Goal: Information Seeking & Learning: Understand process/instructions

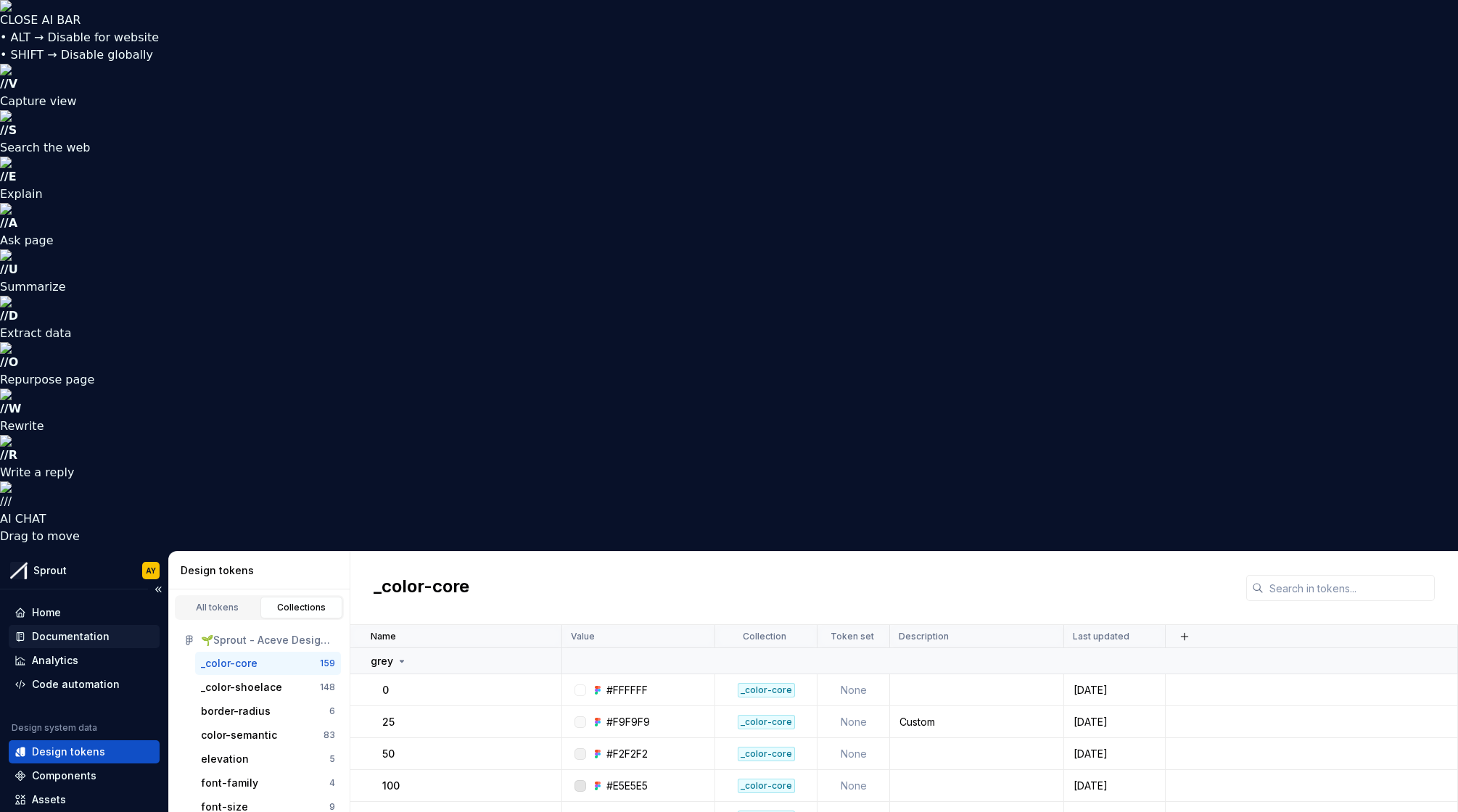
click at [80, 630] on div "Documentation" at bounding box center [70, 637] width 78 height 15
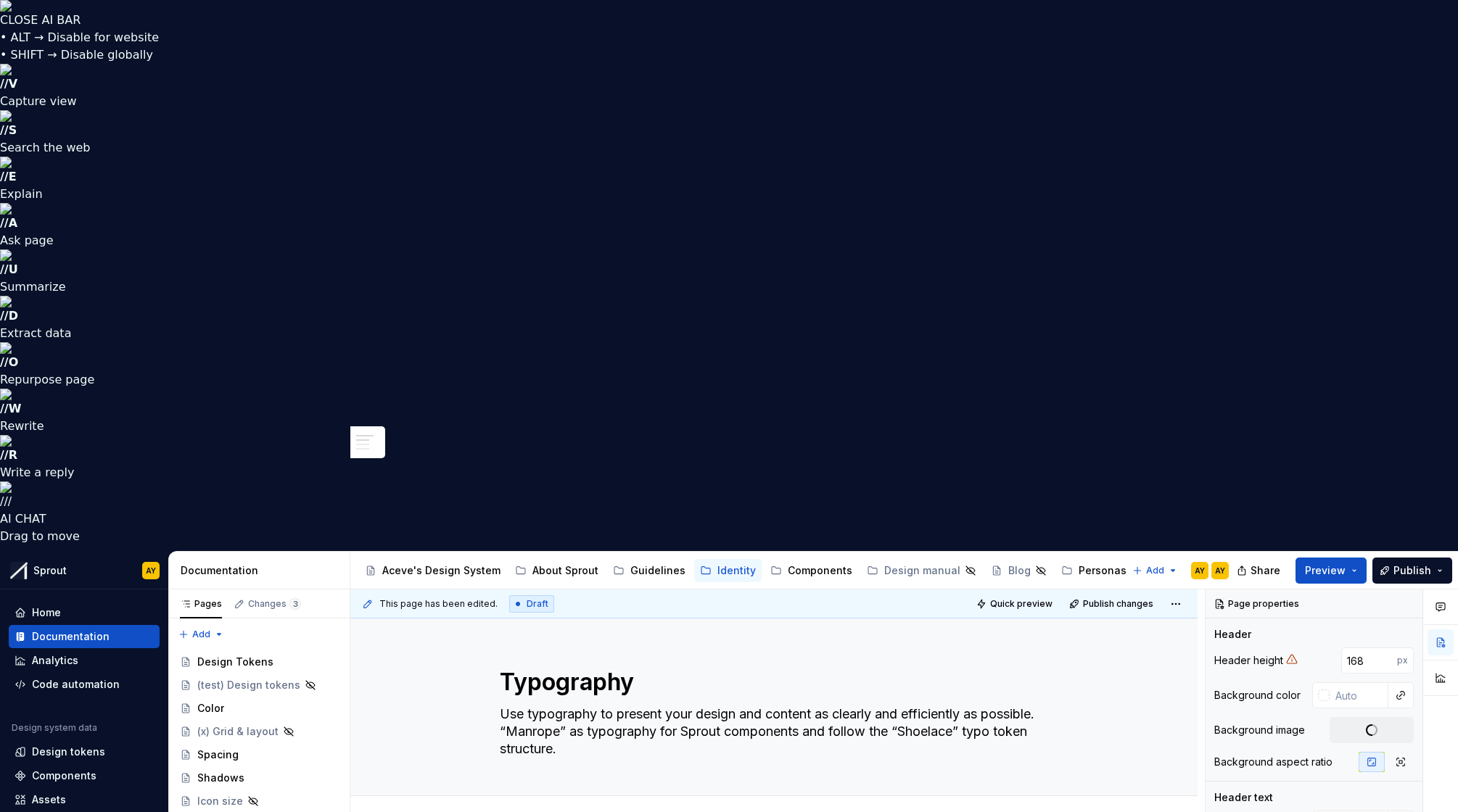
type textarea "*"
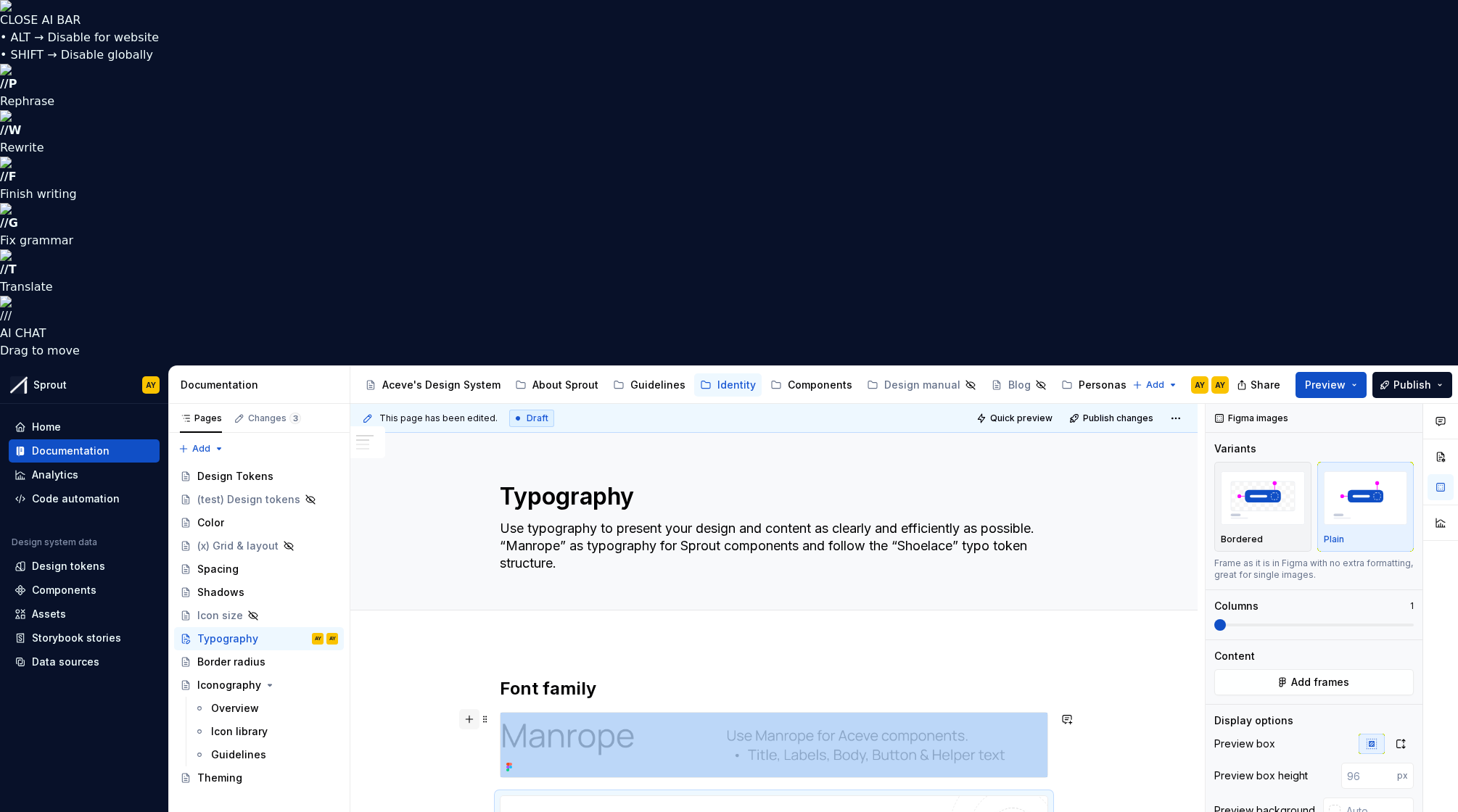
click at [474, 709] on button "button" at bounding box center [470, 720] width 21 height 21
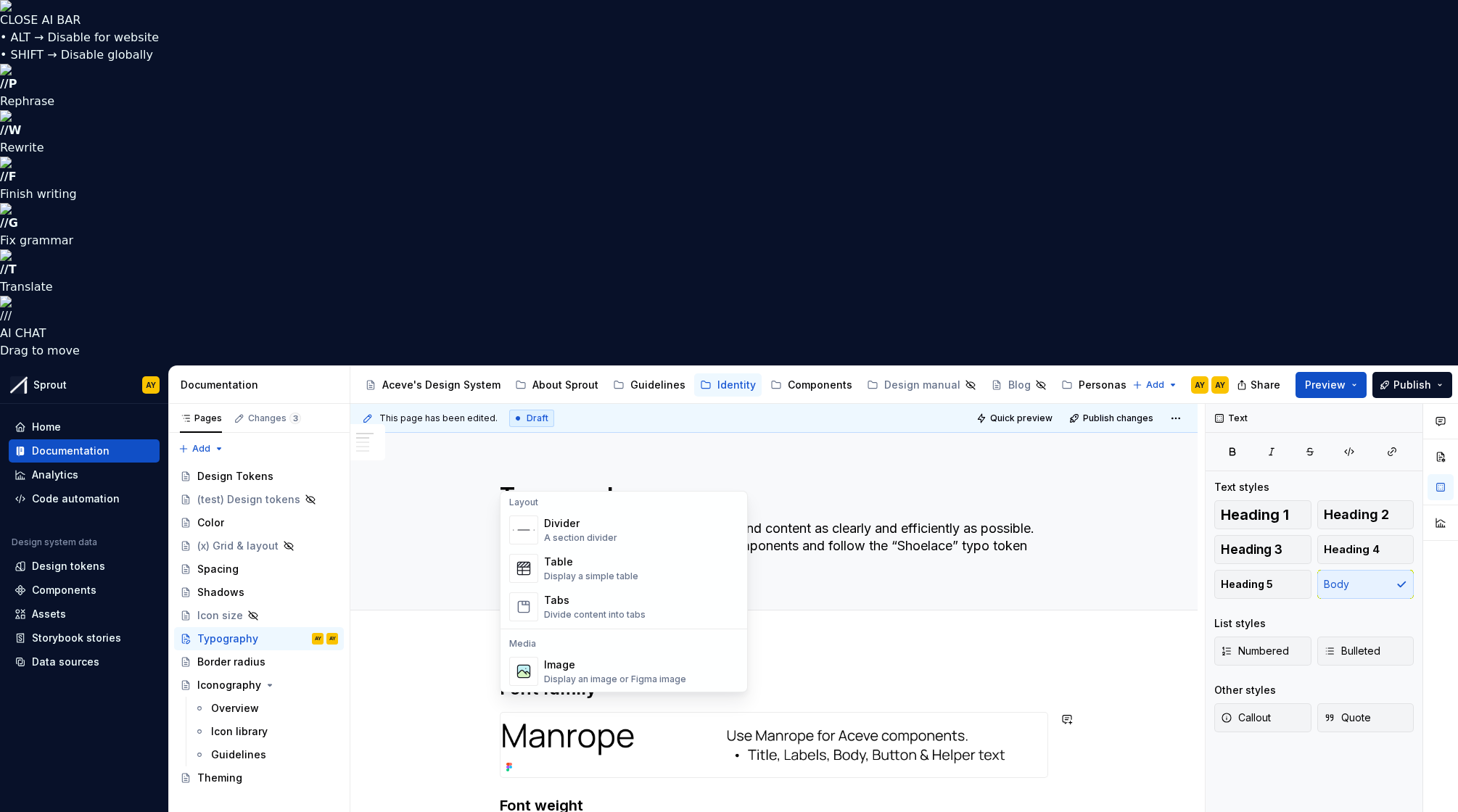
scroll to position [483, 0]
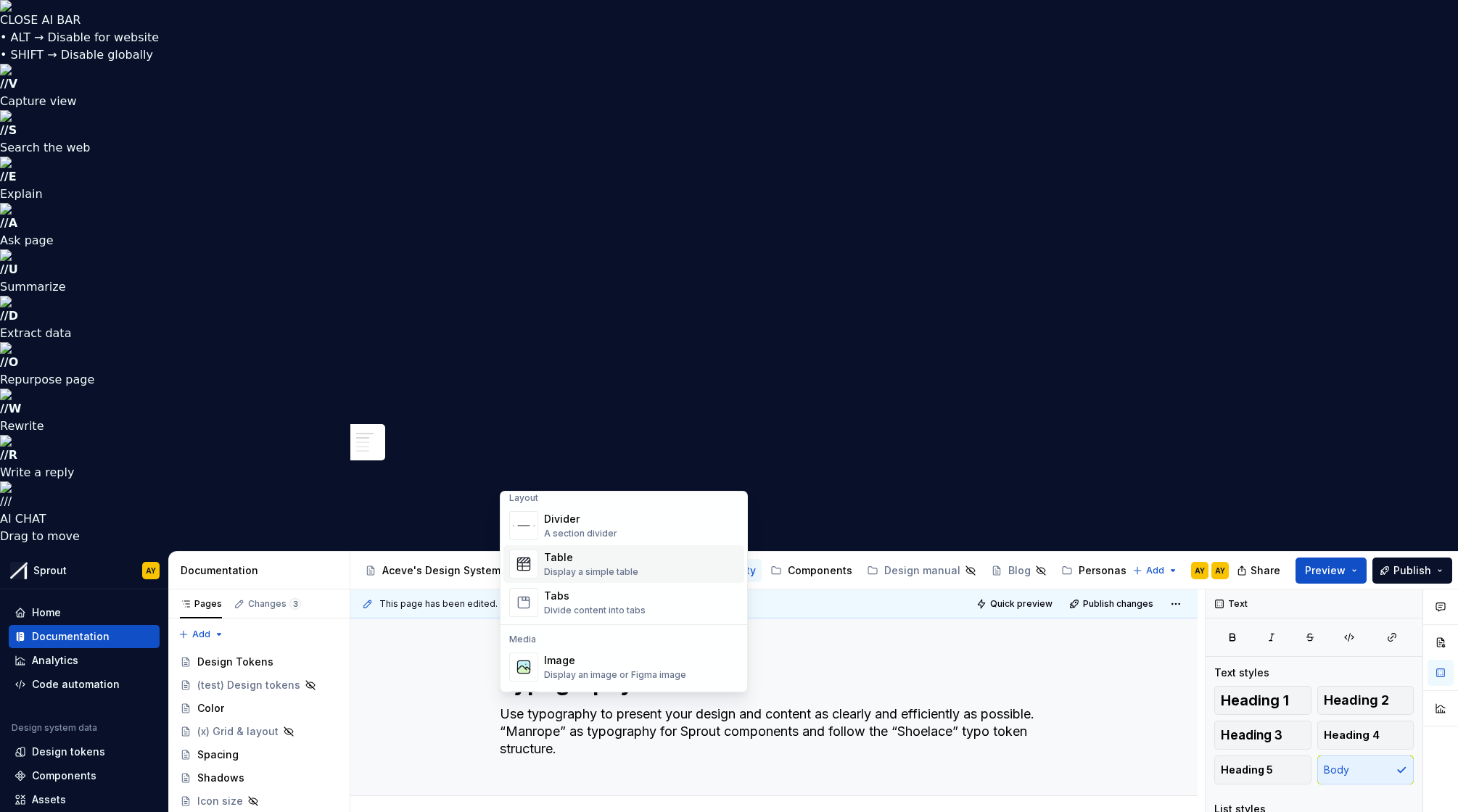
click at [590, 555] on div "Table" at bounding box center [591, 557] width 94 height 15
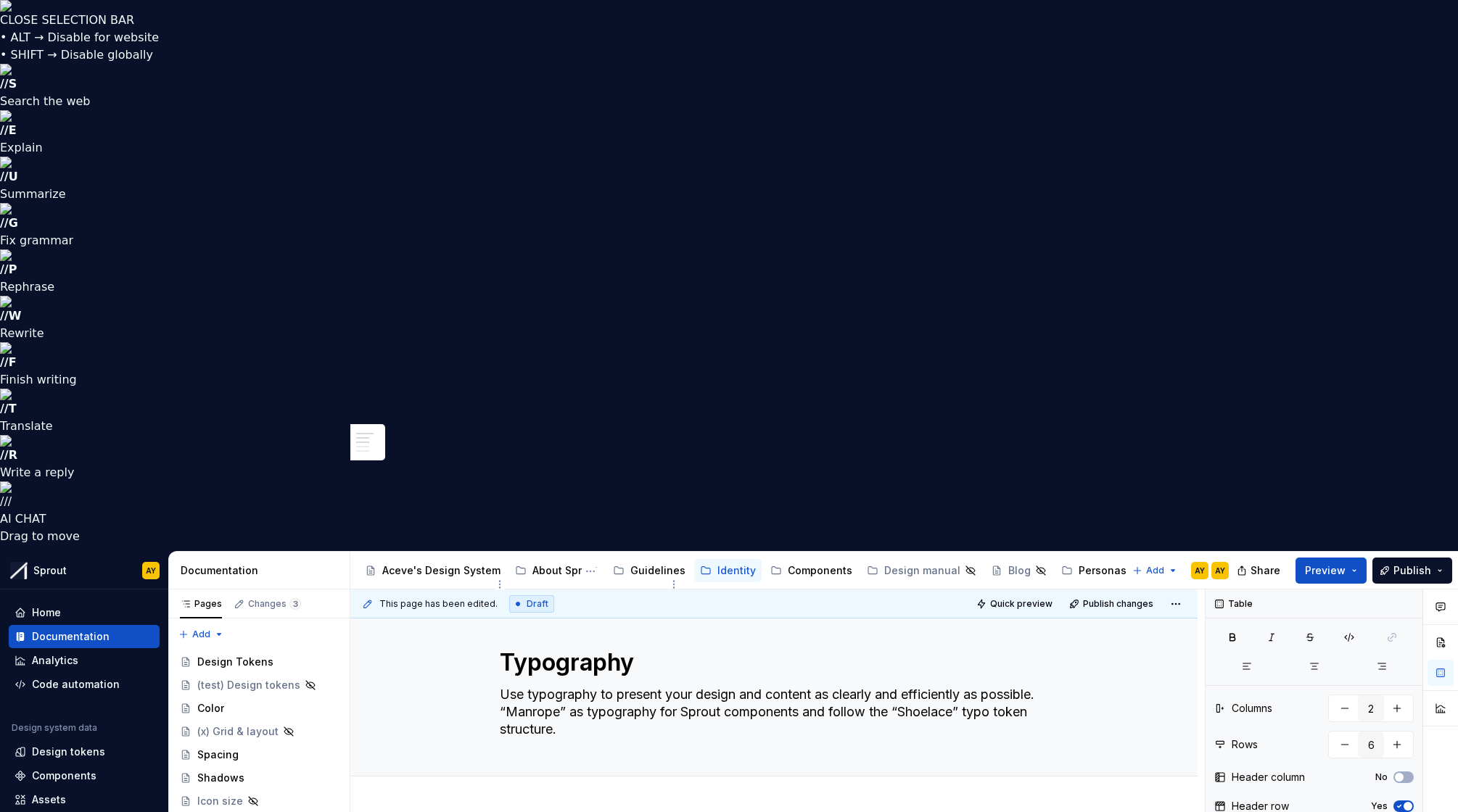
scroll to position [35, 0]
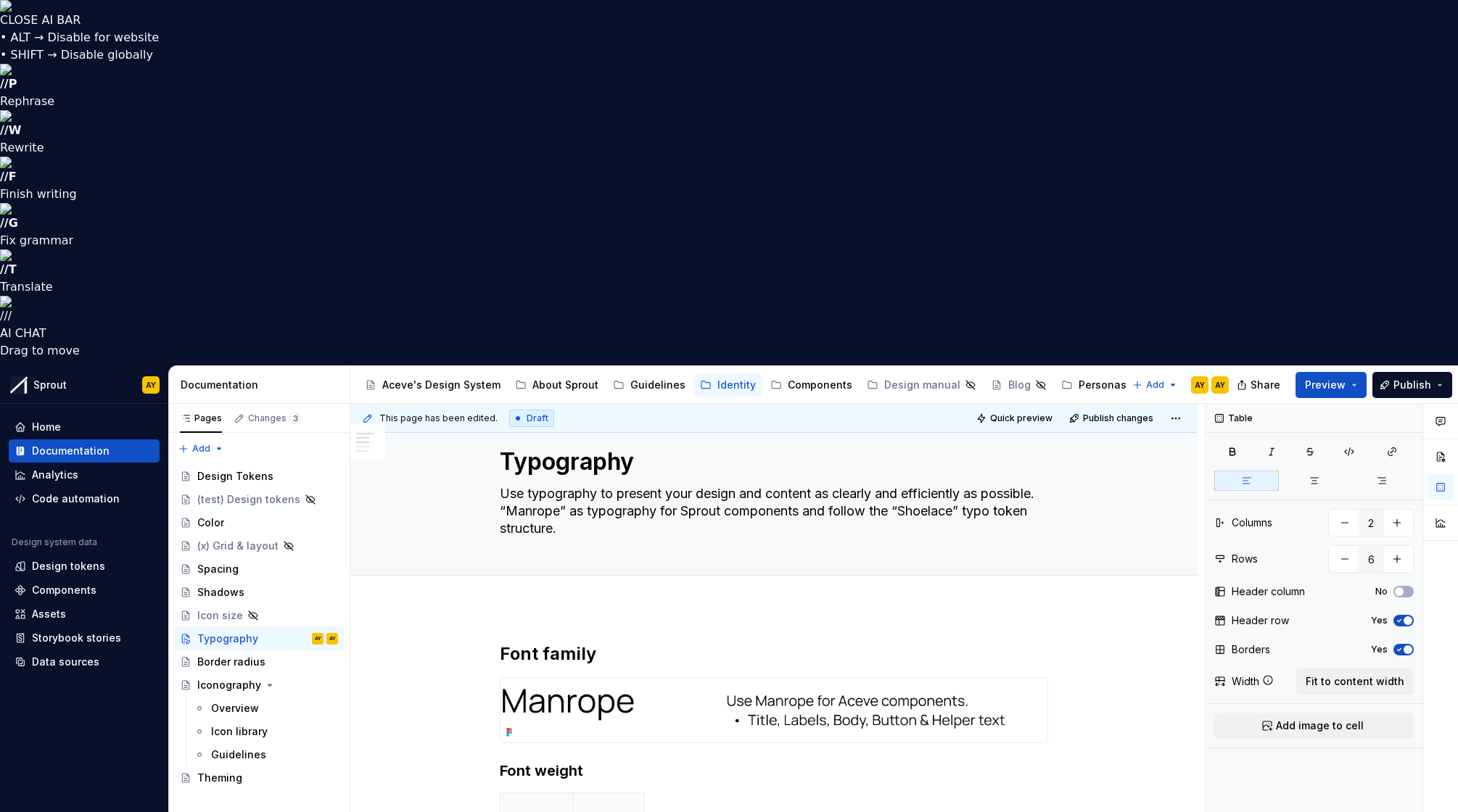
drag, startPoint x: 680, startPoint y: 566, endPoint x: 608, endPoint y: 571, distance: 72.2
drag, startPoint x: 791, startPoint y: 629, endPoint x: 862, endPoint y: 608, distance: 74.0
drag, startPoint x: 611, startPoint y: 598, endPoint x: 660, endPoint y: 595, distance: 49.1
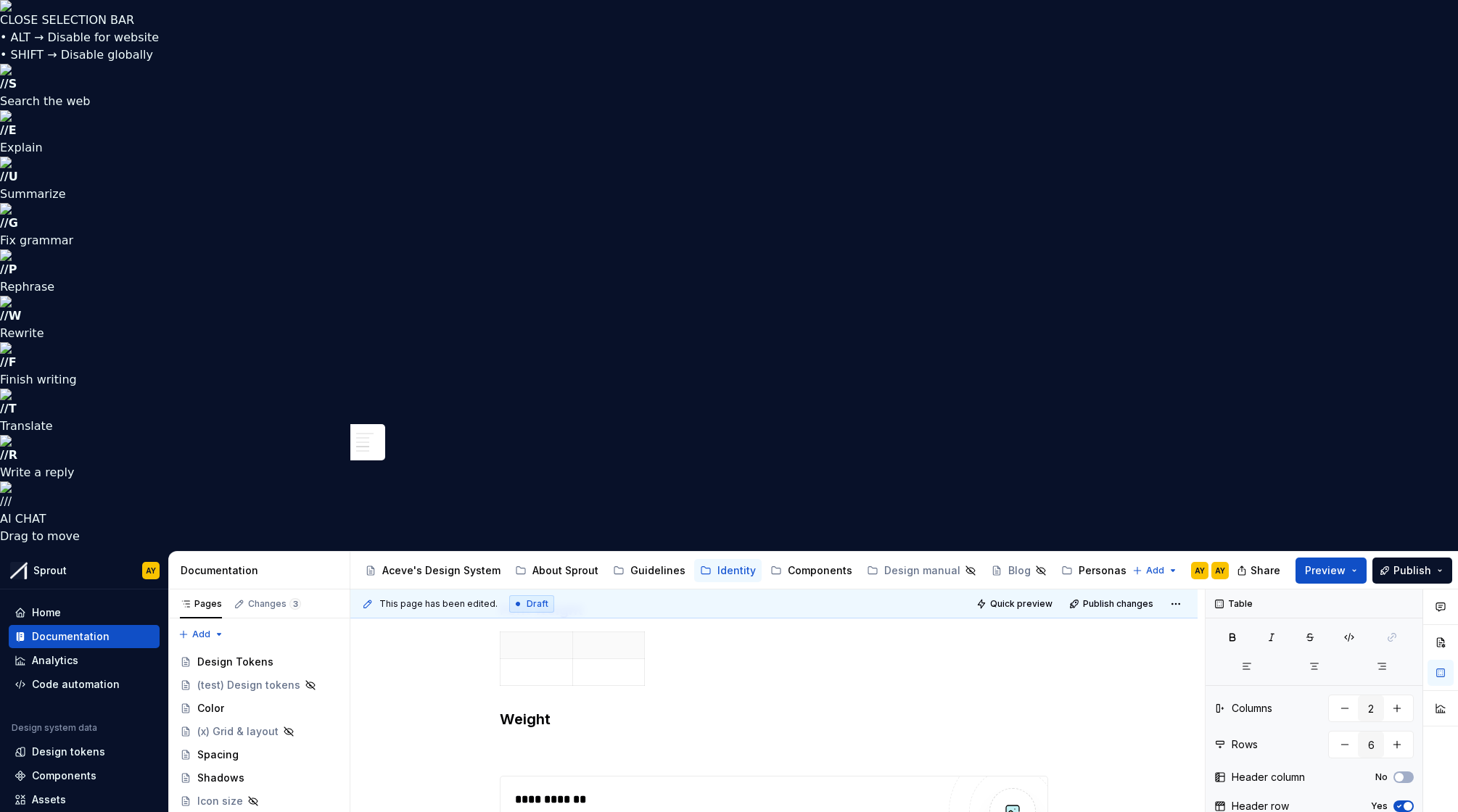
scroll to position [0, 0]
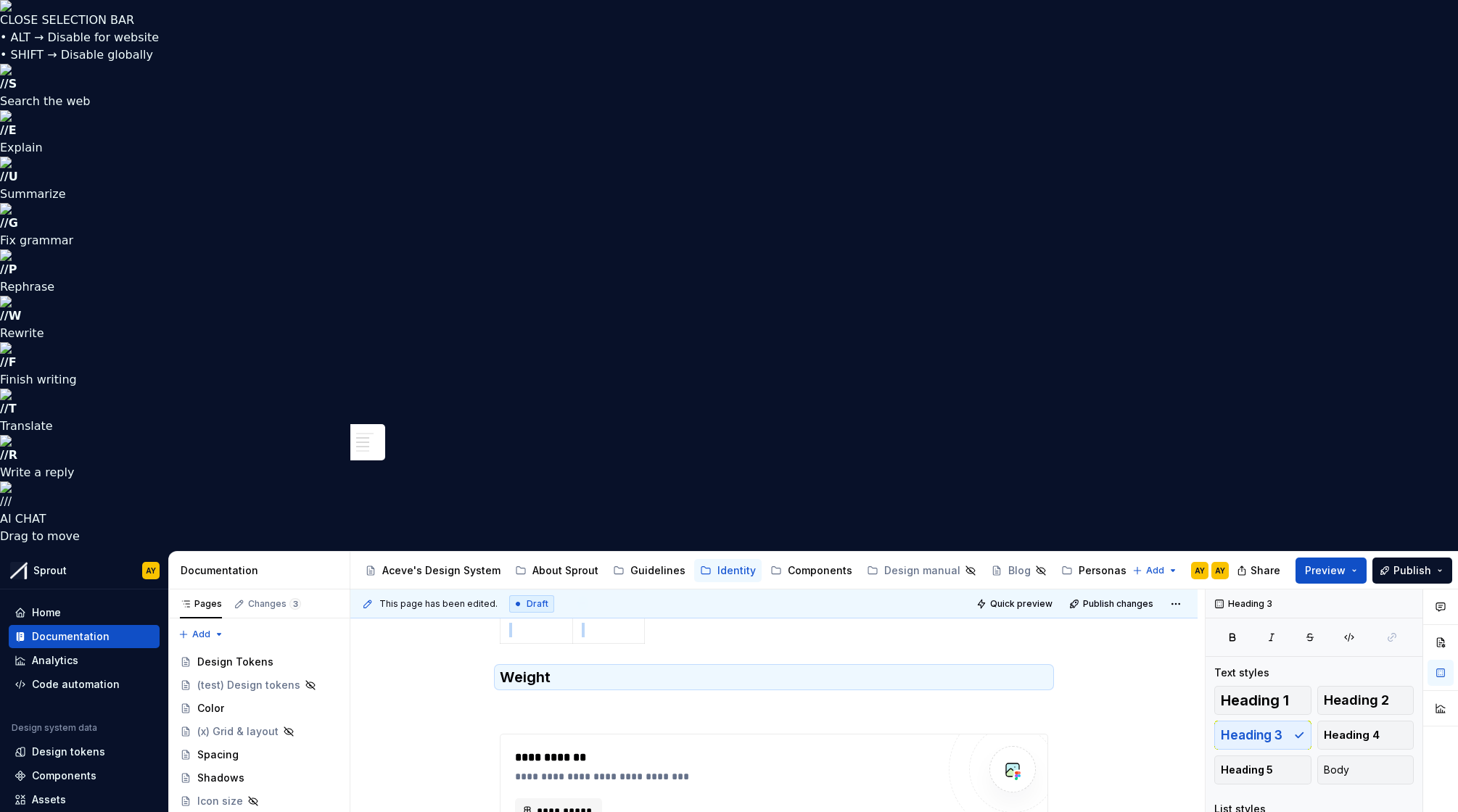
scroll to position [383, 0]
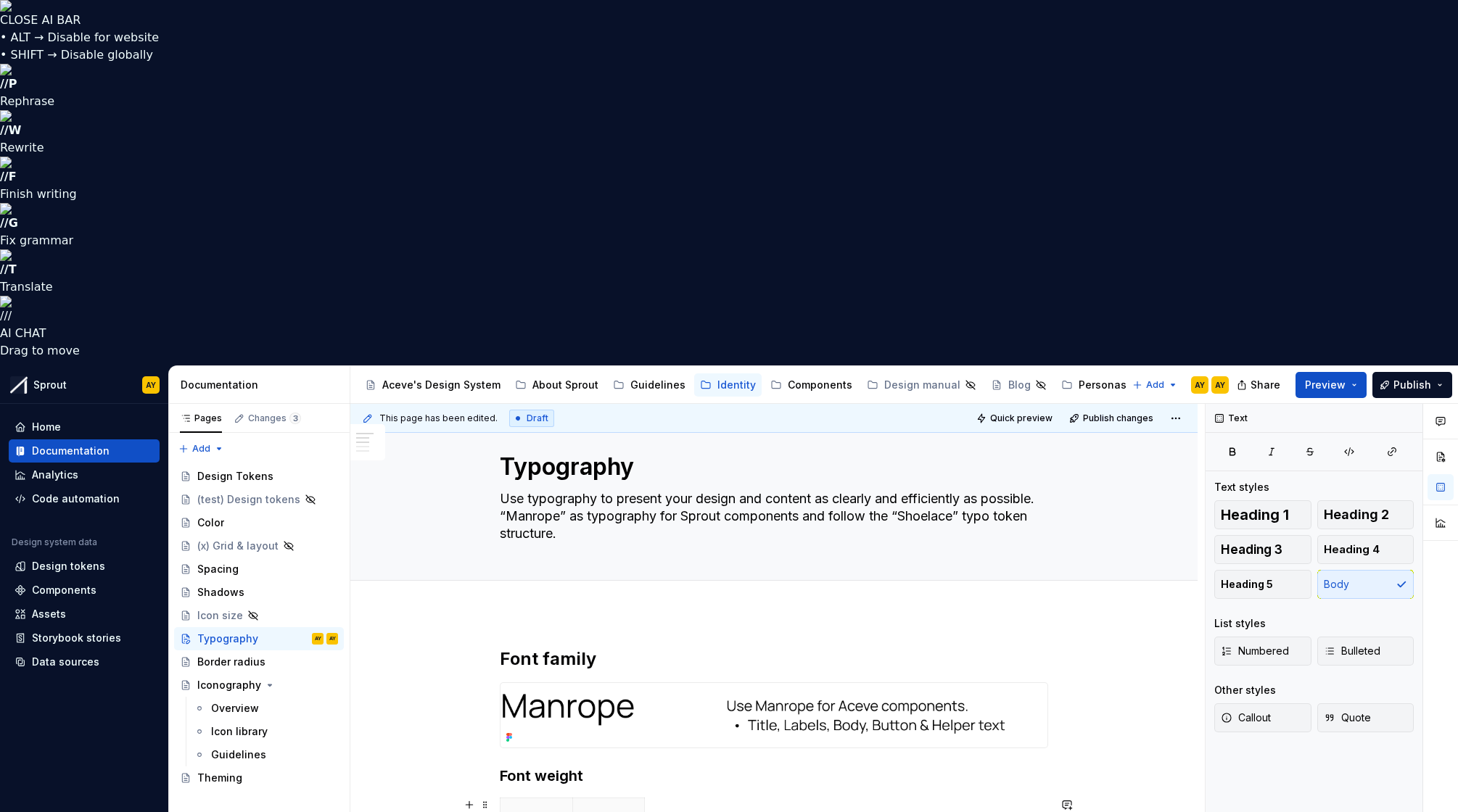
scroll to position [37, 0]
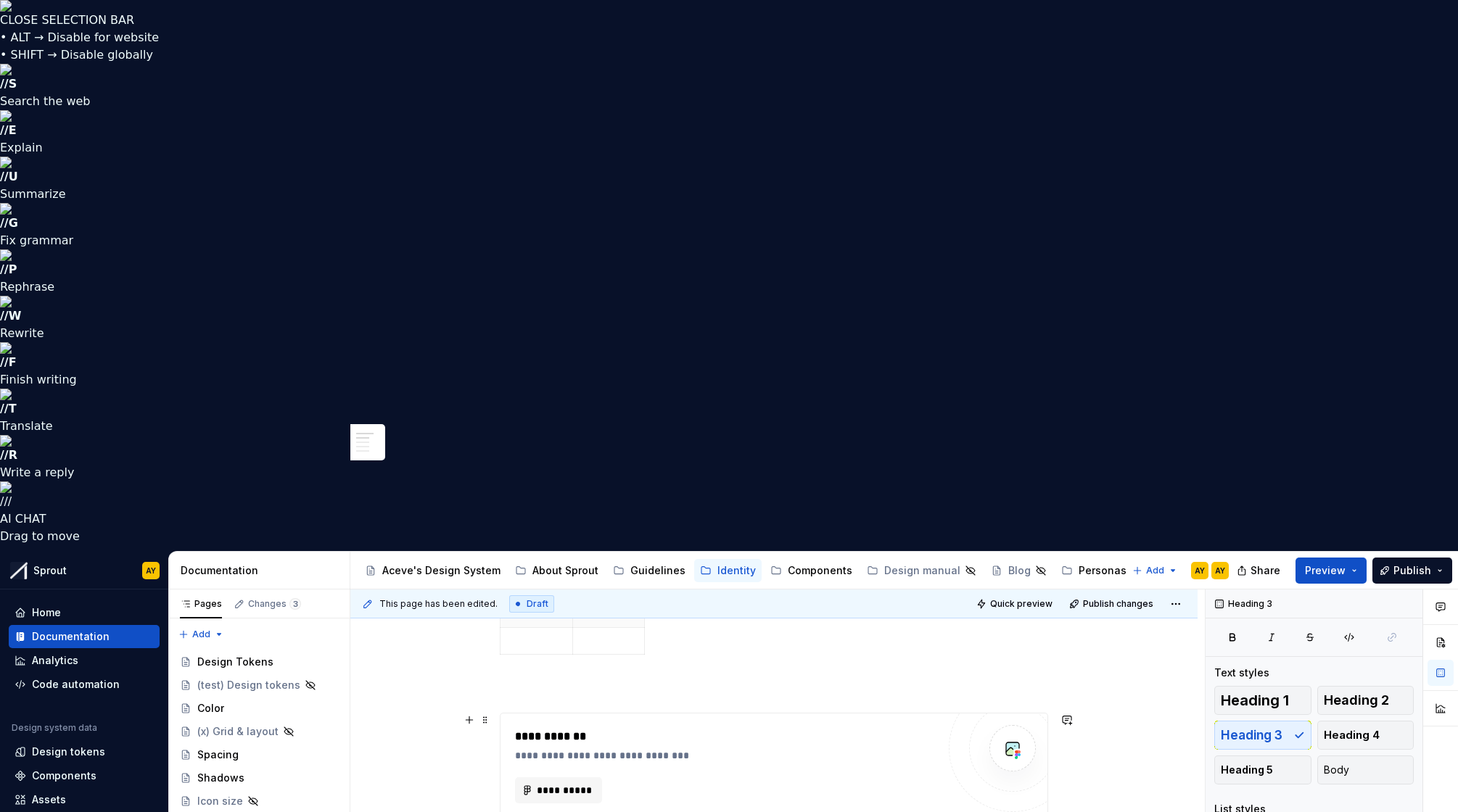
scroll to position [0, 0]
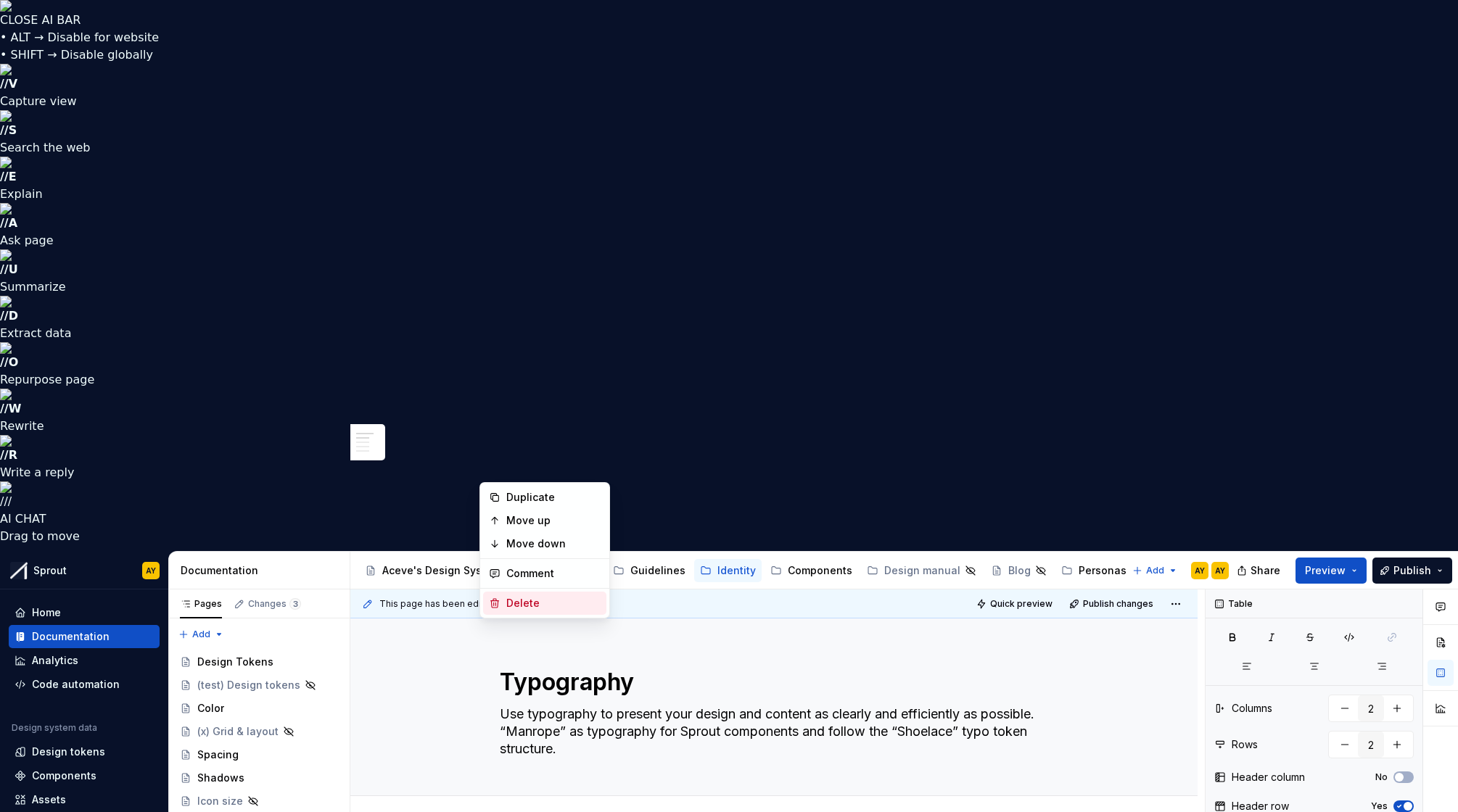
drag, startPoint x: 512, startPoint y: 603, endPoint x: 526, endPoint y: 583, distance: 24.4
click at [512, 603] on div "Delete" at bounding box center [554, 603] width 94 height 15
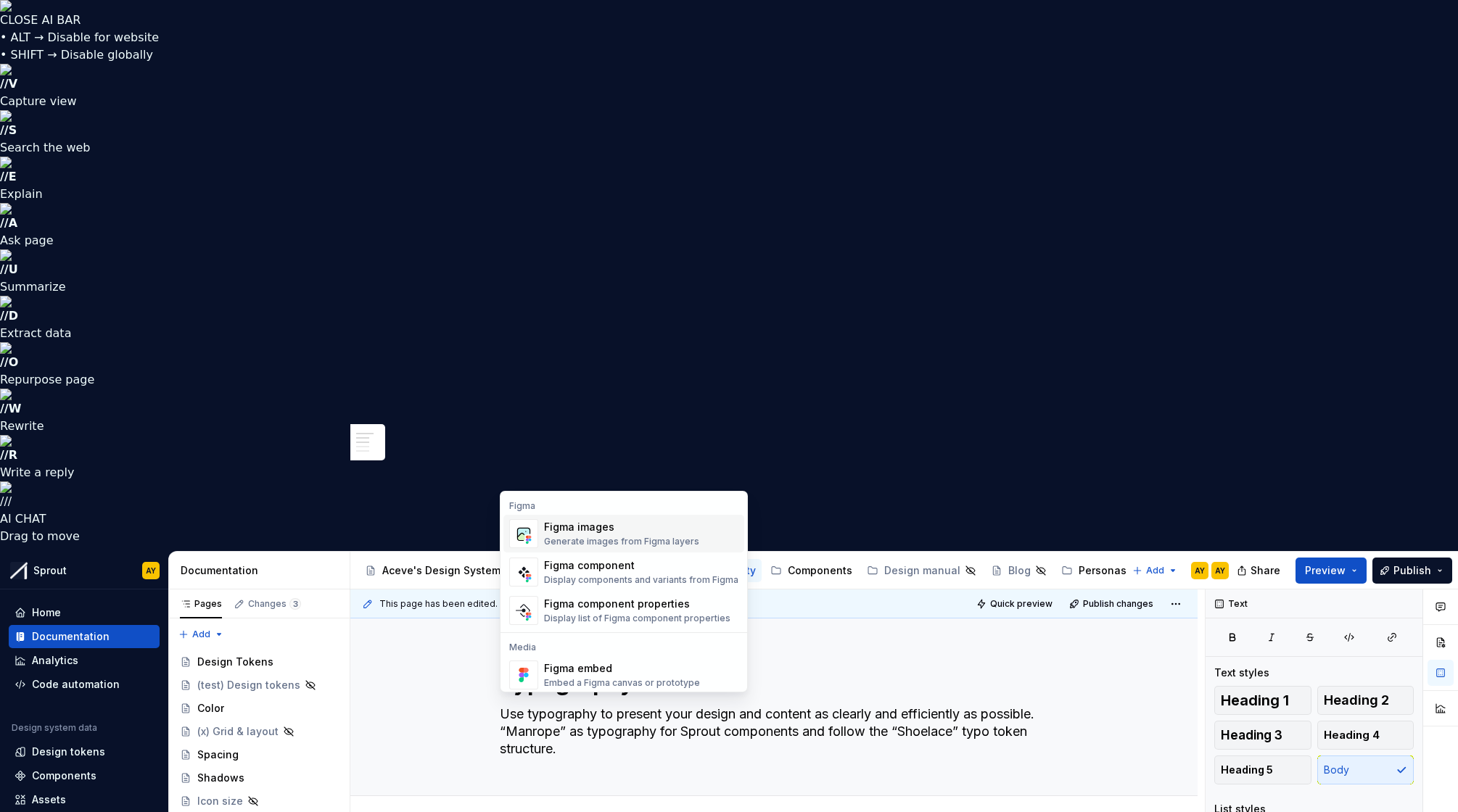
click at [582, 527] on div "Figma images" at bounding box center [621, 527] width 155 height 15
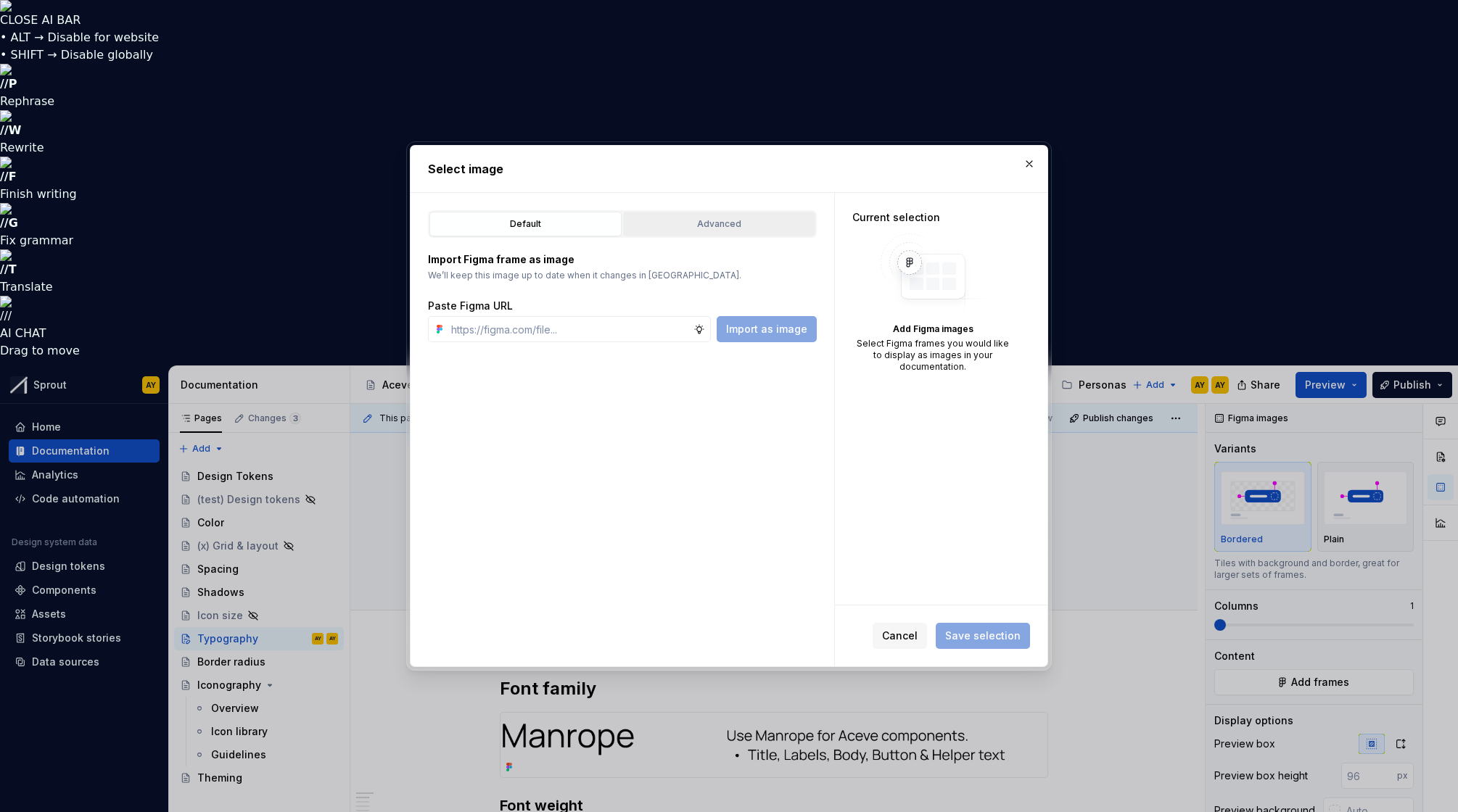
click at [741, 222] on div "Advanced" at bounding box center [719, 223] width 182 height 15
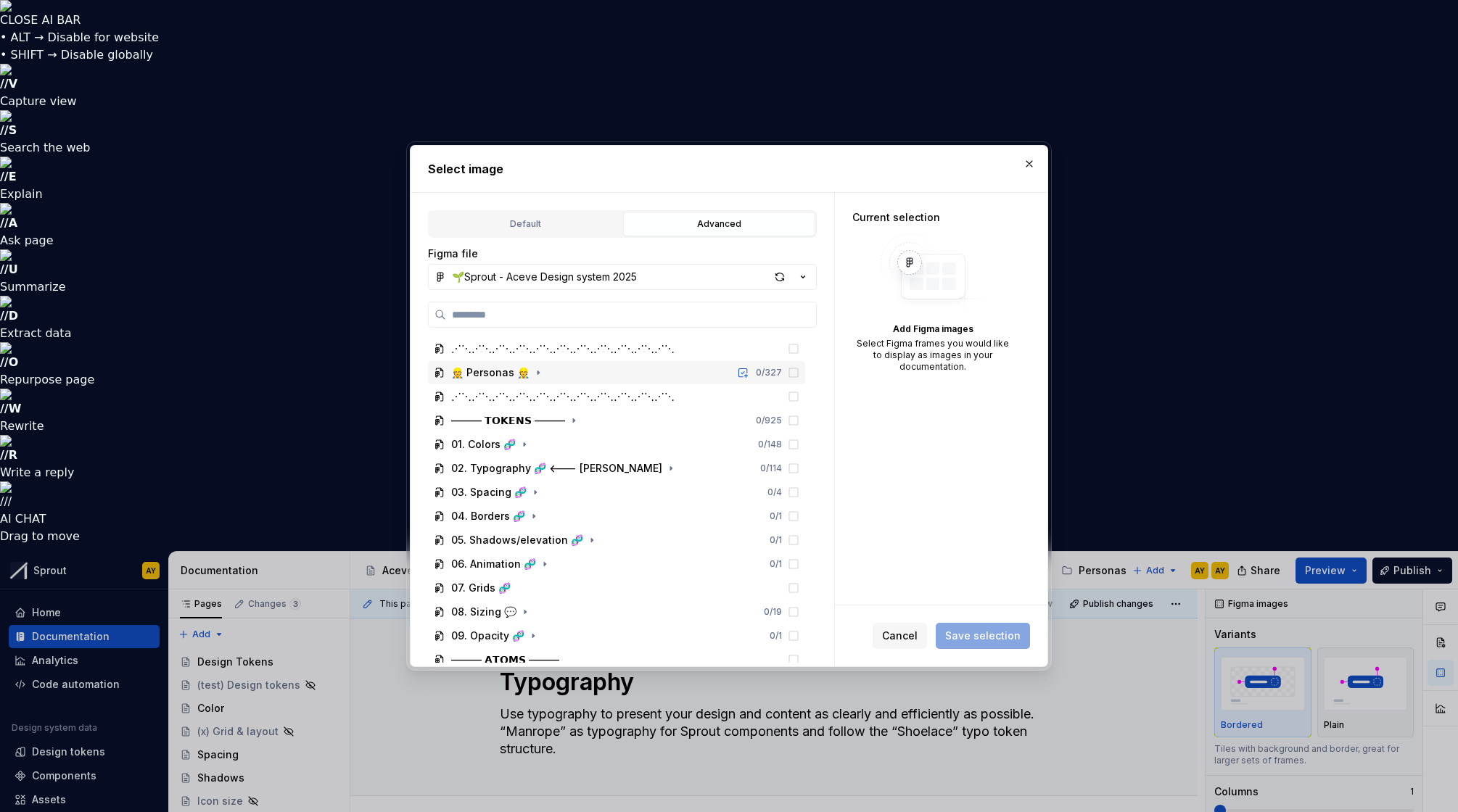
scroll to position [144, 0]
click at [507, 473] on div "02. Typography 🧬 <--- [PERSON_NAME]" at bounding box center [556, 467] width 211 height 15
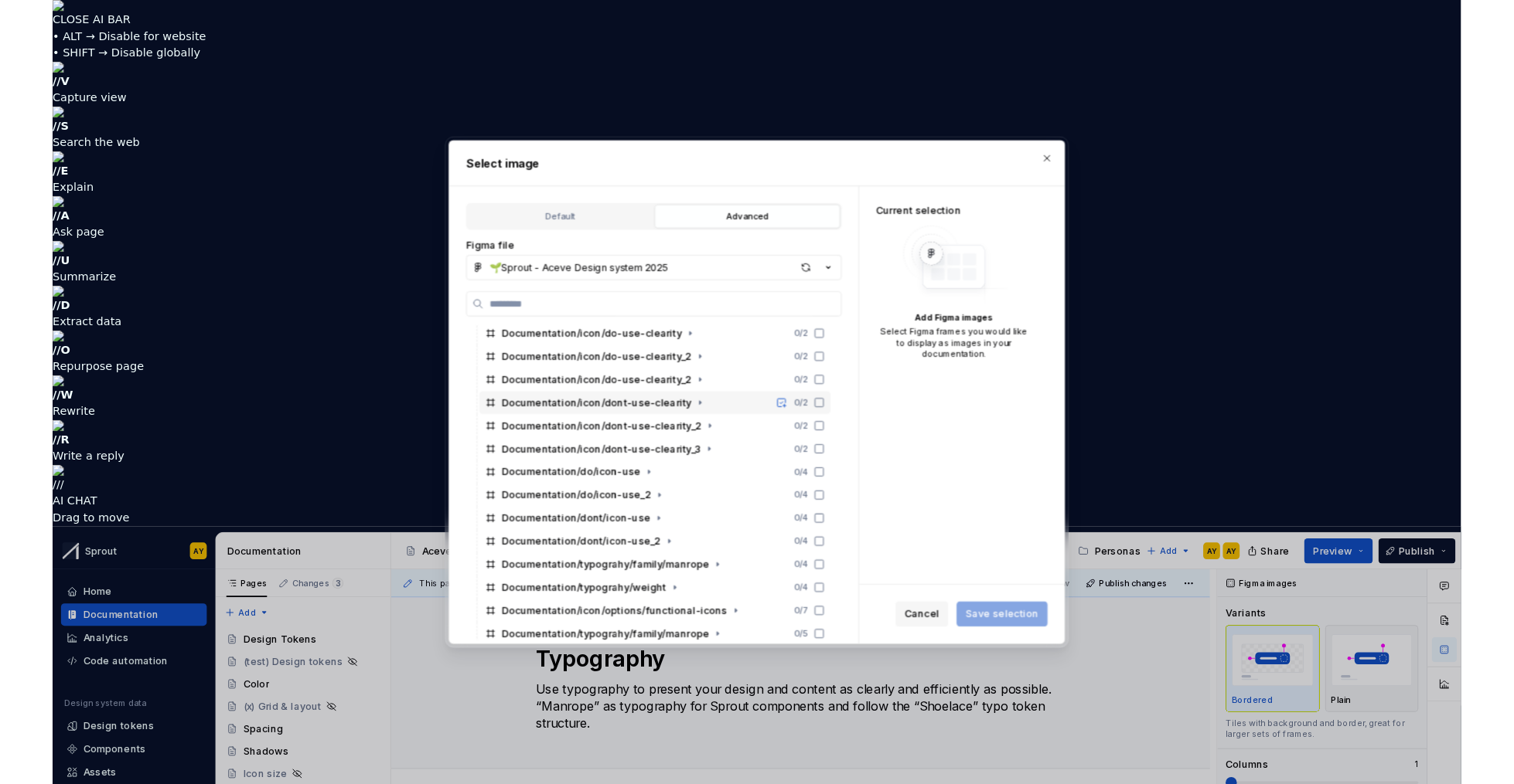
scroll to position [438, 0]
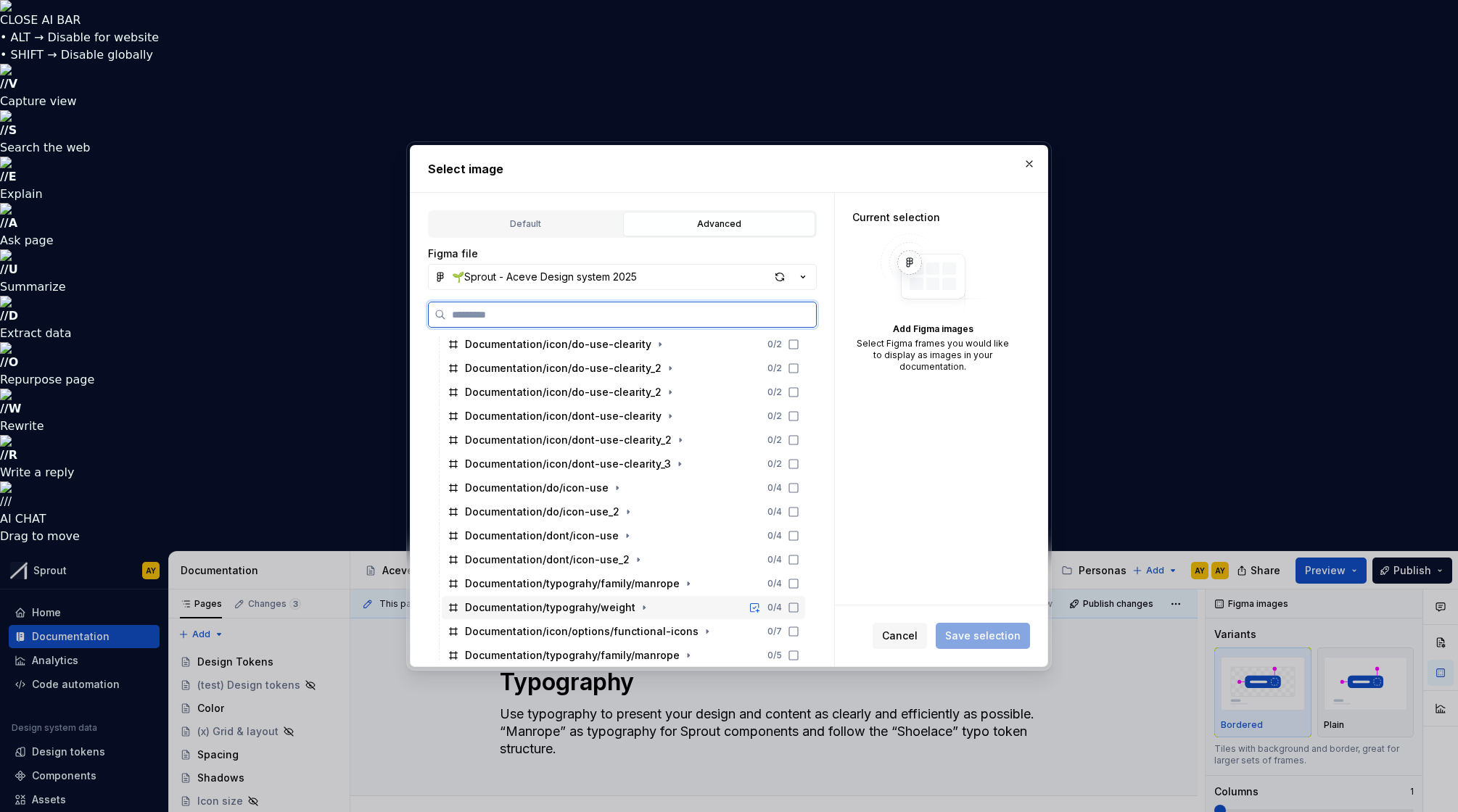
click at [601, 608] on div "Documentation/typograhy/weight" at bounding box center [549, 608] width 170 height 15
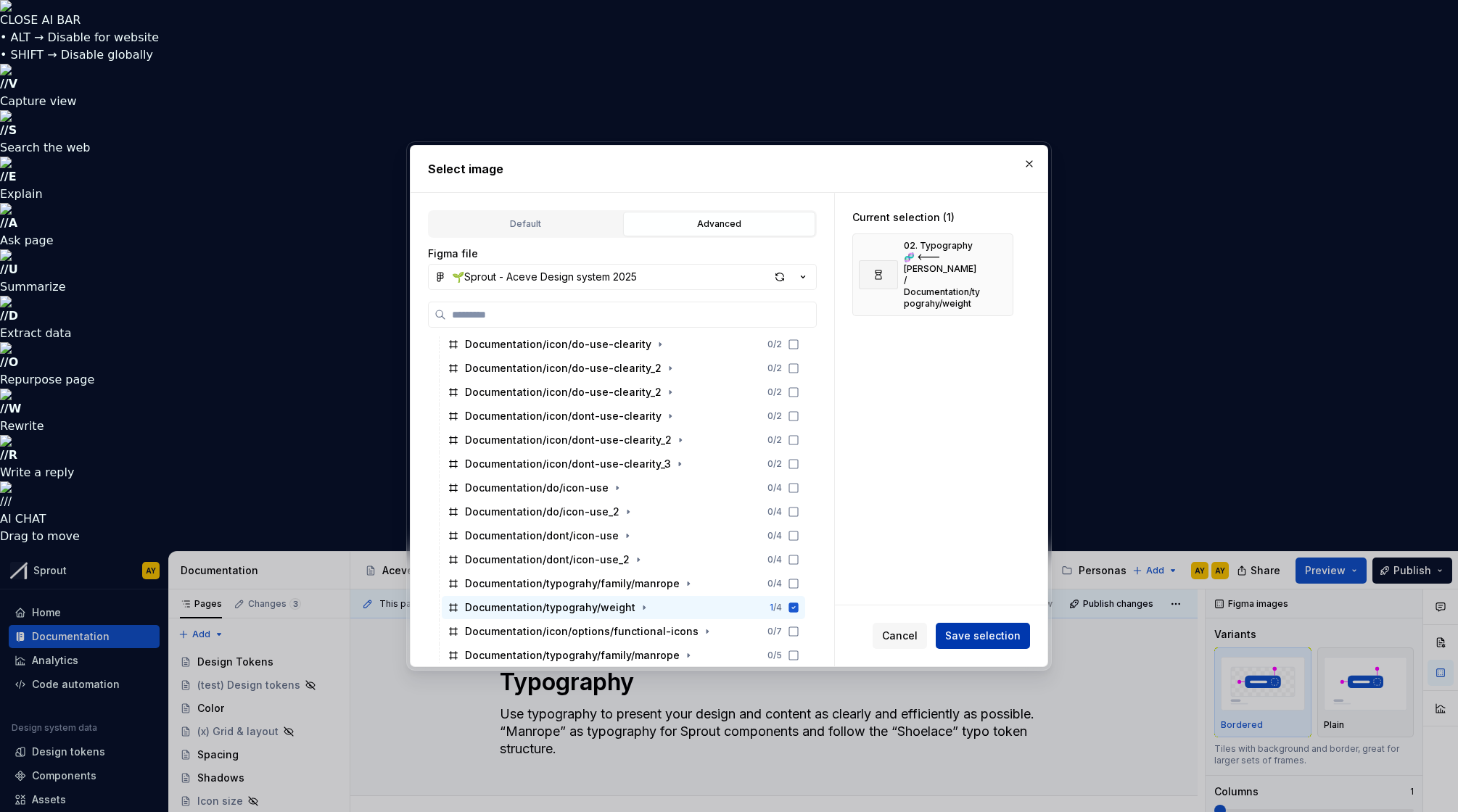
click at [988, 639] on span "Save selection" at bounding box center [983, 636] width 75 height 15
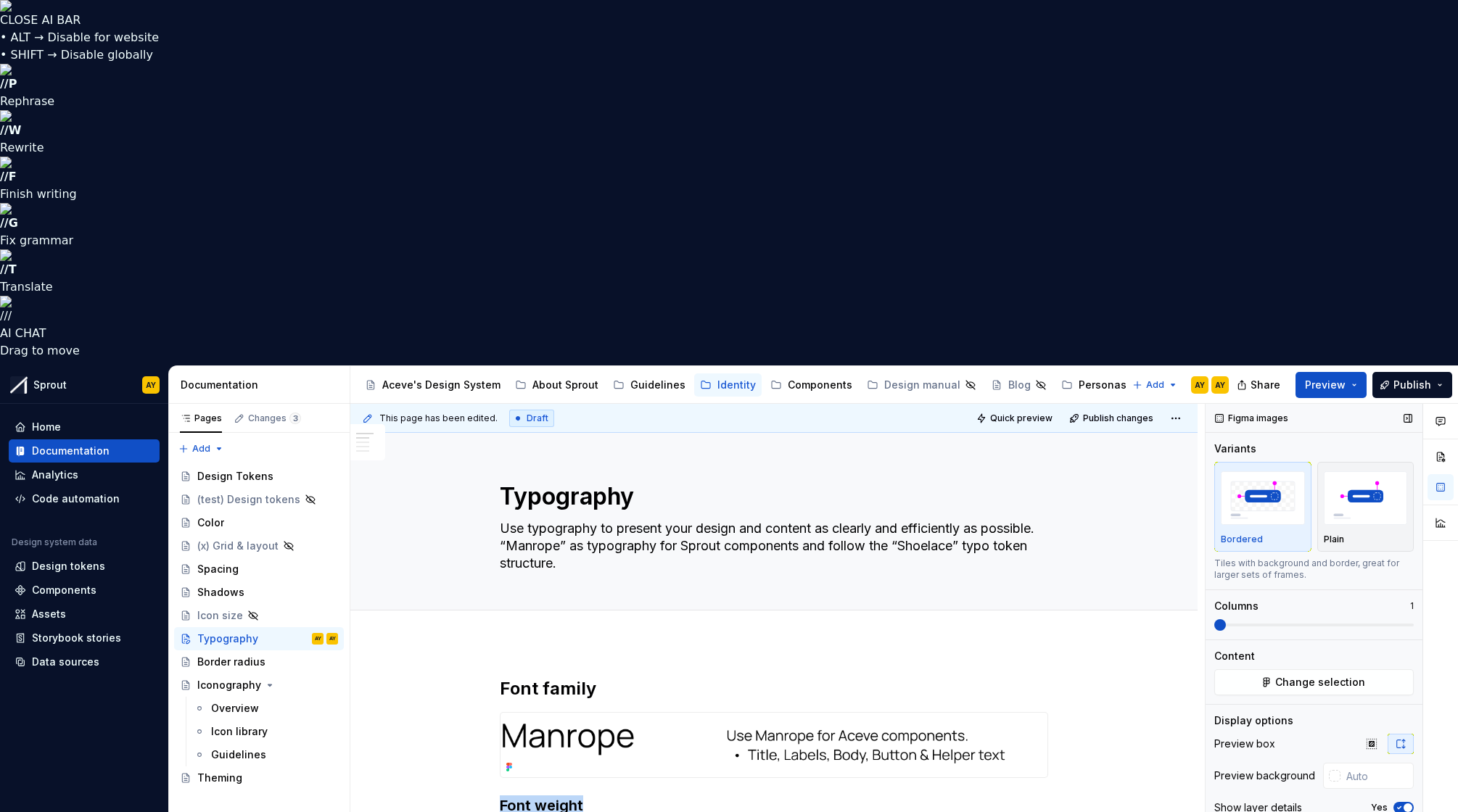
click at [1215, 541] on div "Figma images Variants Bordered Plain Tiles with background and border, great fo…" at bounding box center [1313, 788] width 216 height 769
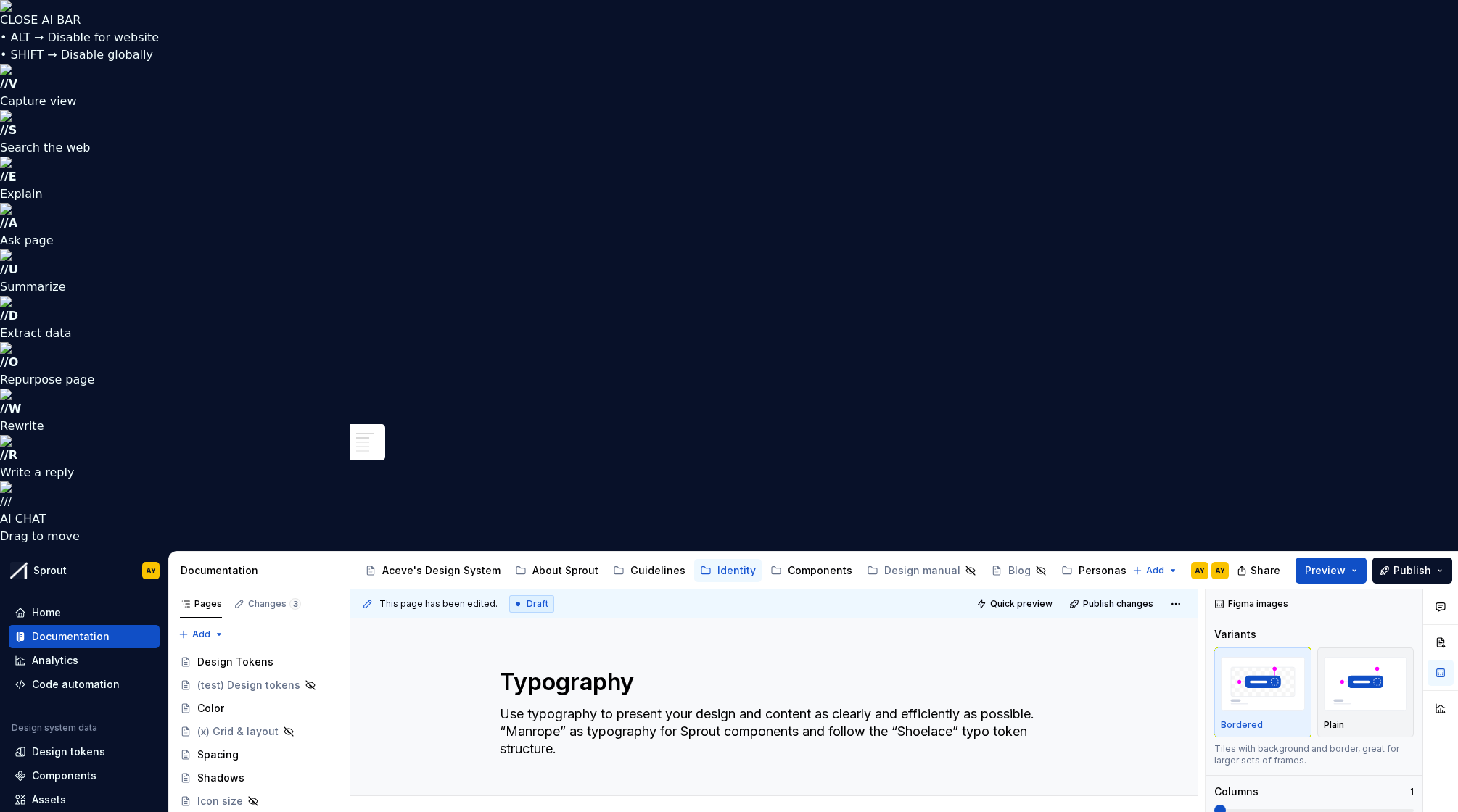
click at [1355, 558] on button "Preview" at bounding box center [1331, 571] width 71 height 27
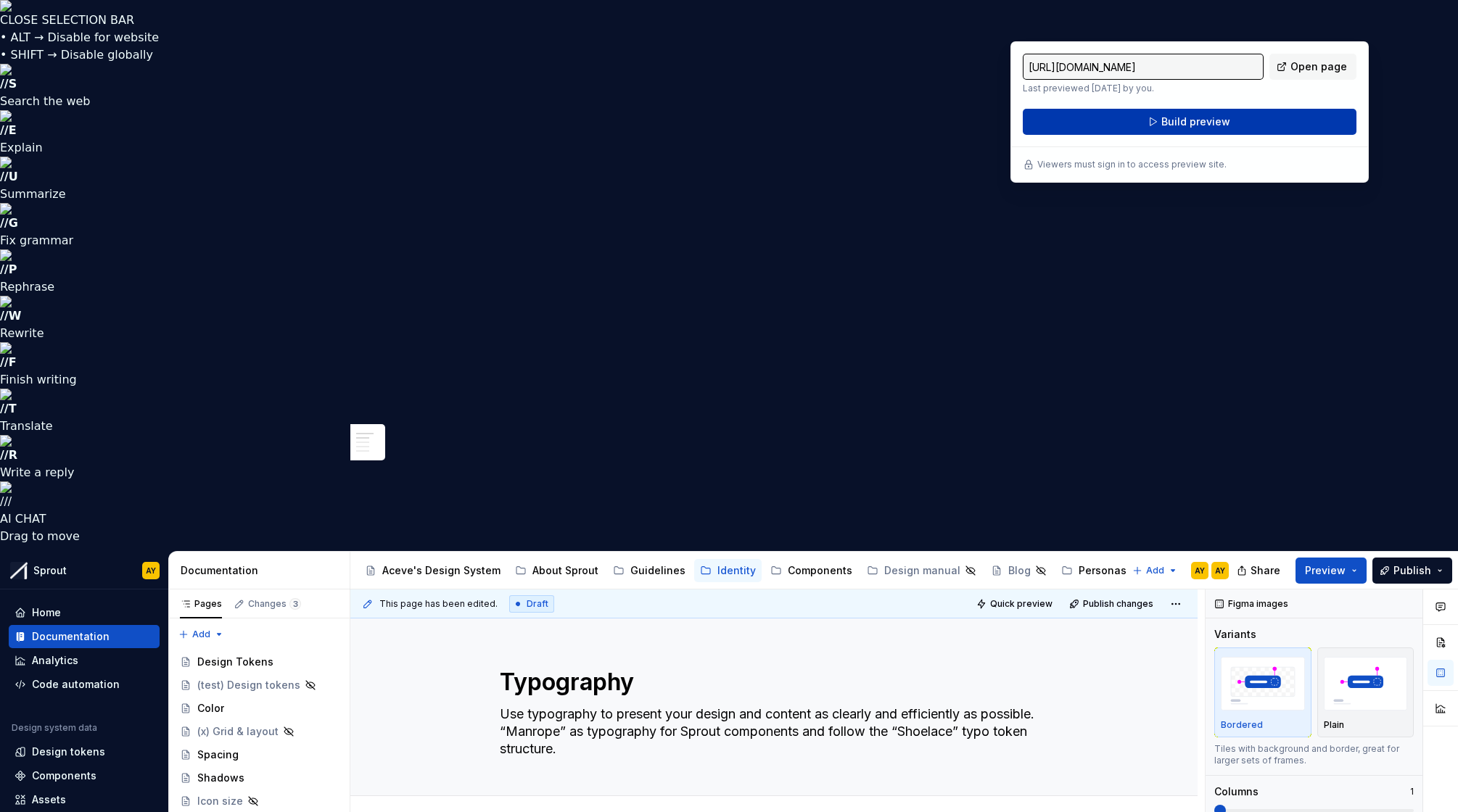
click at [1181, 120] on span "Build preview" at bounding box center [1195, 122] width 69 height 15
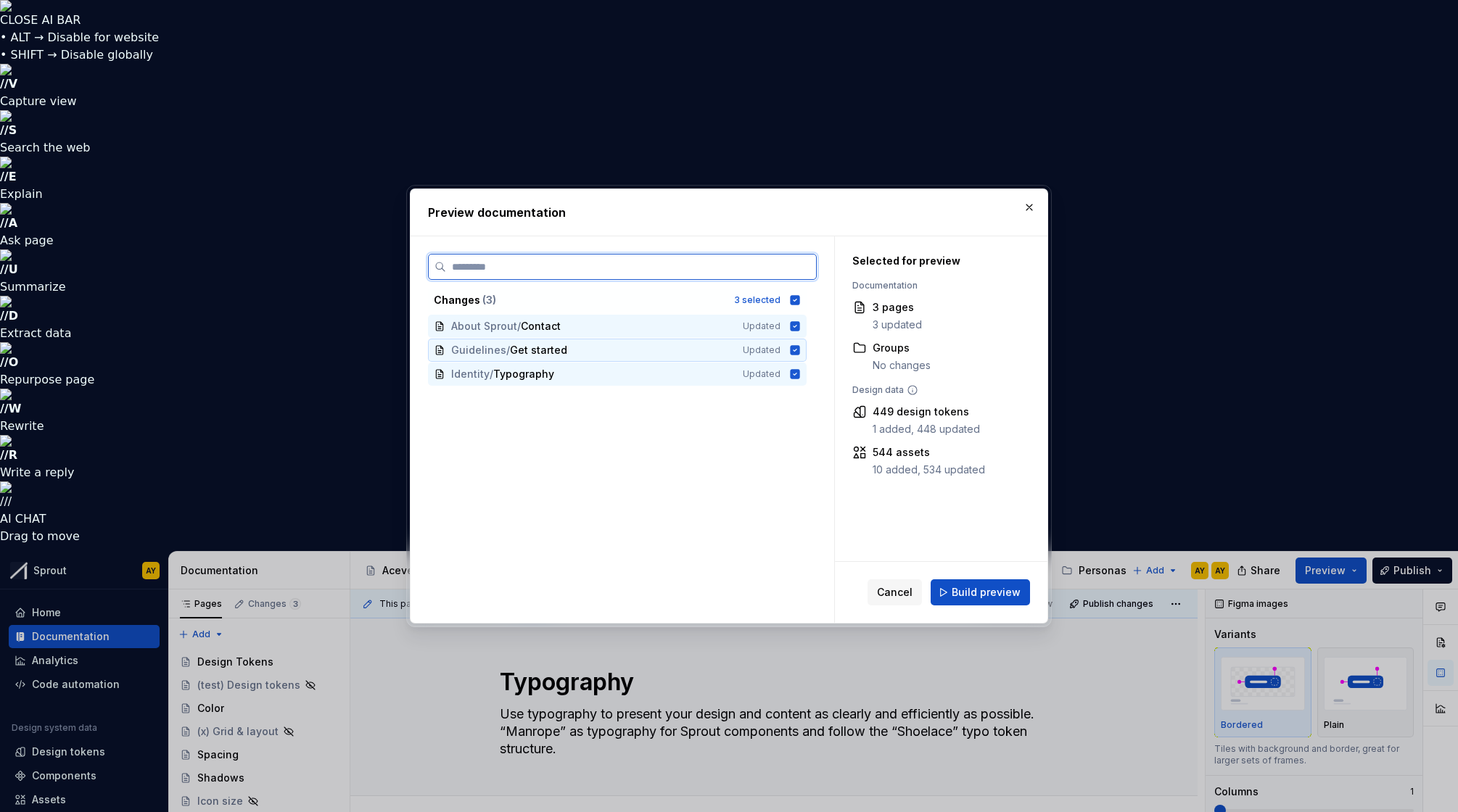
click at [793, 348] on icon at bounding box center [795, 350] width 9 height 9
click at [797, 329] on icon at bounding box center [795, 326] width 9 height 9
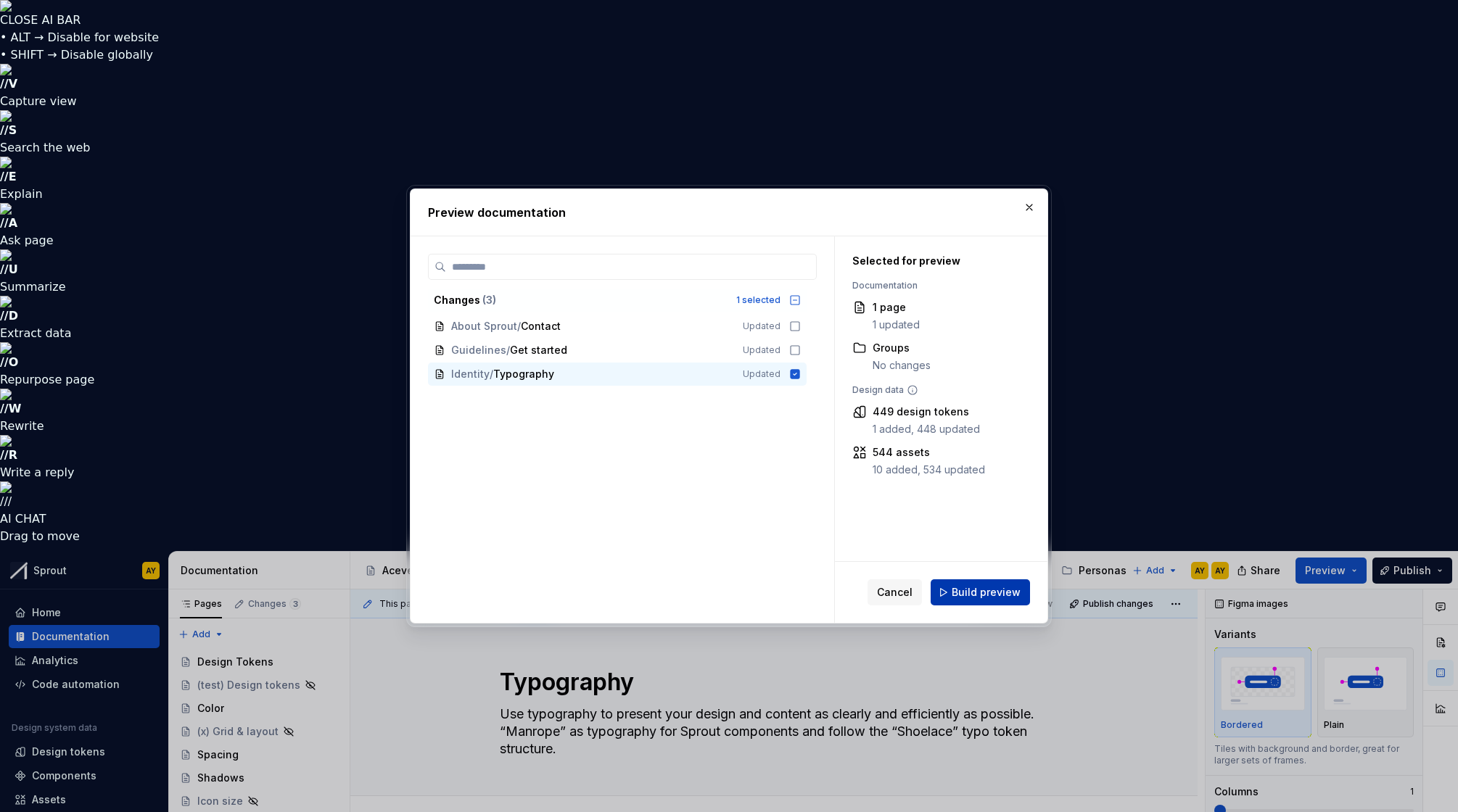
click at [1003, 590] on span "Build preview" at bounding box center [986, 592] width 69 height 15
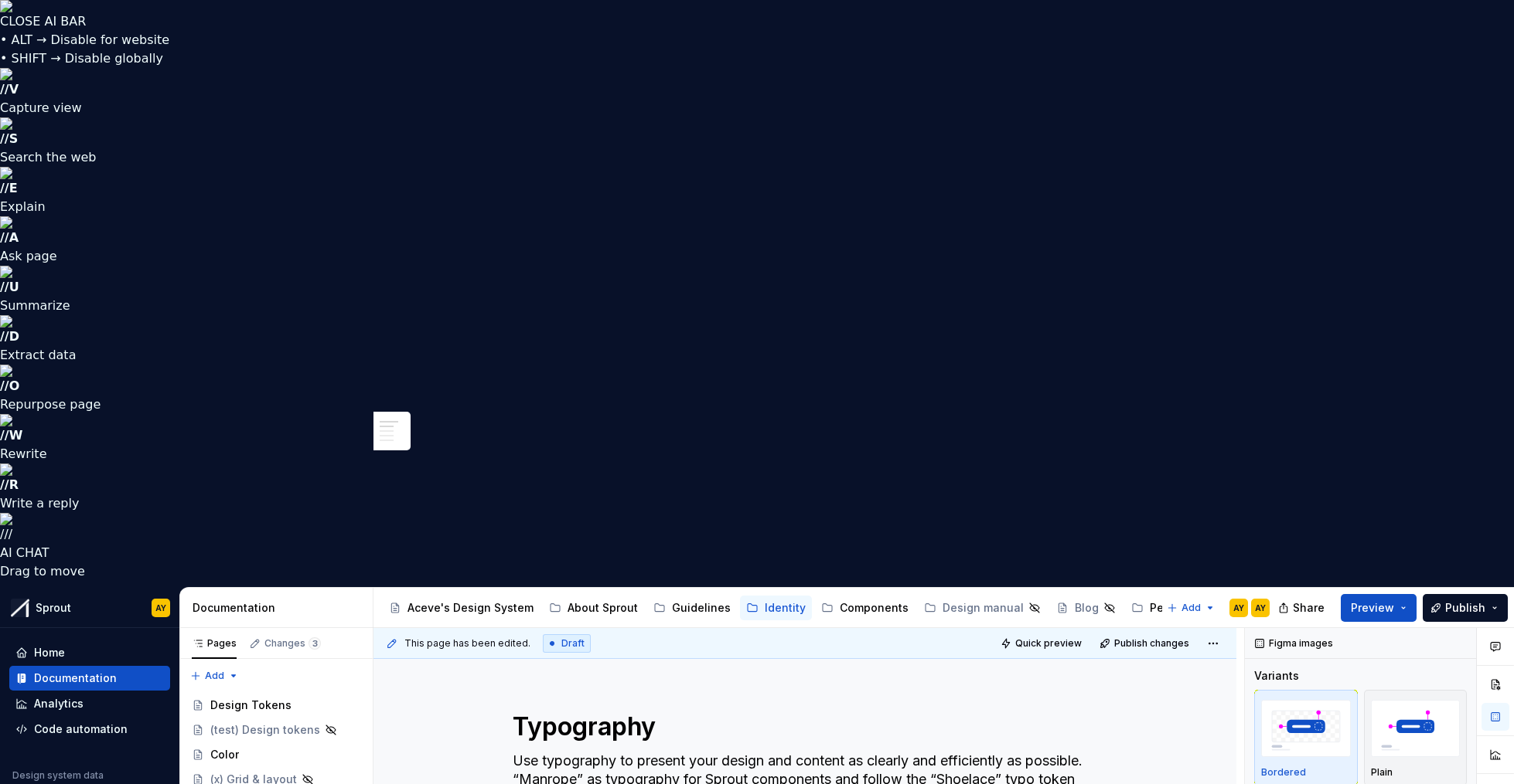
click at [1497, 13] on img at bounding box center [757, 6] width 1514 height 13
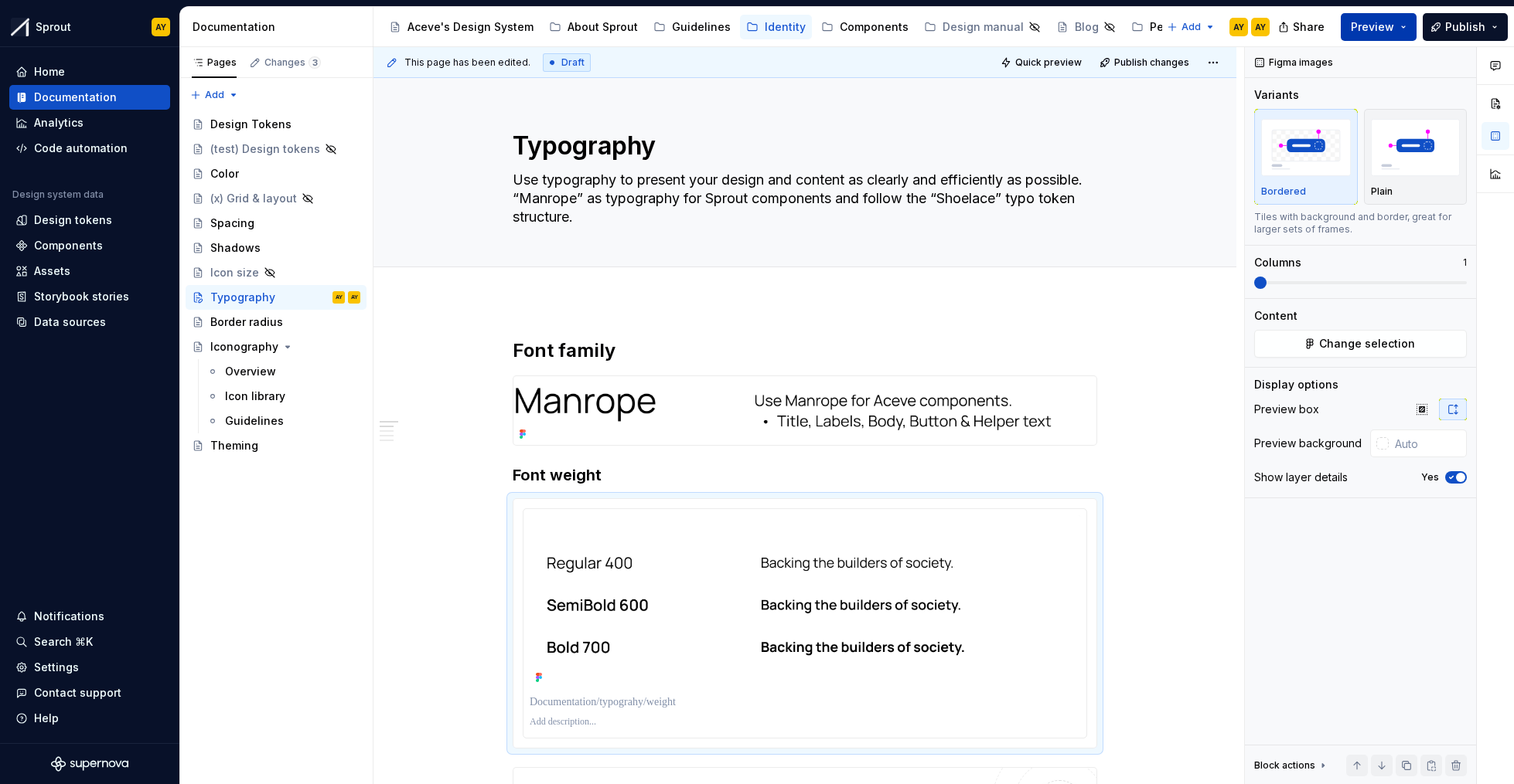
click at [1387, 23] on span "Preview" at bounding box center [1372, 26] width 43 height 15
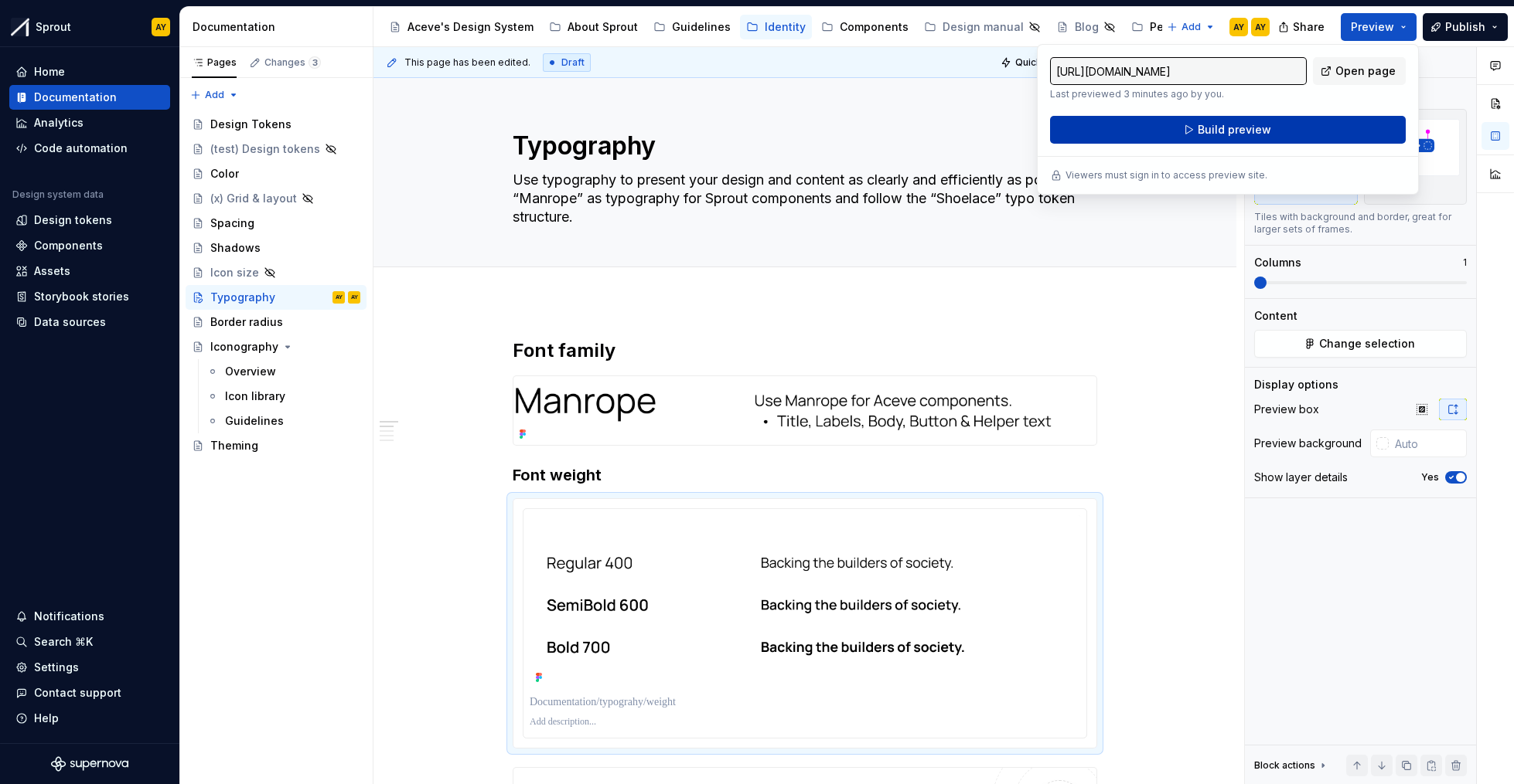
click at [1249, 137] on span "Build preview" at bounding box center [1234, 129] width 74 height 15
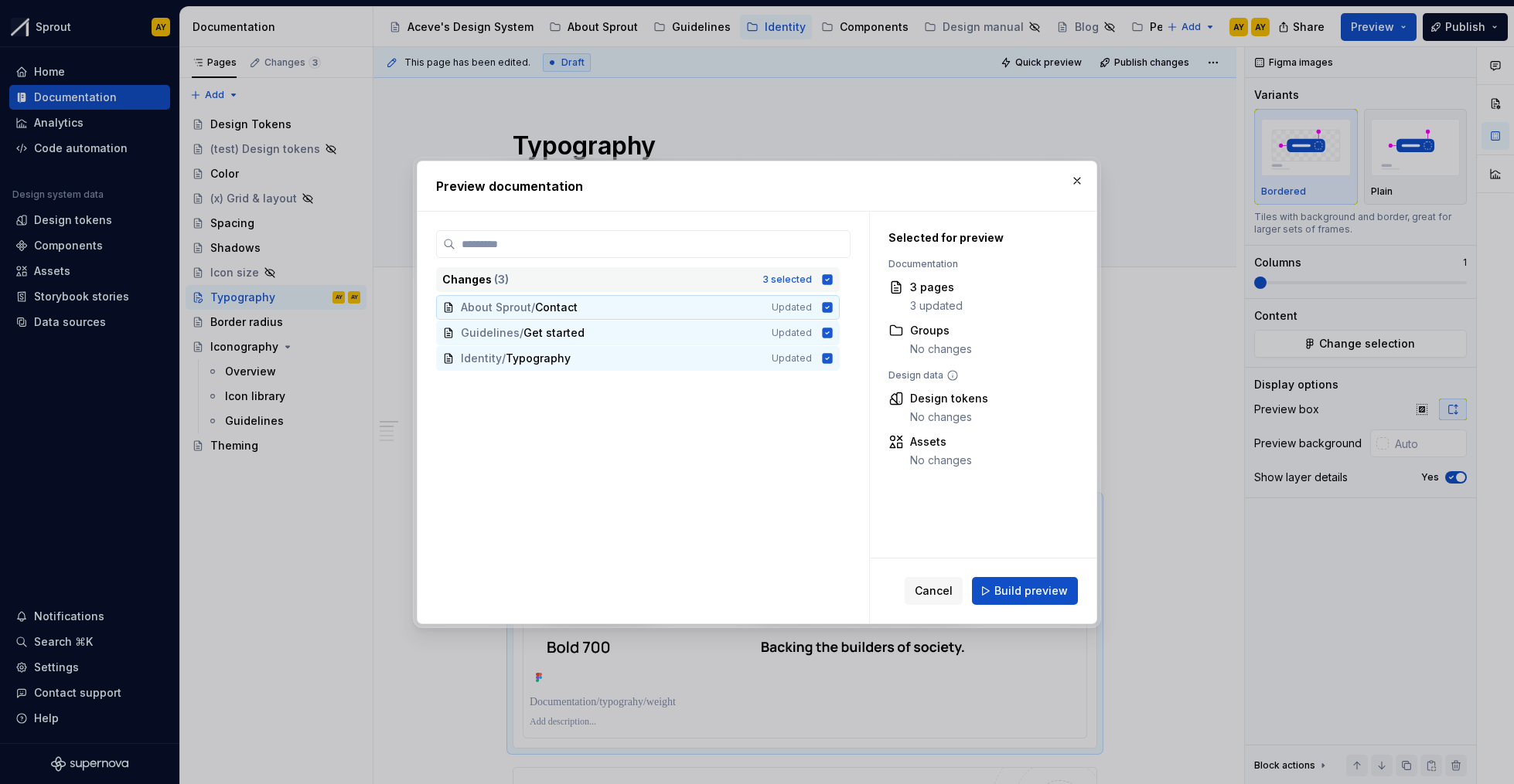
click at [821, 276] on icon at bounding box center [827, 280] width 13 height 13
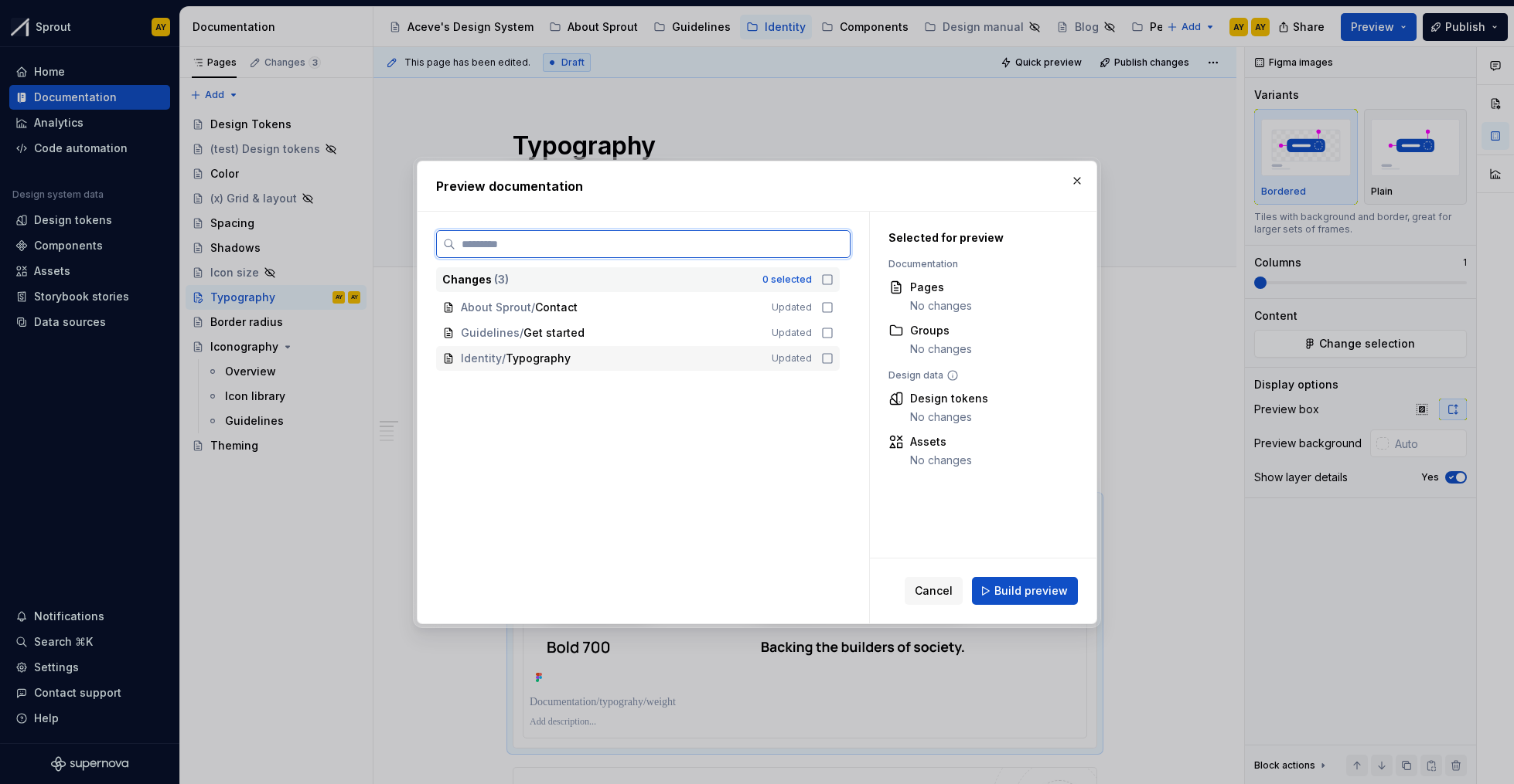
click at [823, 357] on icon at bounding box center [827, 359] width 13 height 13
click at [1028, 593] on span "Build preview" at bounding box center [1031, 591] width 74 height 15
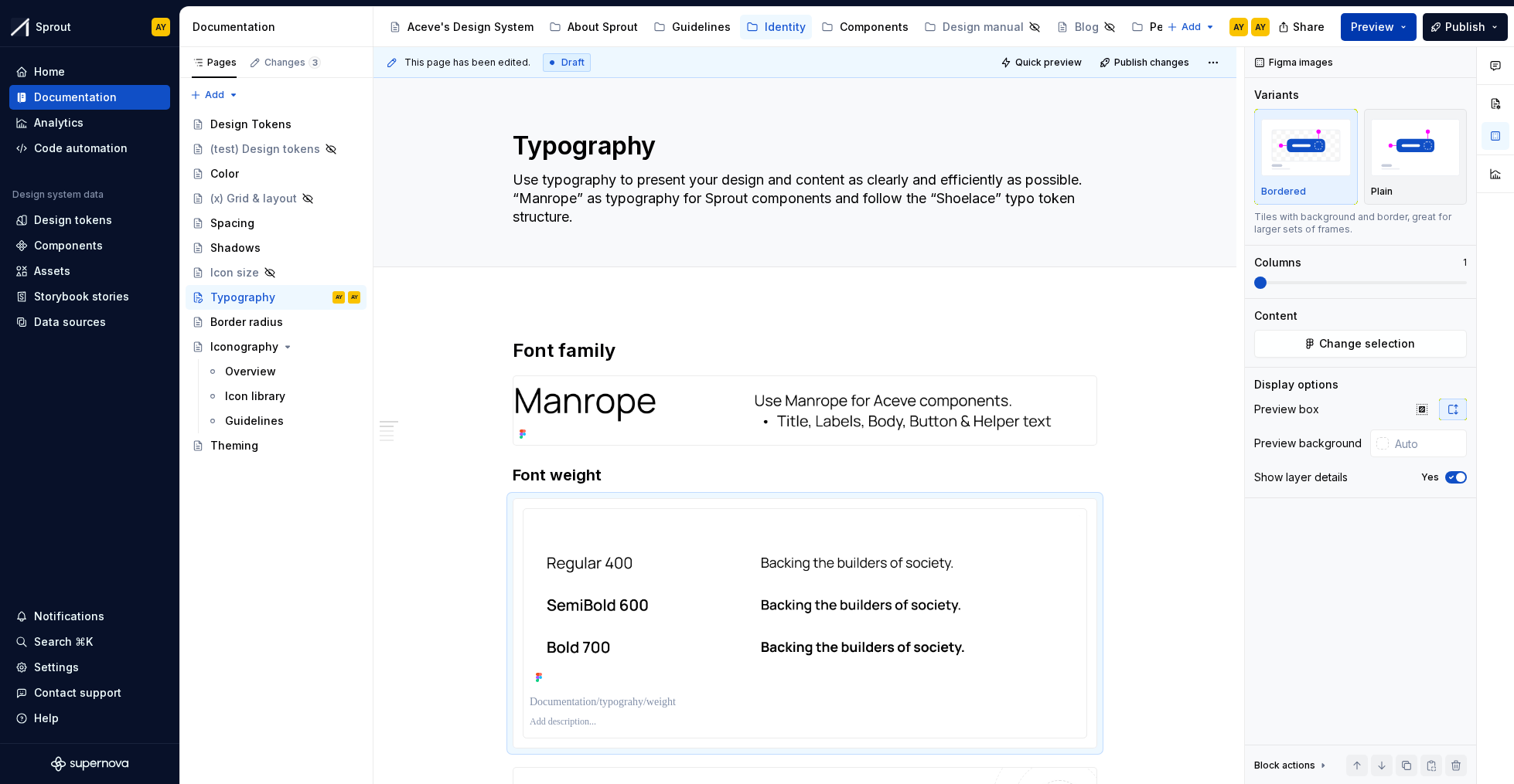
click at [1412, 29] on button "Preview" at bounding box center [1378, 26] width 76 height 28
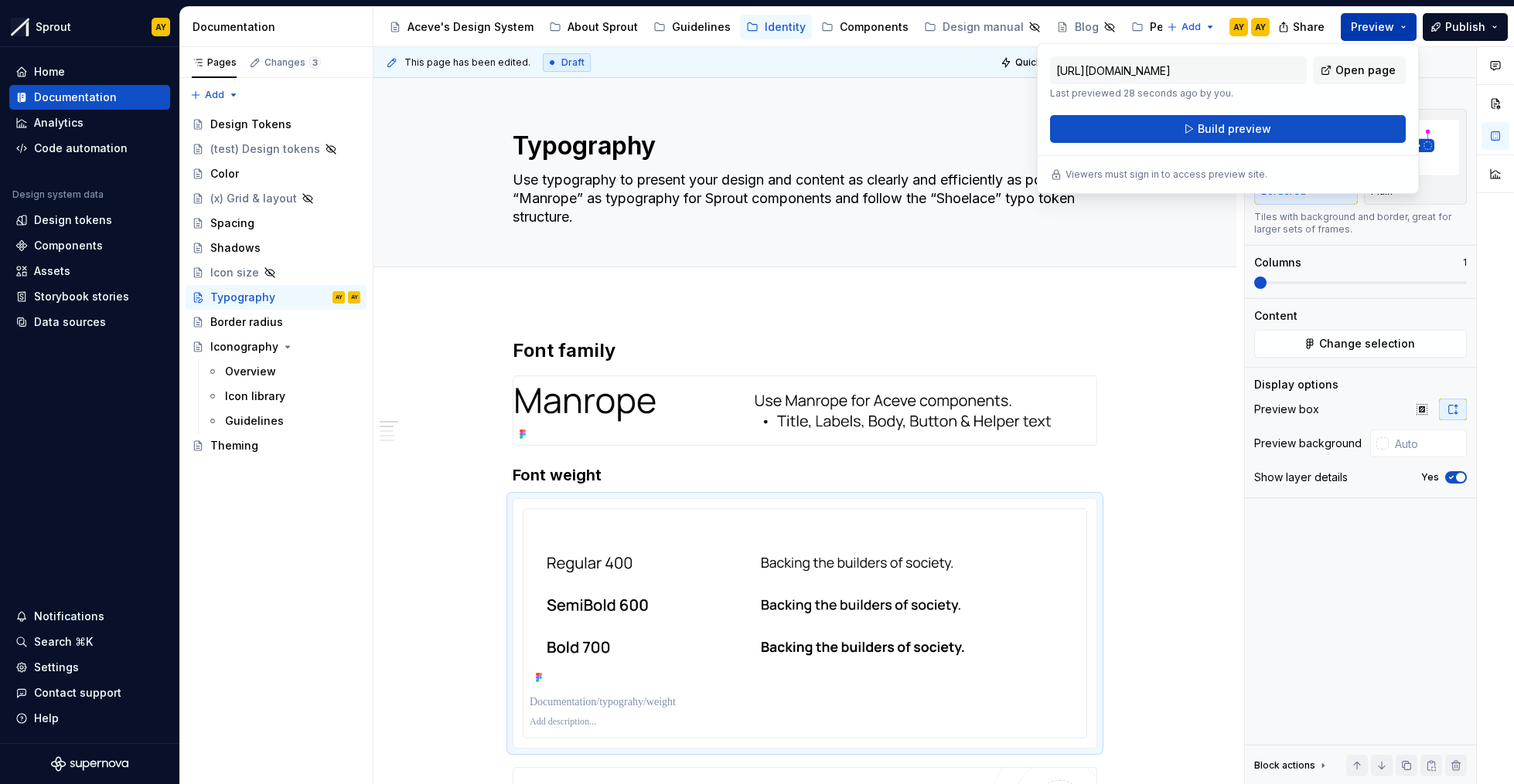
click at [1379, 28] on span "Preview" at bounding box center [1372, 26] width 43 height 15
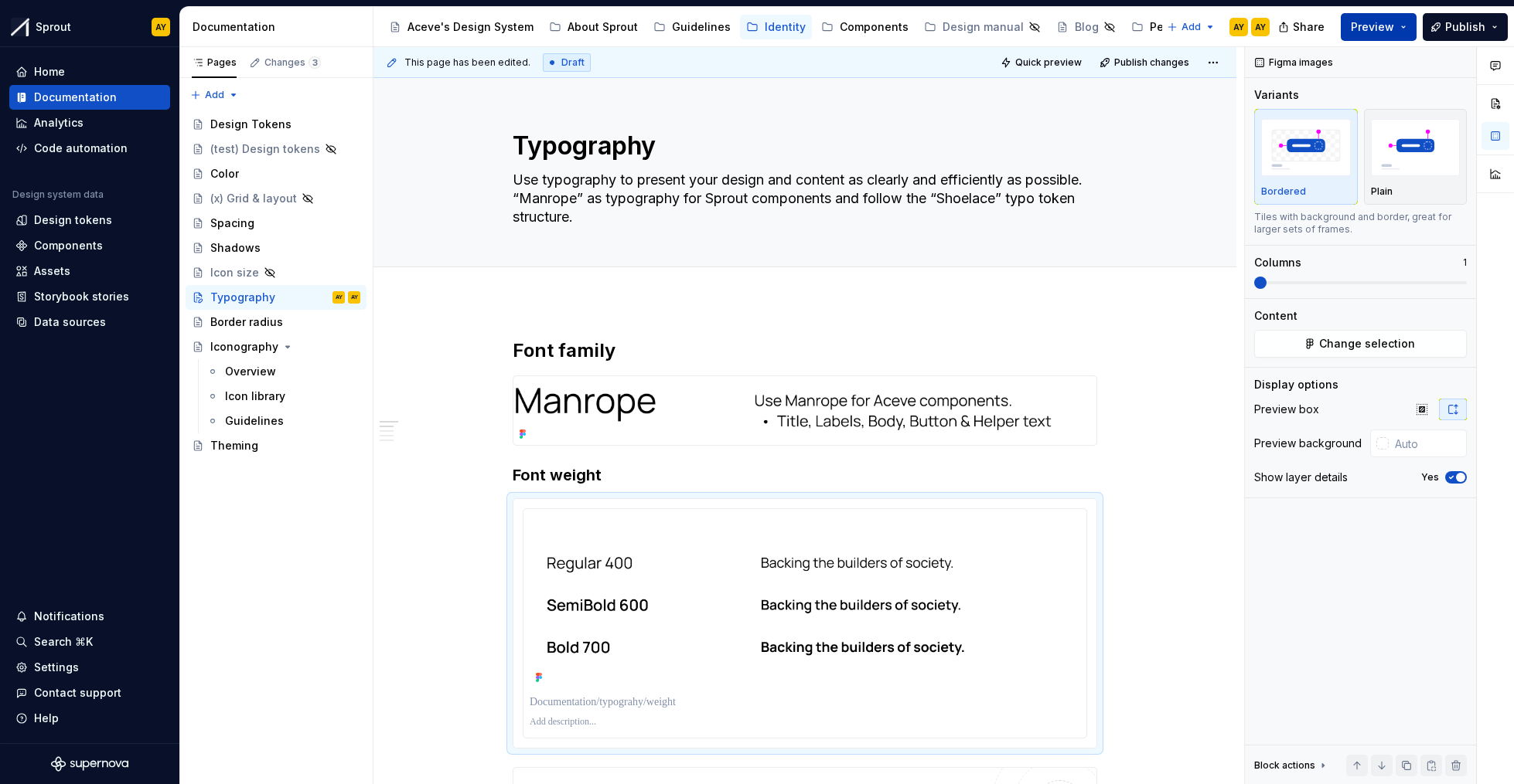
click at [1404, 26] on button "Preview" at bounding box center [1378, 26] width 76 height 28
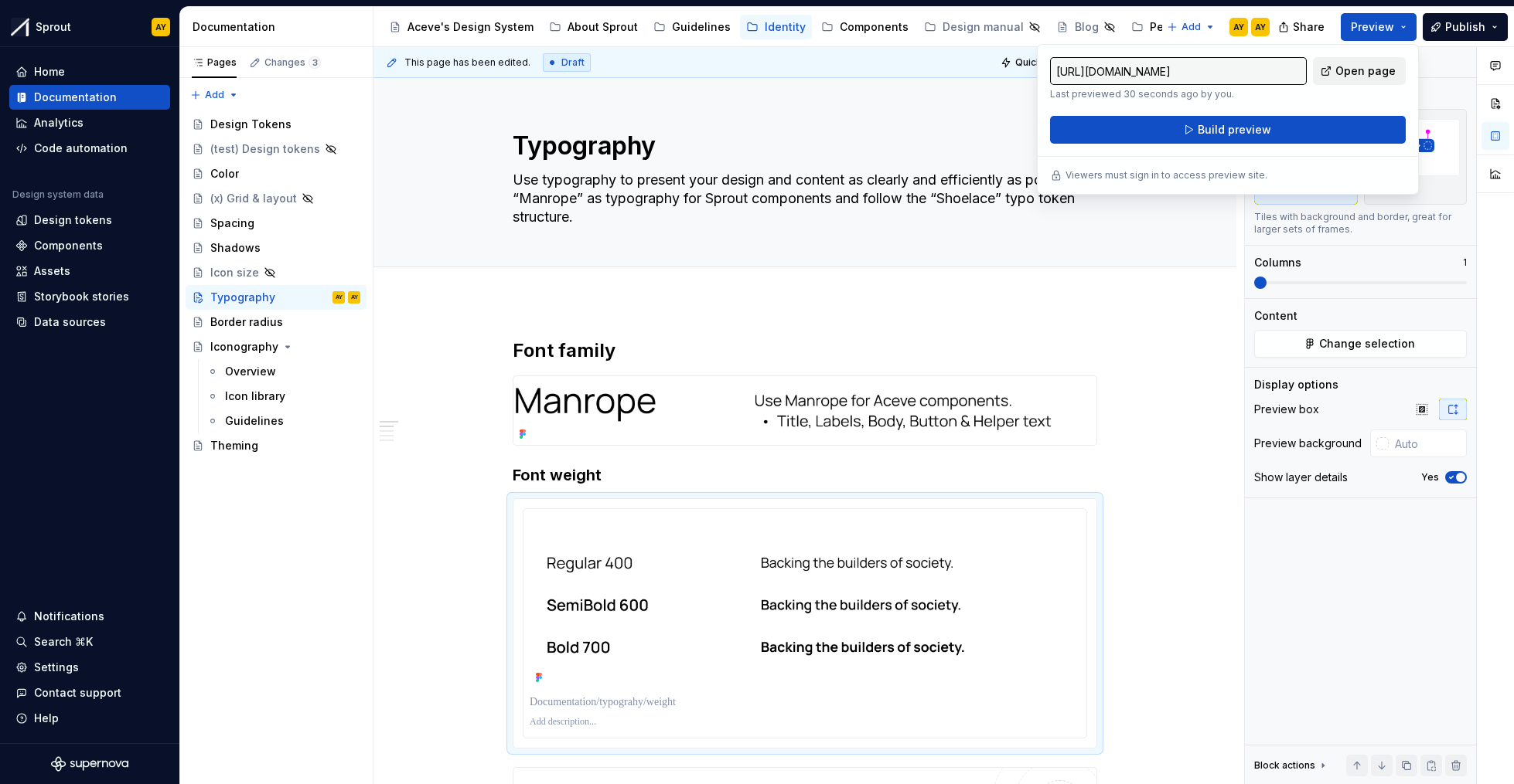
click at [1375, 62] on link "Open page" at bounding box center [1359, 71] width 93 height 28
click at [597, 515] on img at bounding box center [805, 602] width 551 height 173
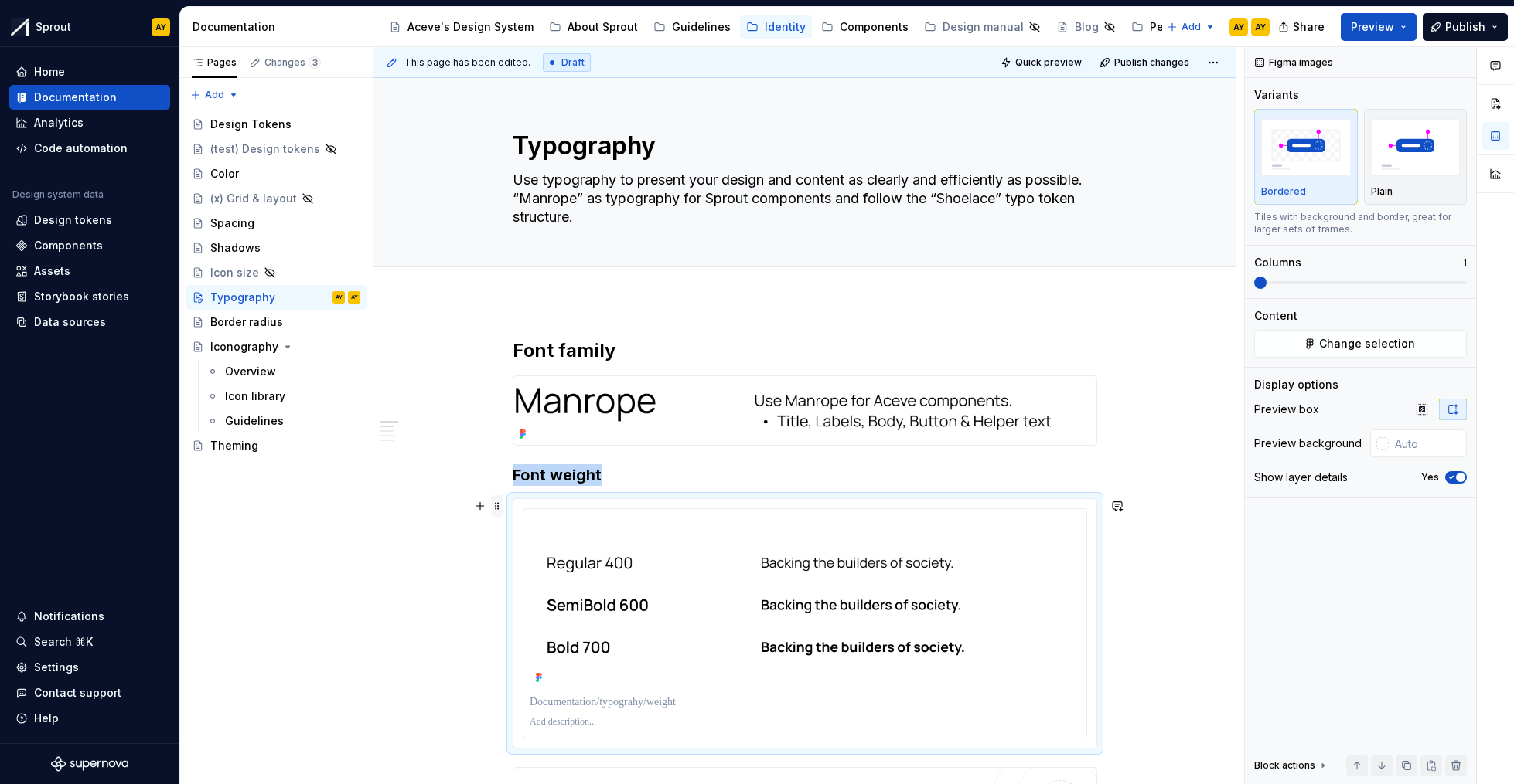
click at [498, 505] on span at bounding box center [497, 506] width 13 height 22
click at [536, 646] on div "Delete" at bounding box center [570, 643] width 100 height 15
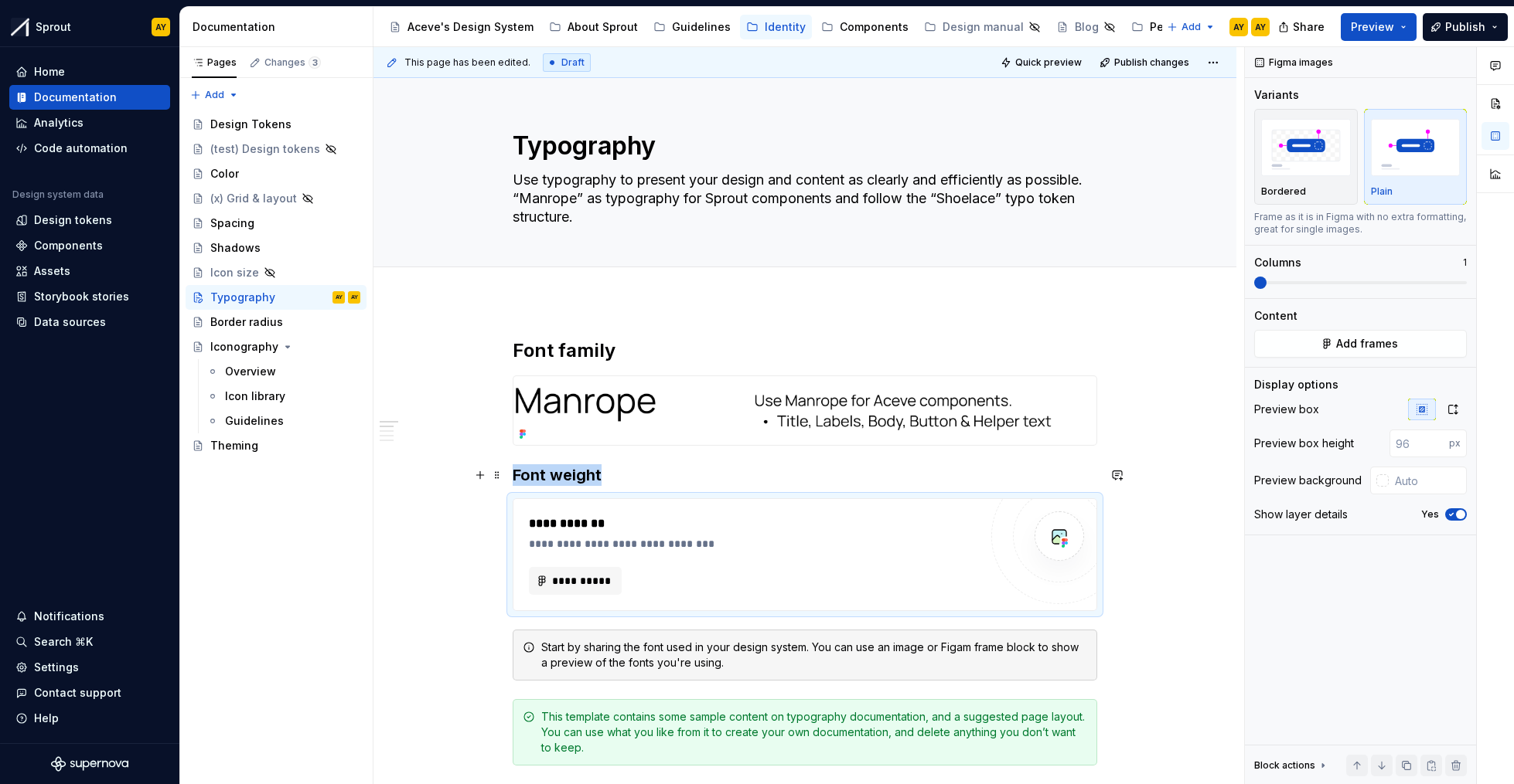
click at [622, 474] on h3 "Font weight" at bounding box center [804, 475] width 585 height 22
drag, startPoint x: 576, startPoint y: 565, endPoint x: 580, endPoint y: 576, distance: 11.7
click at [576, 566] on div "**********" at bounding box center [753, 555] width 450 height 80
click at [582, 579] on span "**********" at bounding box center [581, 581] width 60 height 15
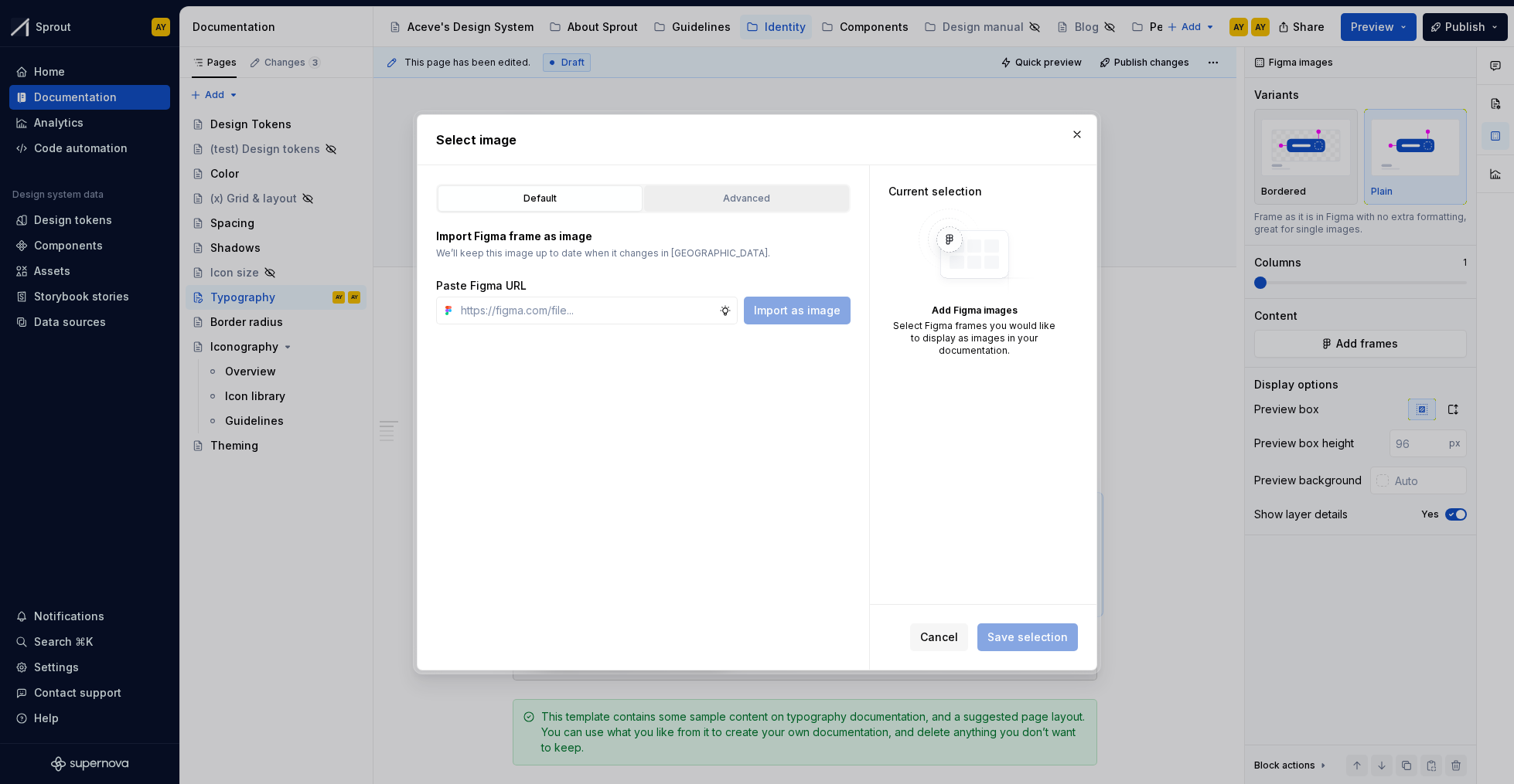
click at [740, 191] on div "Advanced" at bounding box center [746, 198] width 194 height 15
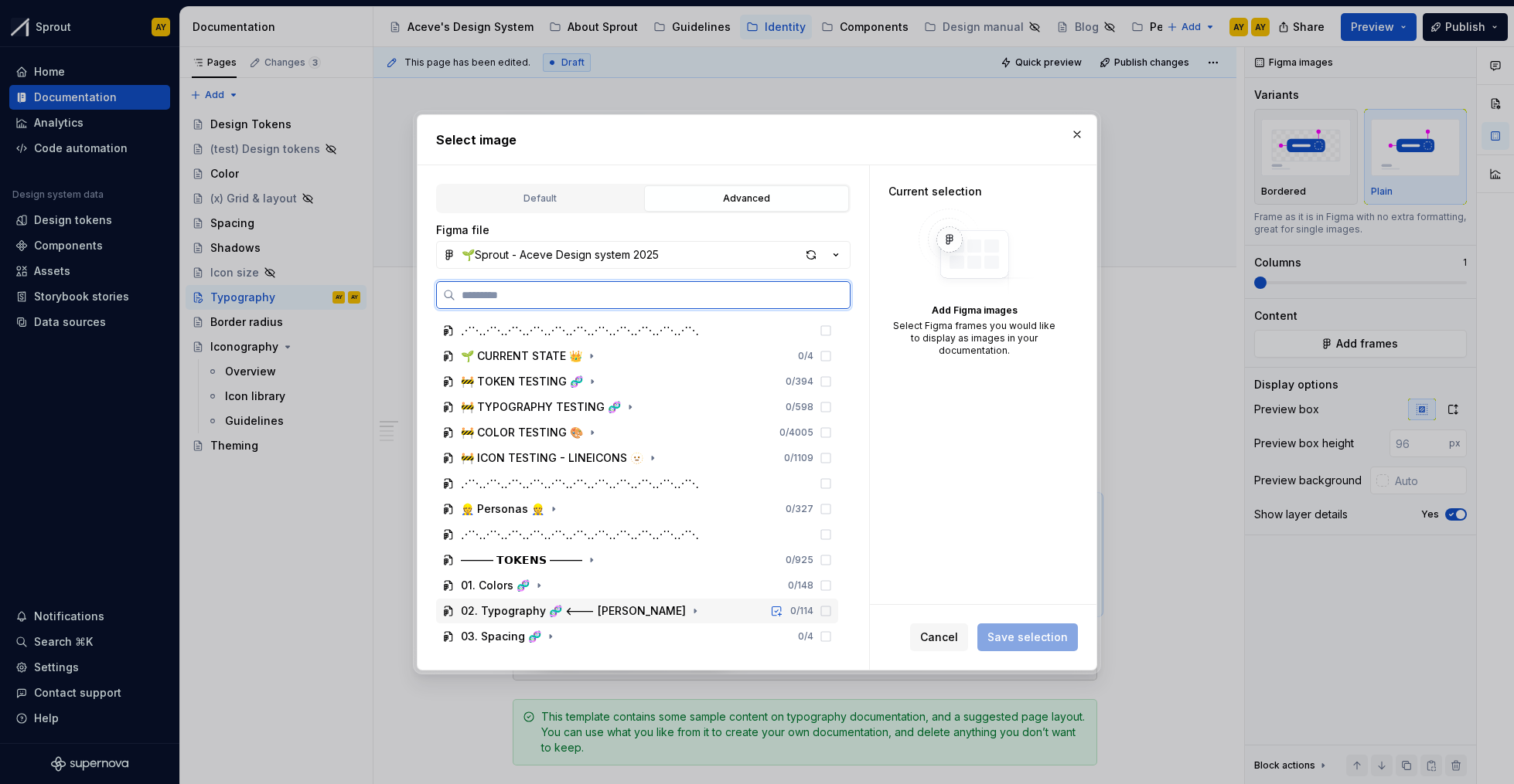
click at [507, 606] on div "02. Typography 🧬 <--- [PERSON_NAME]" at bounding box center [573, 611] width 225 height 15
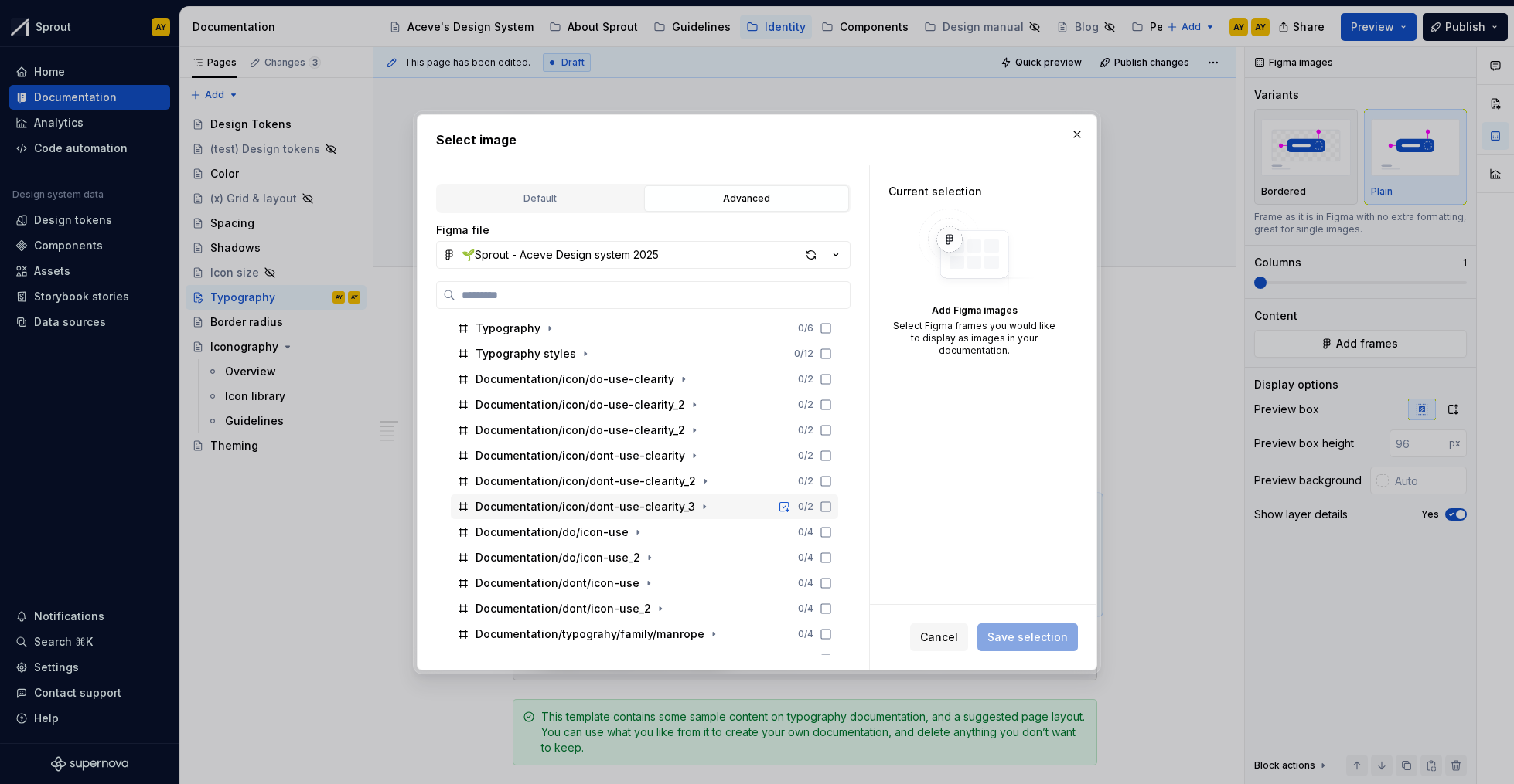
scroll to position [464, 0]
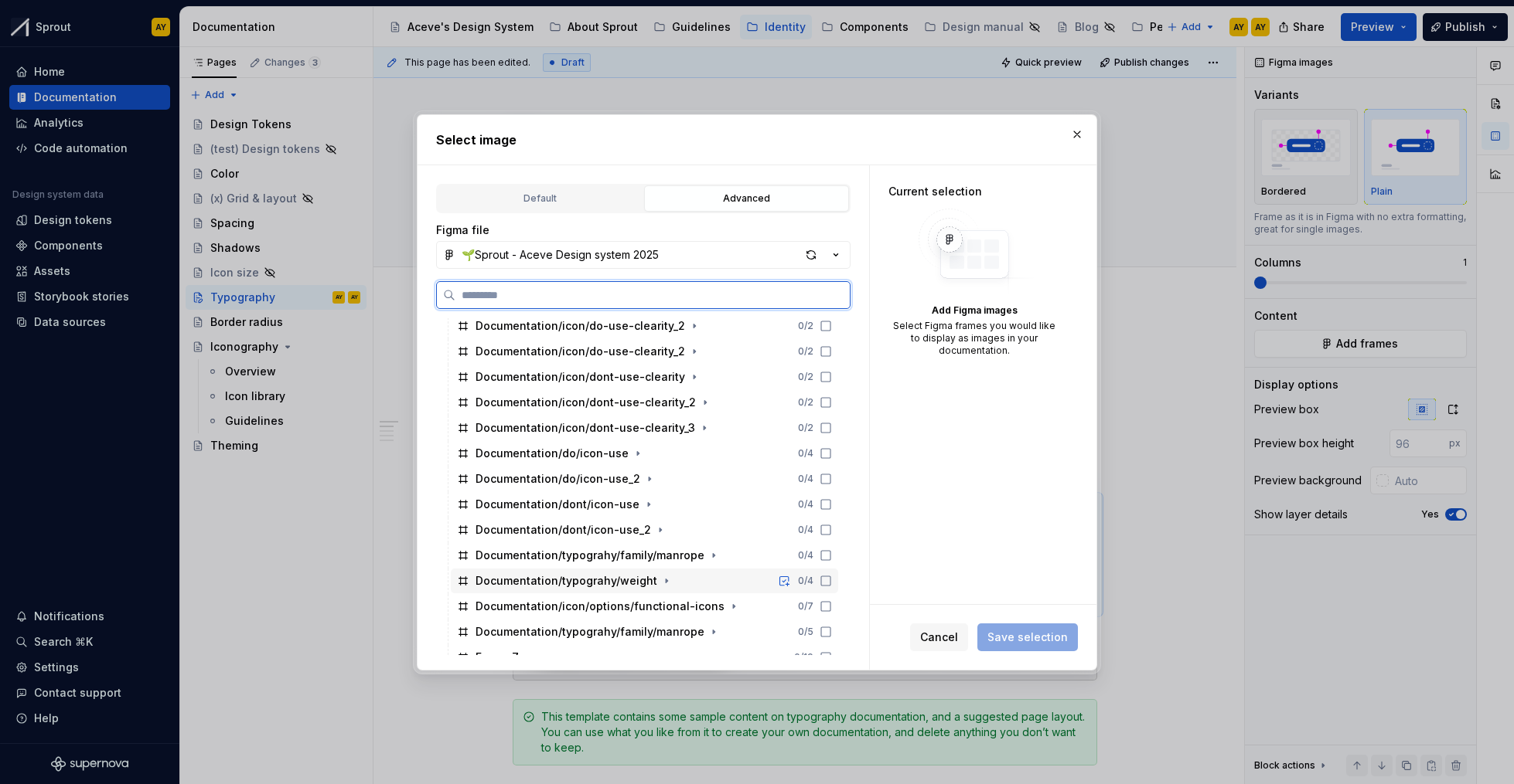
click at [823, 575] on icon at bounding box center [826, 582] width 13 height 13
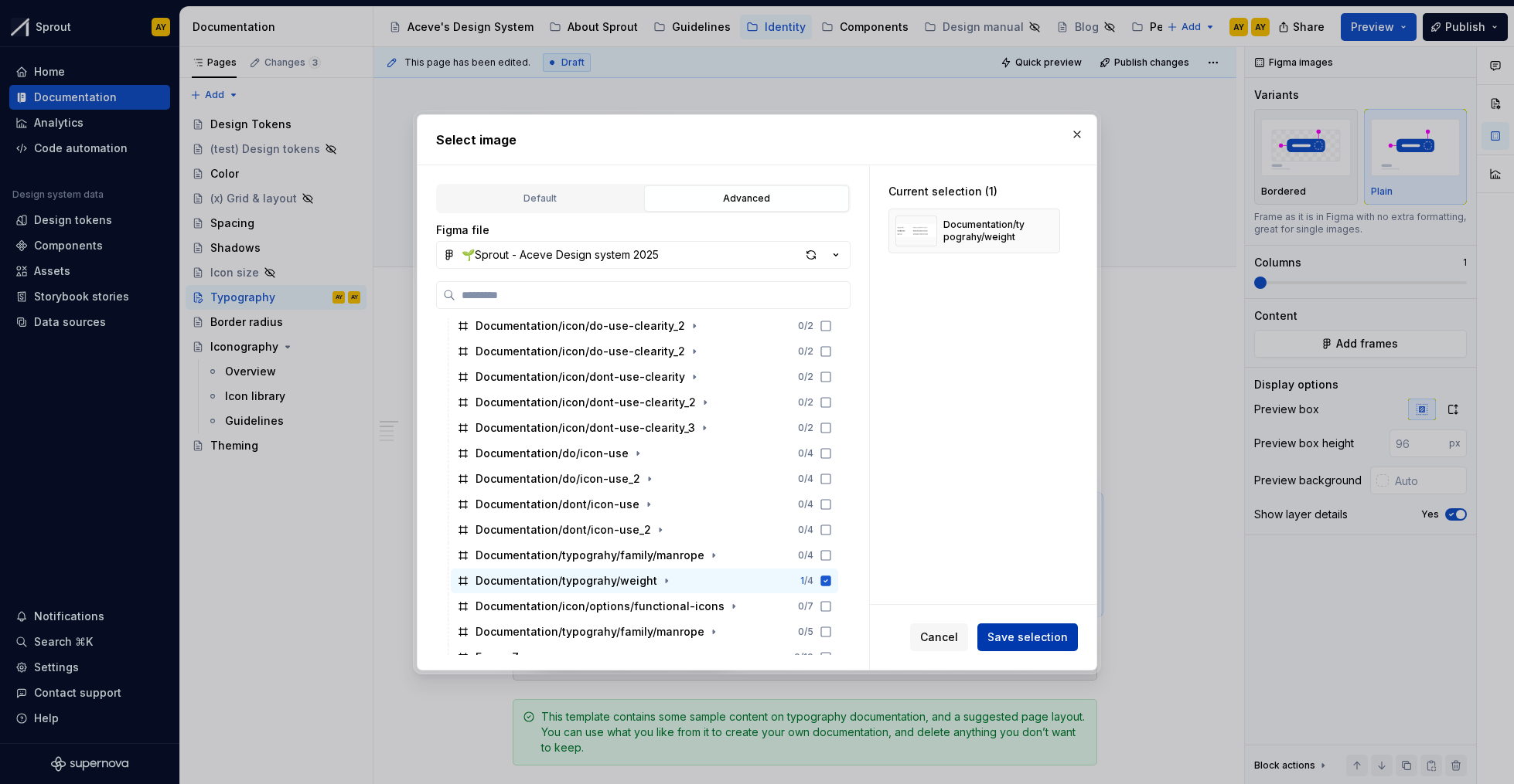
click at [1016, 636] on span "Save selection" at bounding box center [1028, 637] width 80 height 15
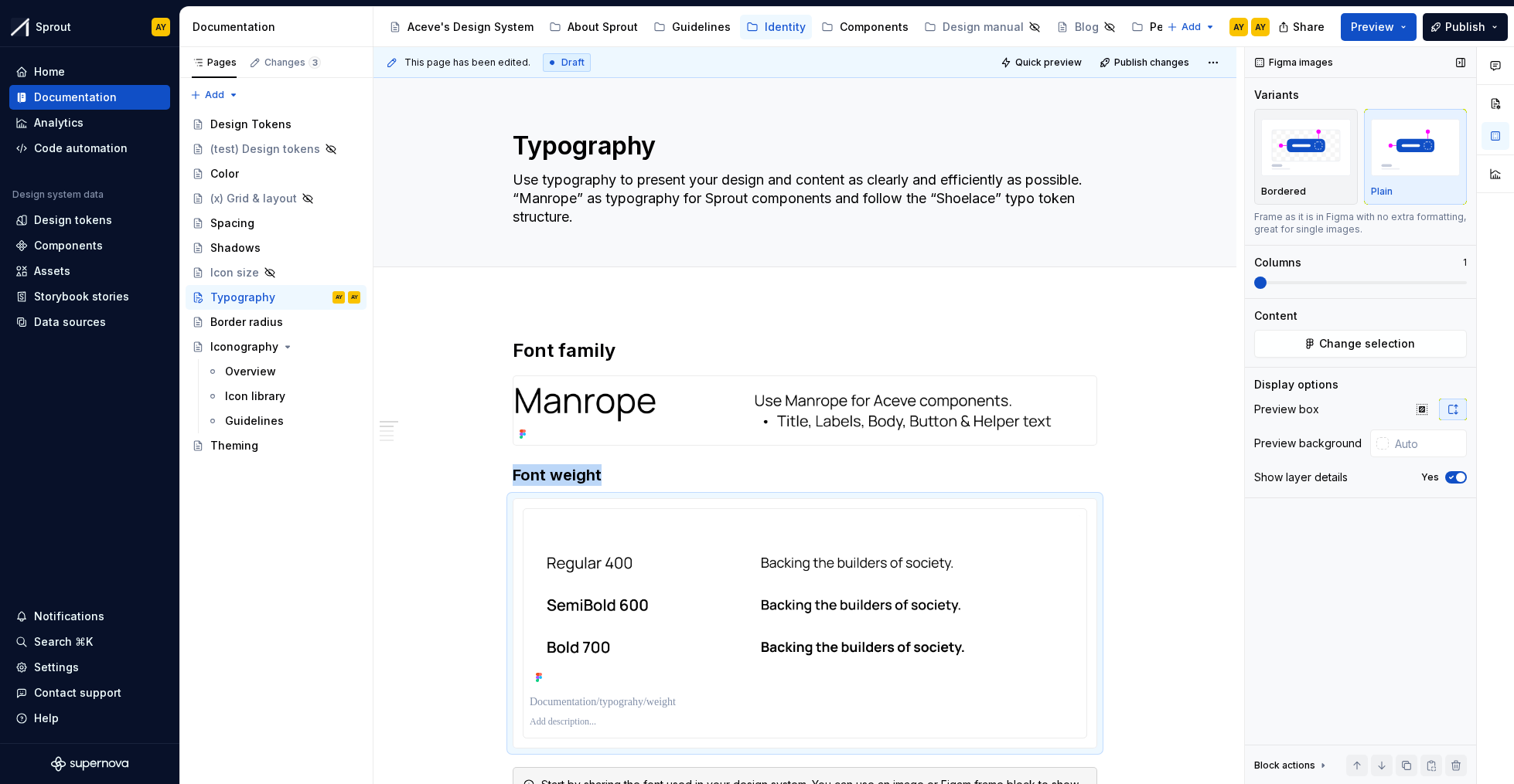
click at [1435, 191] on div "Plain" at bounding box center [1415, 191] width 89 height 13
click at [1436, 183] on div "Plain" at bounding box center [1415, 157] width 89 height 82
click at [1428, 181] on div "Plain" at bounding box center [1415, 157] width 89 height 82
click at [1453, 475] on icon "button" at bounding box center [1451, 478] width 13 height 9
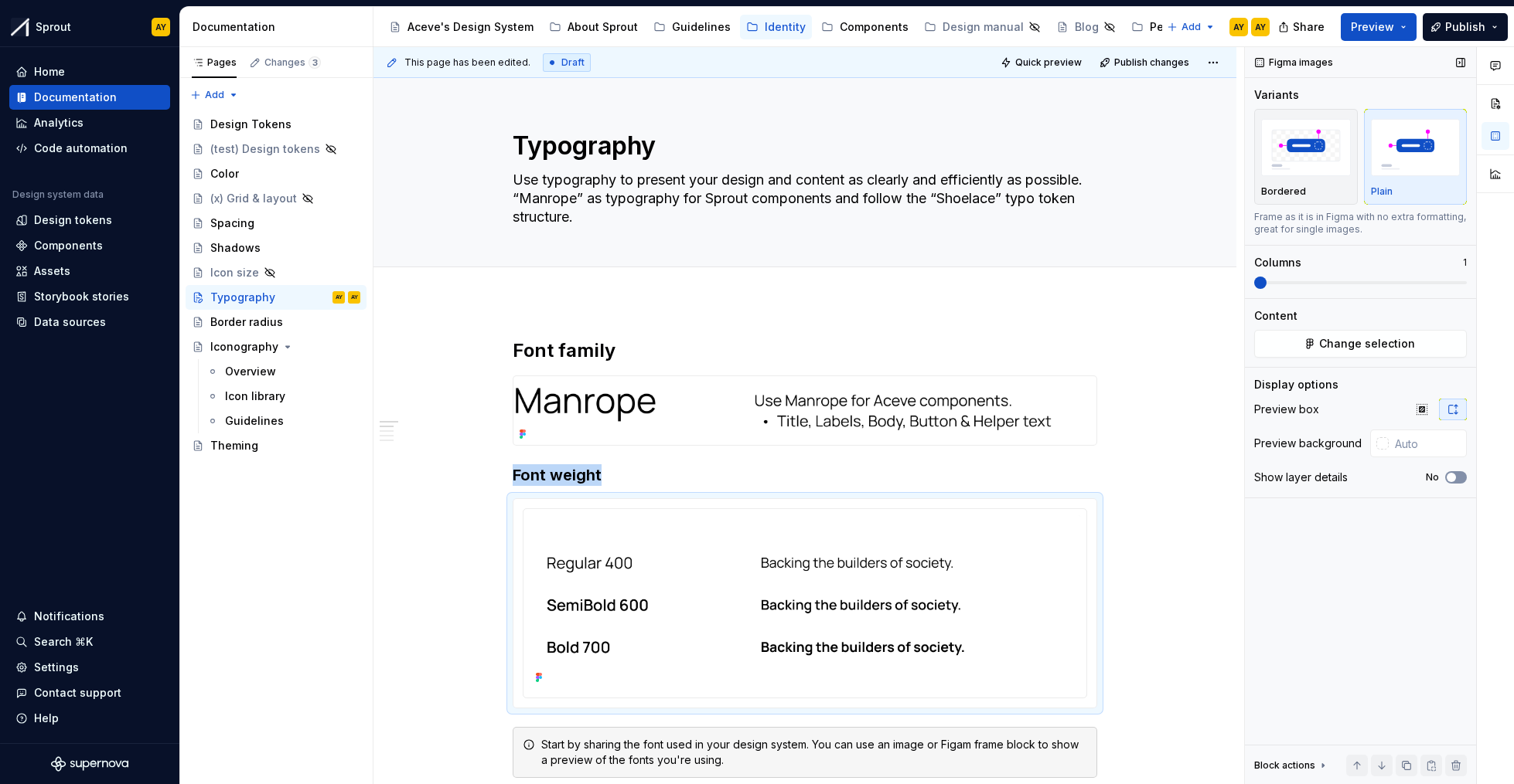
click at [1462, 474] on button "No" at bounding box center [1456, 478] width 22 height 13
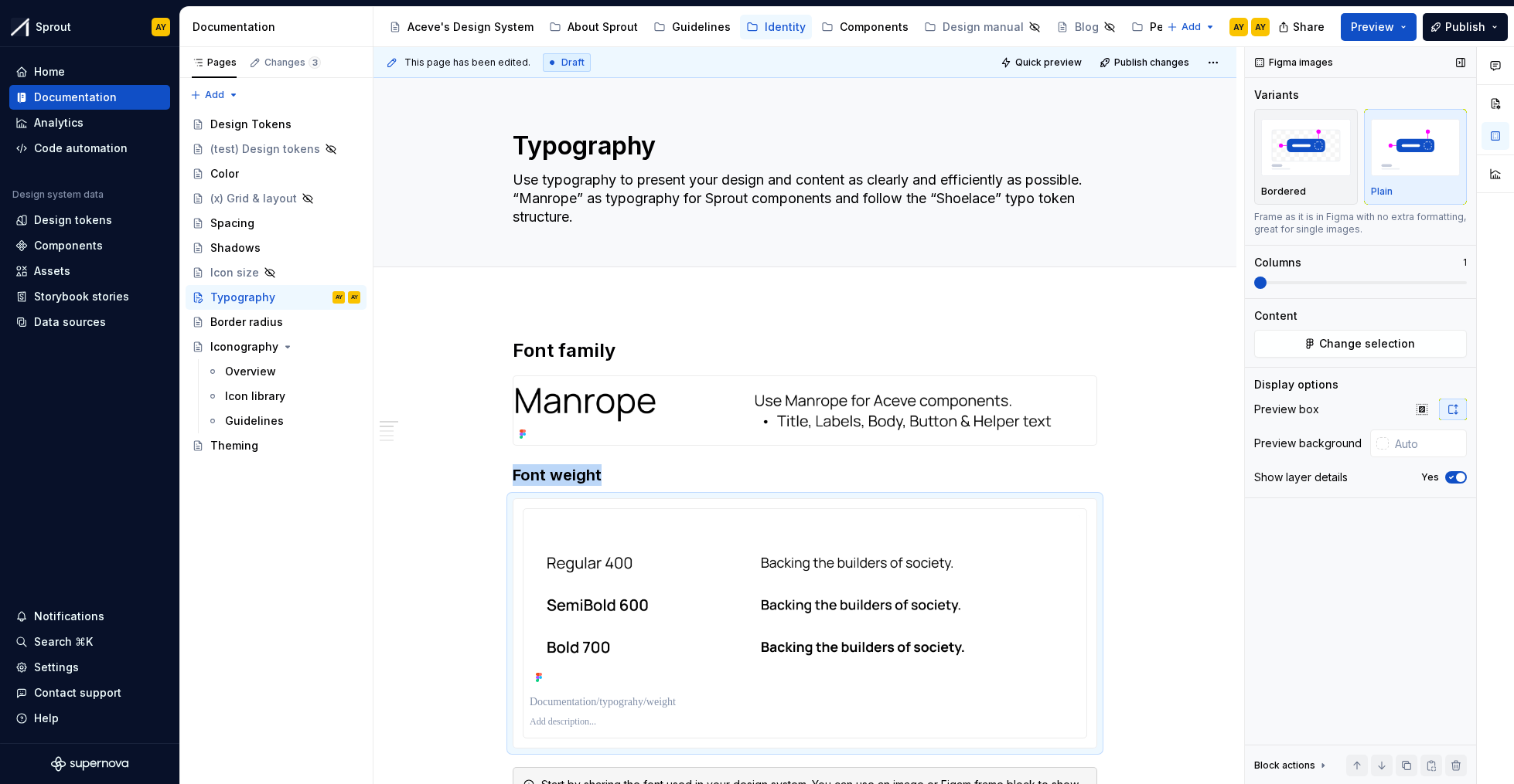
click at [1446, 477] on icon "button" at bounding box center [1451, 478] width 13 height 9
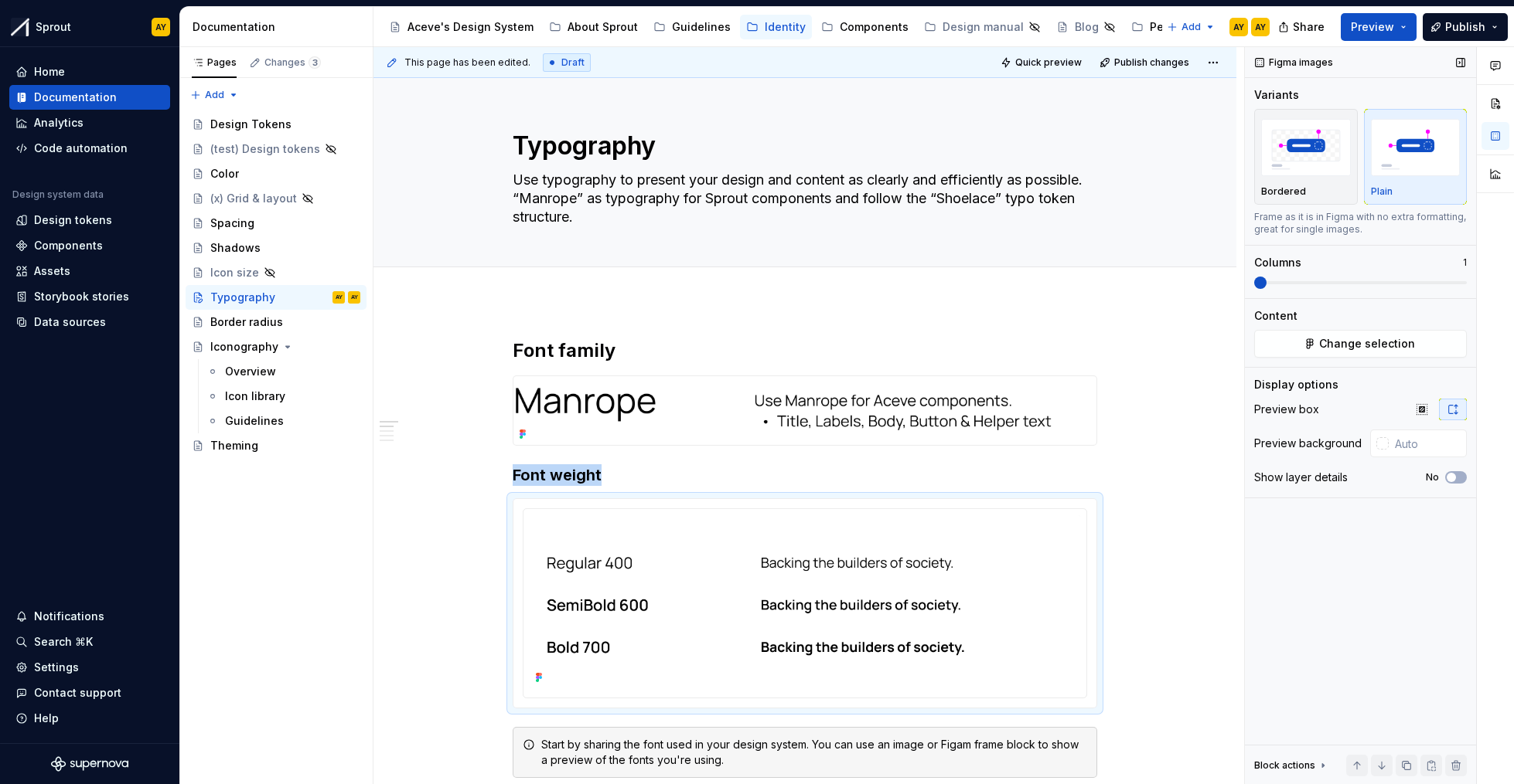
click at [1292, 283] on span at bounding box center [1360, 283] width 213 height 3
click at [1254, 284] on span at bounding box center [1254, 283] width 0 height 3
click at [1405, 28] on button "Preview" at bounding box center [1378, 26] width 76 height 28
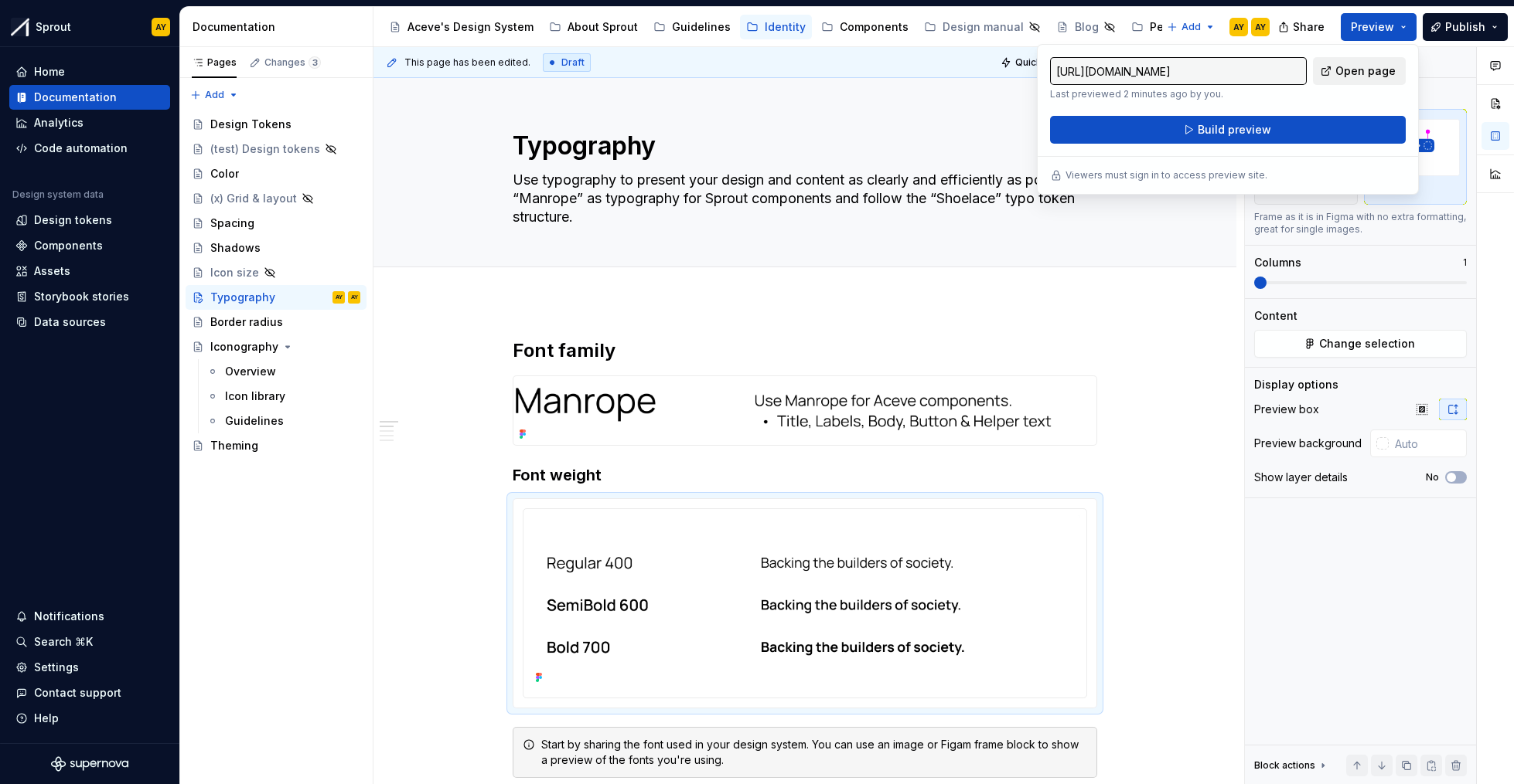
click at [1378, 67] on span "Open page" at bounding box center [1365, 71] width 60 height 15
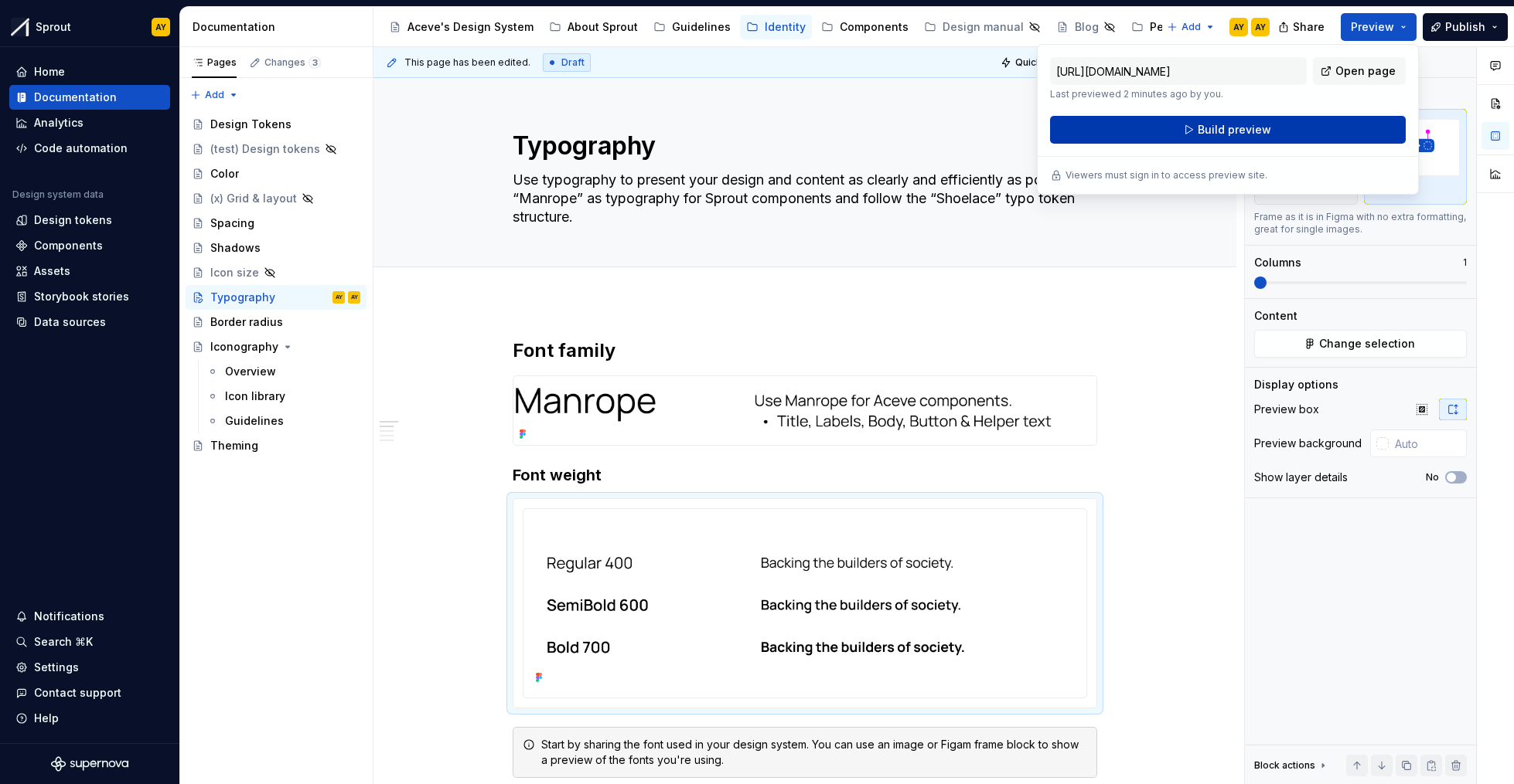
click at [1238, 129] on span "Build preview" at bounding box center [1234, 129] width 74 height 15
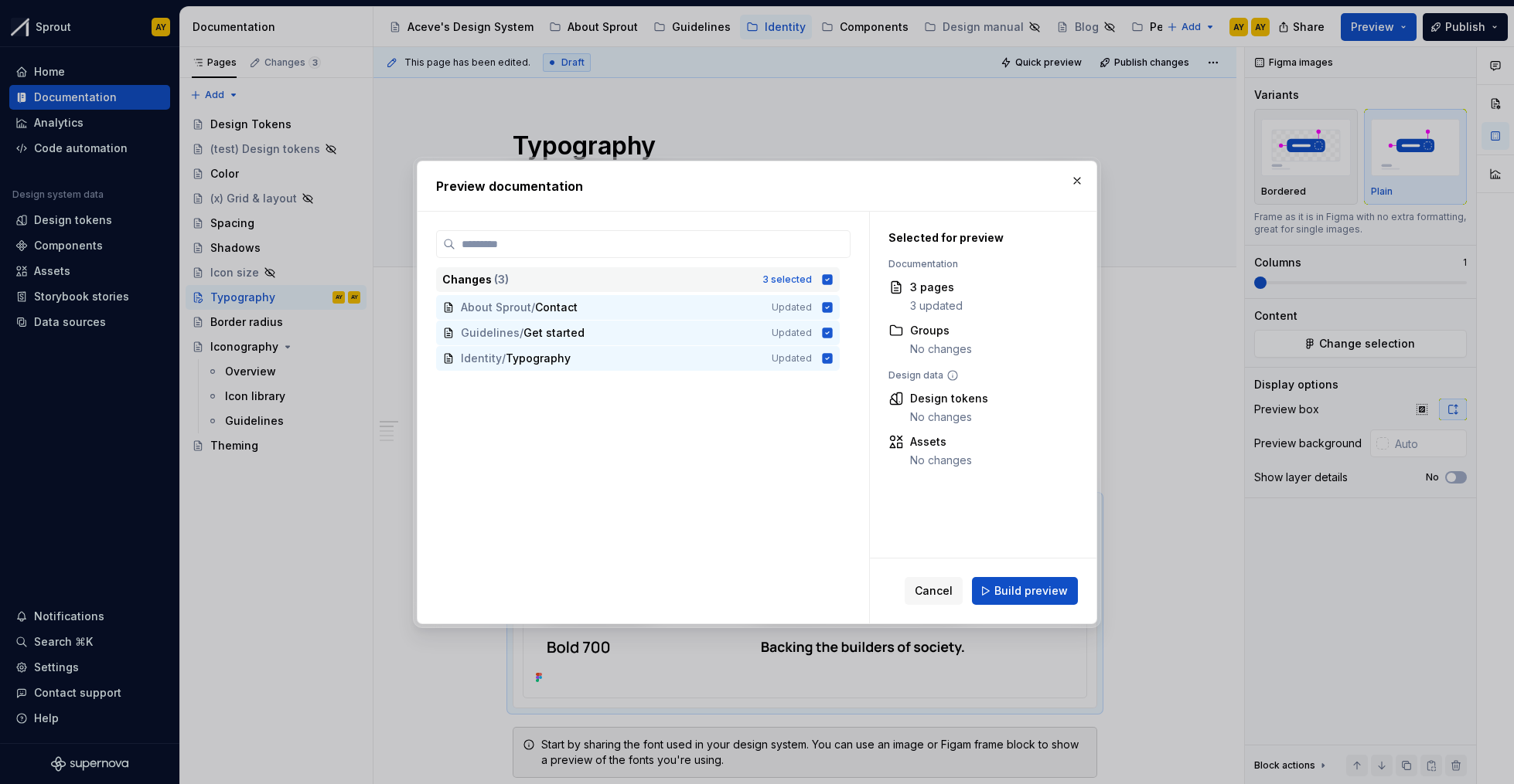
click at [829, 273] on icon at bounding box center [827, 280] width 13 height 13
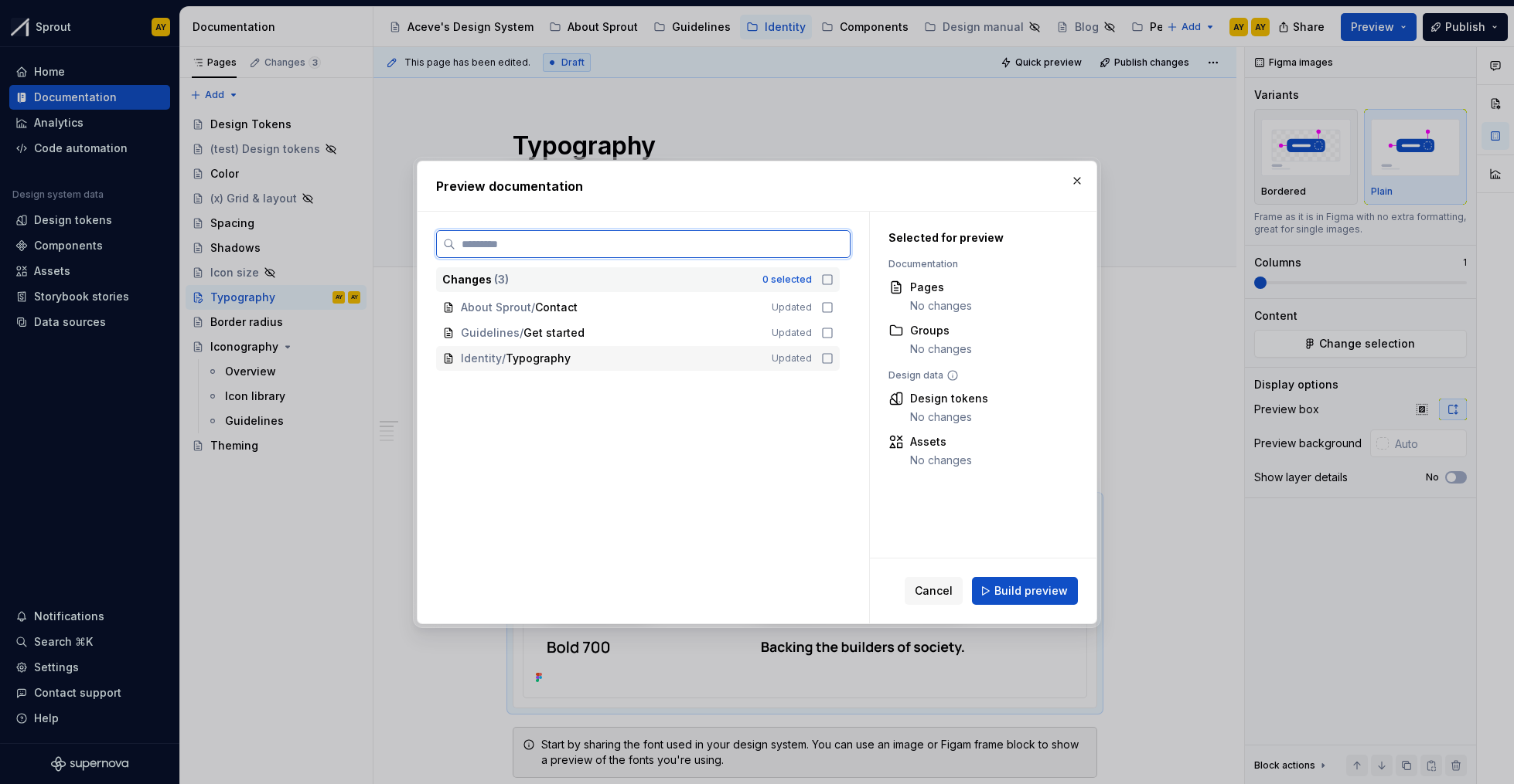
click at [824, 359] on icon at bounding box center [827, 359] width 13 height 13
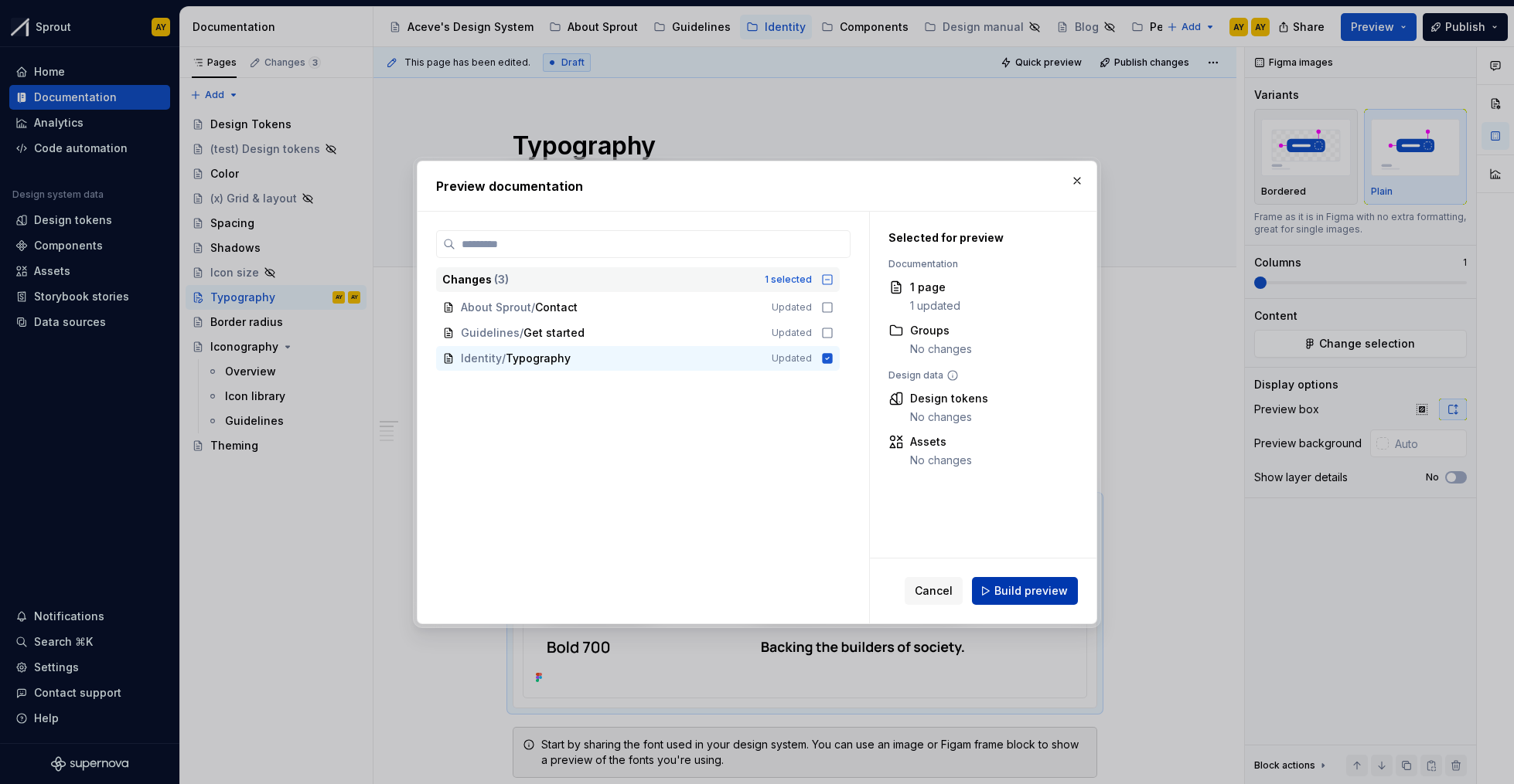
click at [1032, 588] on span "Build preview" at bounding box center [1031, 591] width 74 height 15
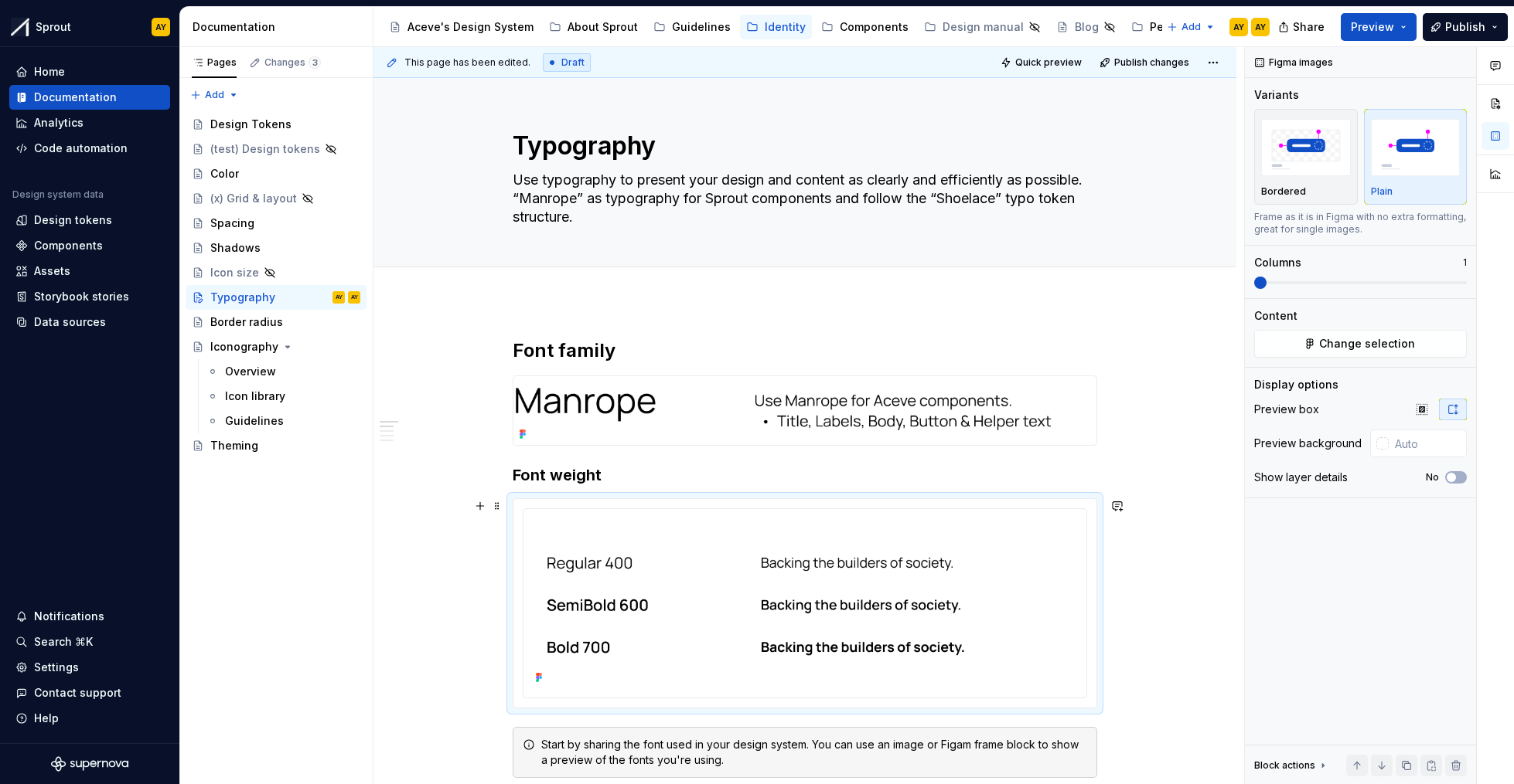
click at [1407, 26] on button "Preview" at bounding box center [1378, 26] width 76 height 28
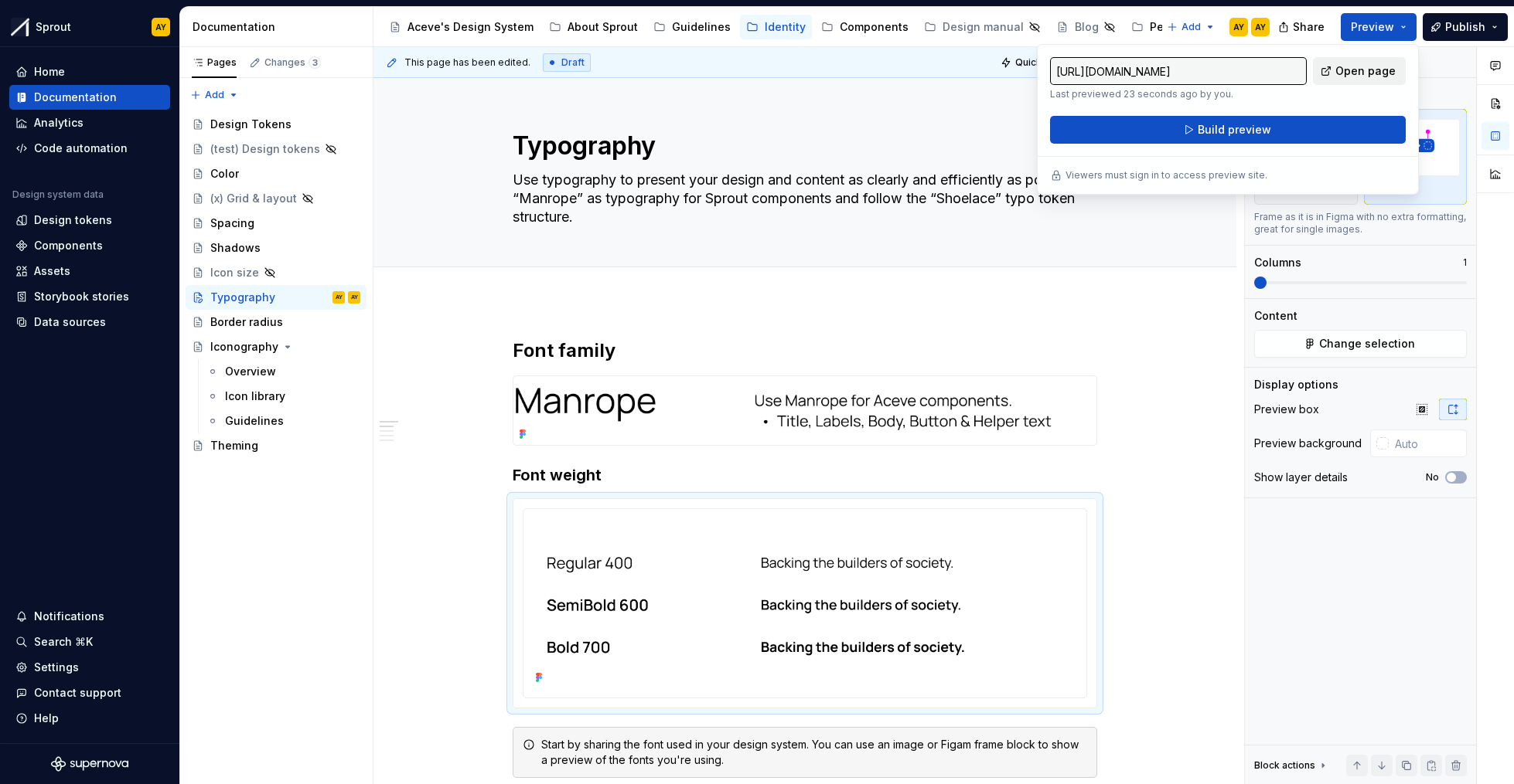
click at [1369, 71] on span "Open page" at bounding box center [1365, 71] width 60 height 15
click at [679, 423] on img at bounding box center [804, 410] width 583 height 68
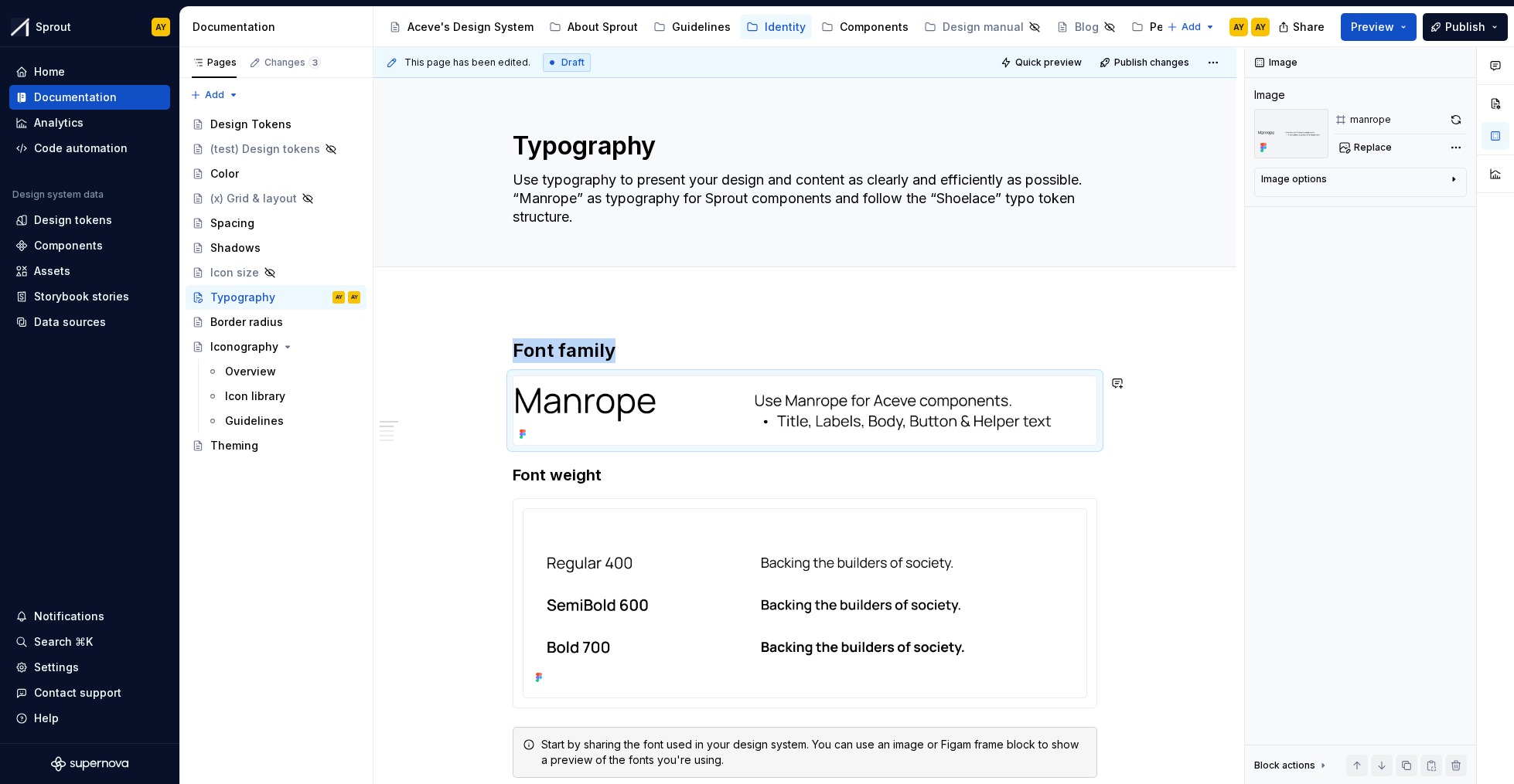
click at [643, 361] on h2 "Font family" at bounding box center [804, 350] width 585 height 25
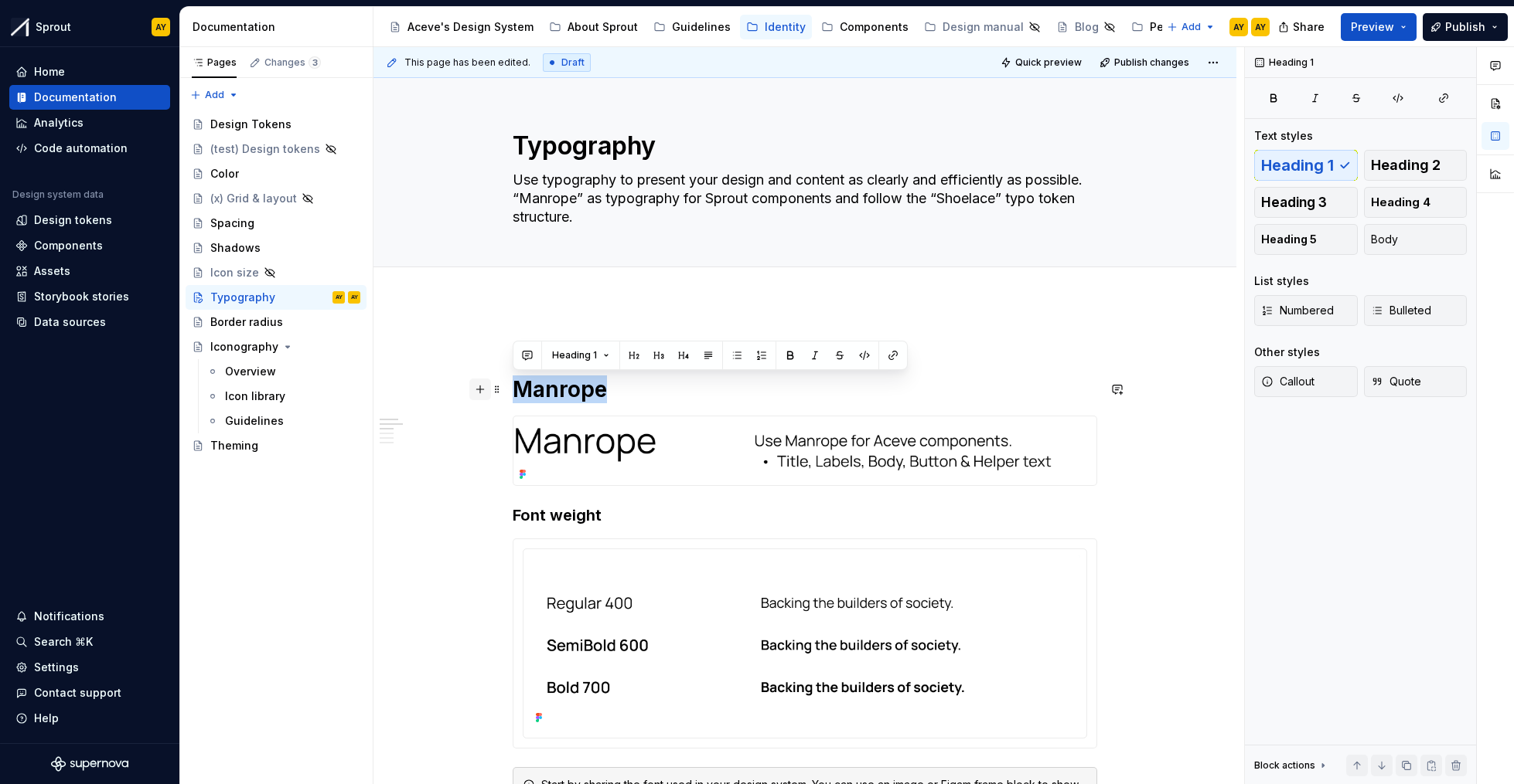
drag, startPoint x: 537, startPoint y: 389, endPoint x: 480, endPoint y: 388, distance: 57.0
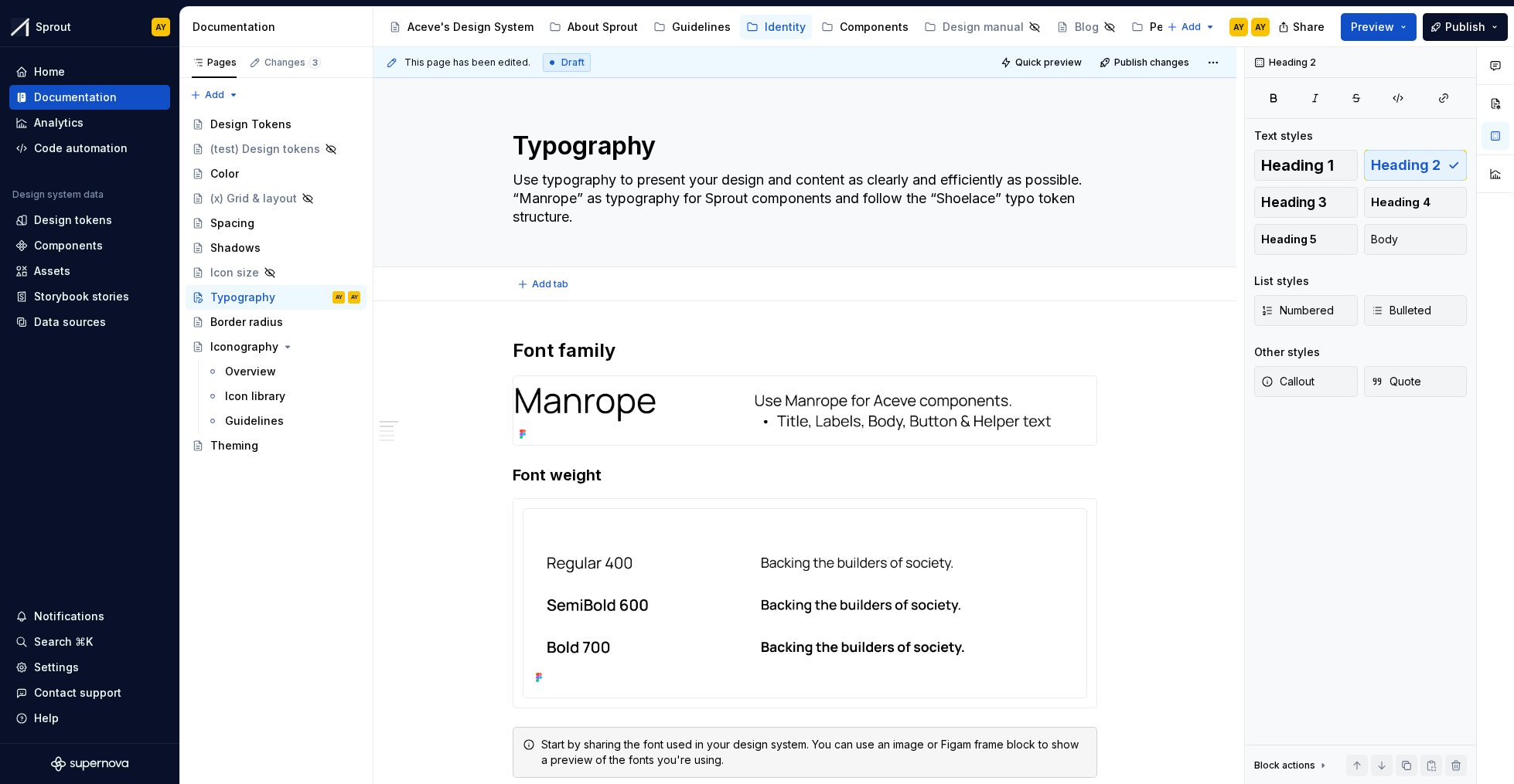
click at [853, 275] on div "Add tab" at bounding box center [804, 284] width 585 height 22
click at [498, 380] on span at bounding box center [497, 384] width 13 height 22
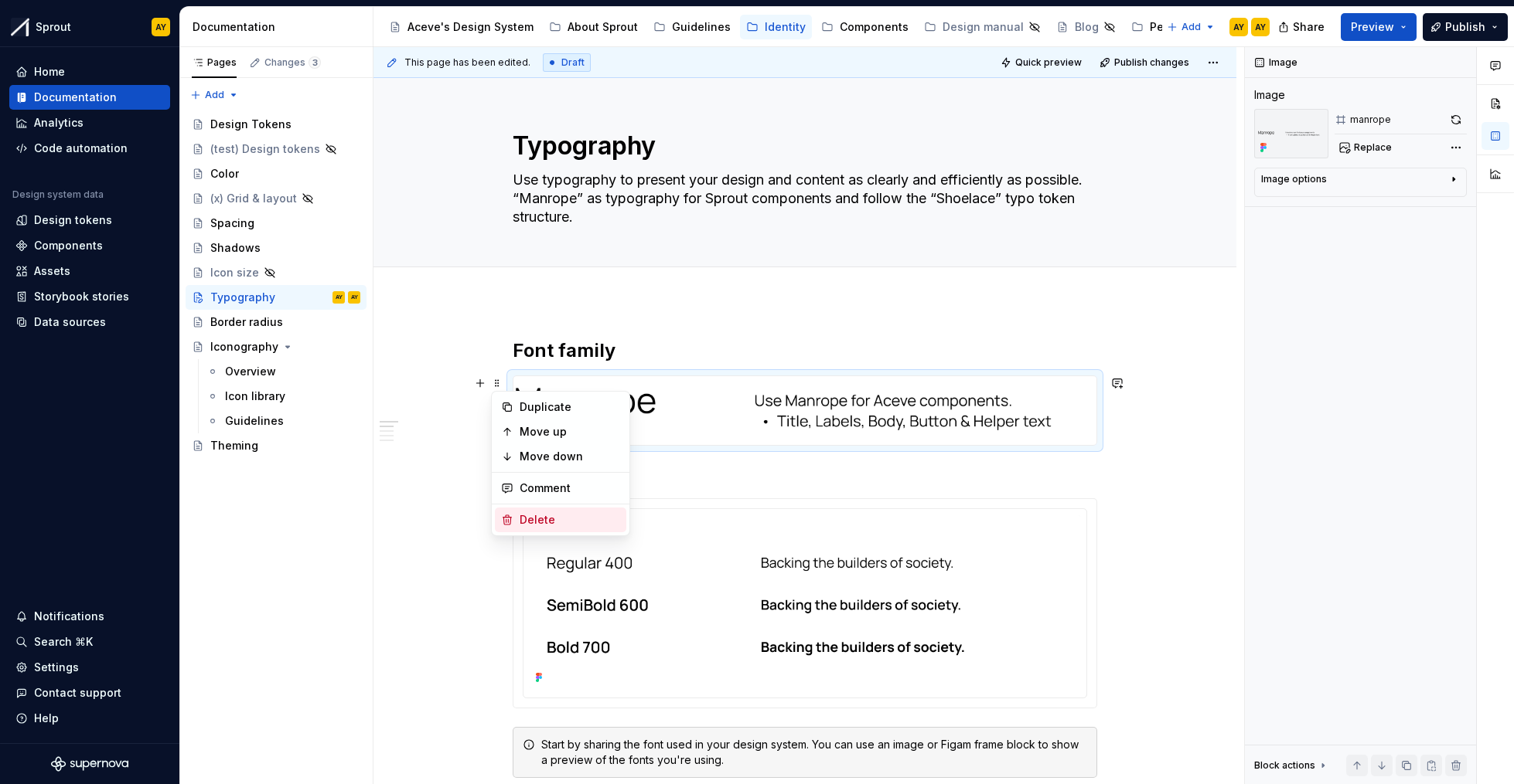
click at [525, 518] on div "Delete" at bounding box center [570, 520] width 100 height 15
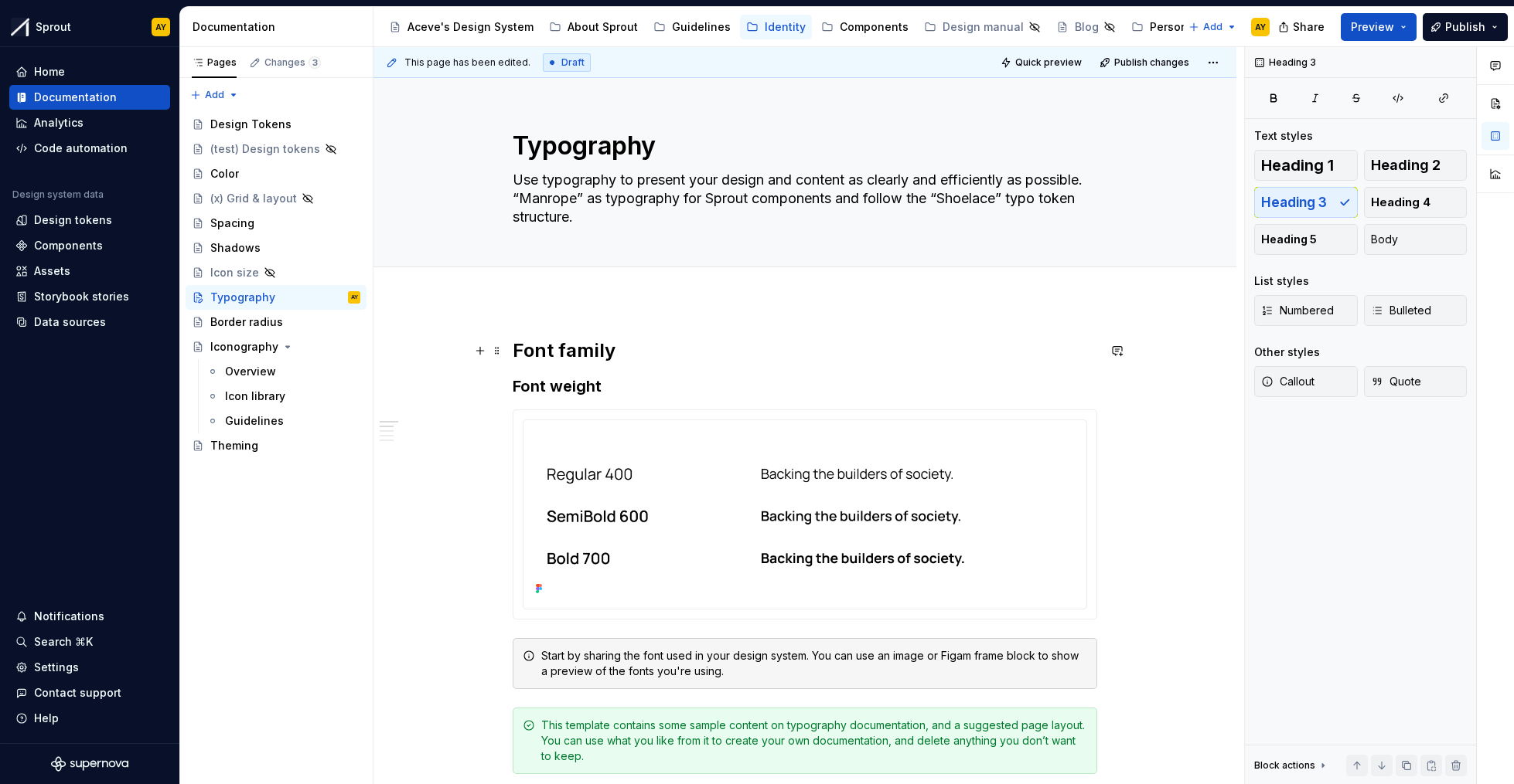
click at [625, 349] on h2 "Font family" at bounding box center [804, 350] width 585 height 25
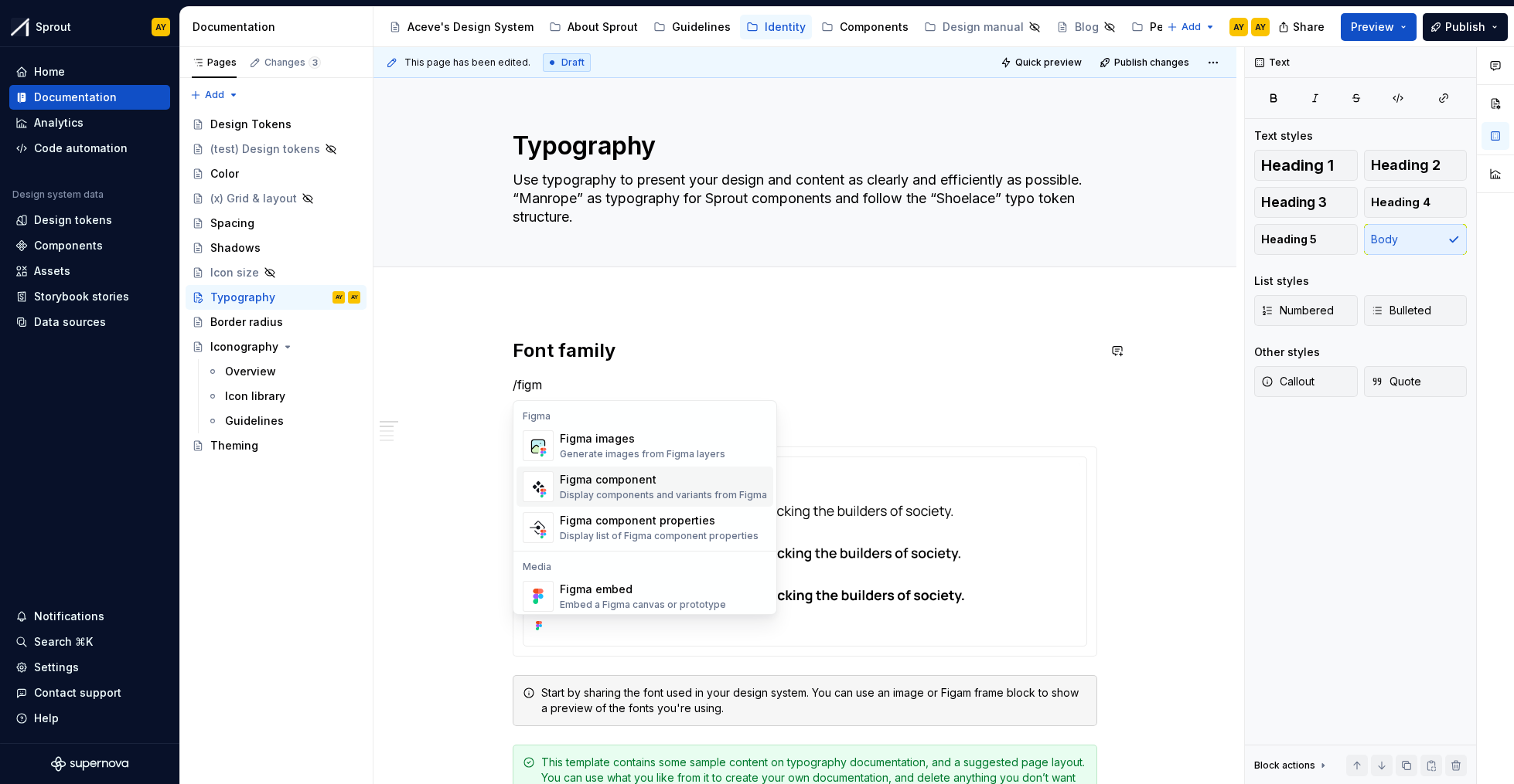
click at [632, 444] on div "Figma images" at bounding box center [642, 438] width 165 height 15
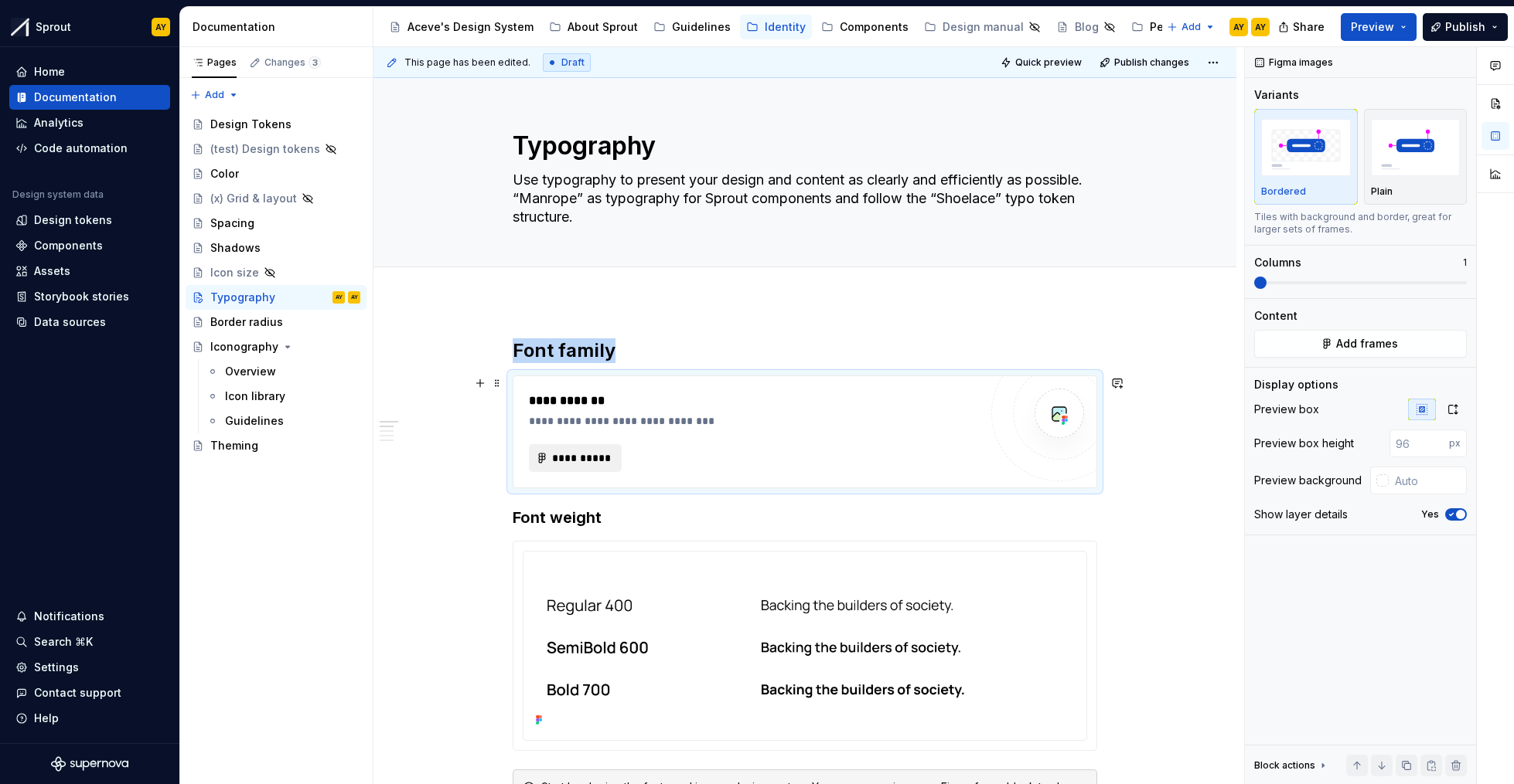
click at [586, 454] on span "**********" at bounding box center [581, 458] width 60 height 15
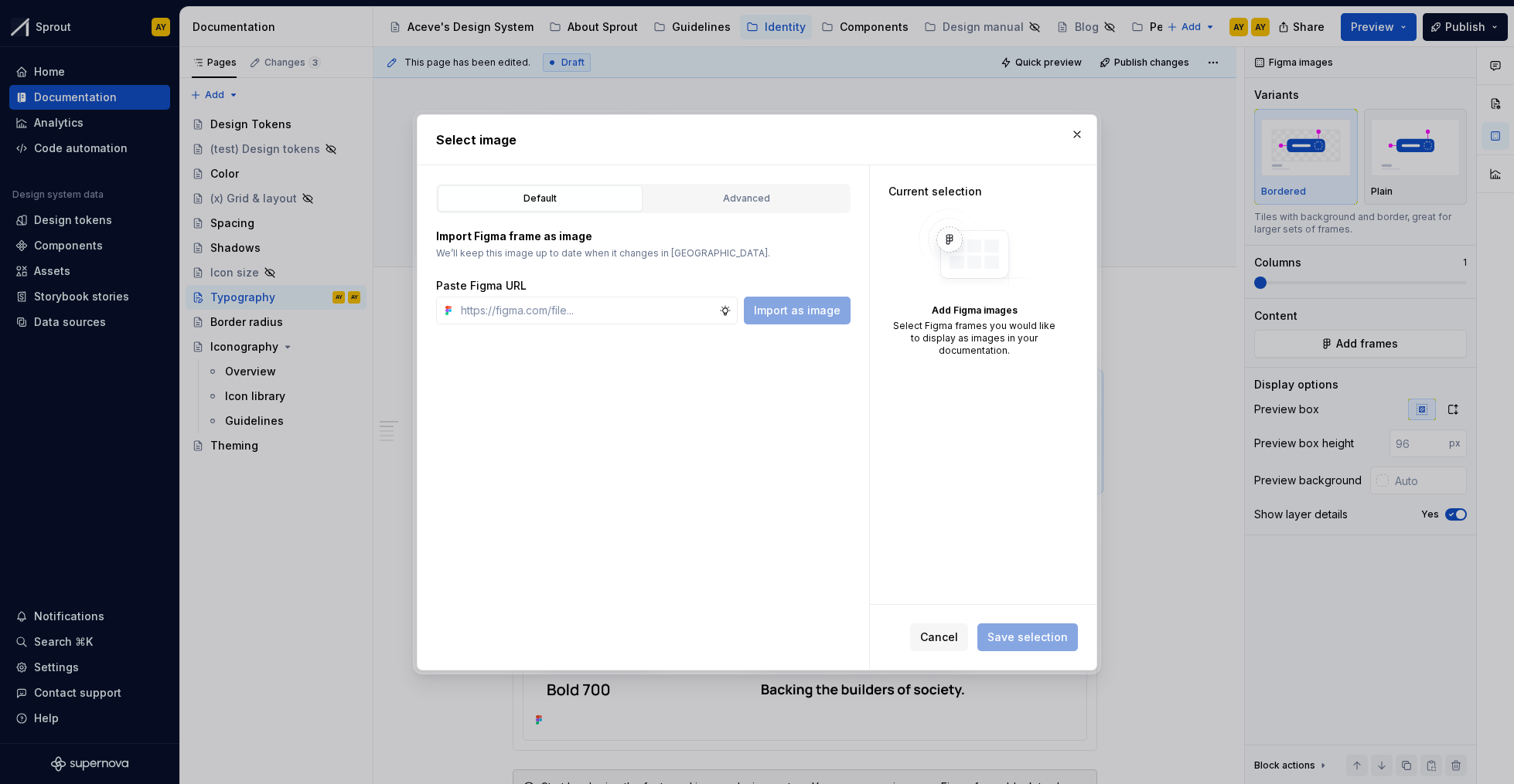
click at [783, 216] on div "Import Figma frame as image We’ll keep this image up to date when it changes in…" at bounding box center [643, 269] width 414 height 111
click at [783, 206] on button "Advanced" at bounding box center [746, 198] width 205 height 26
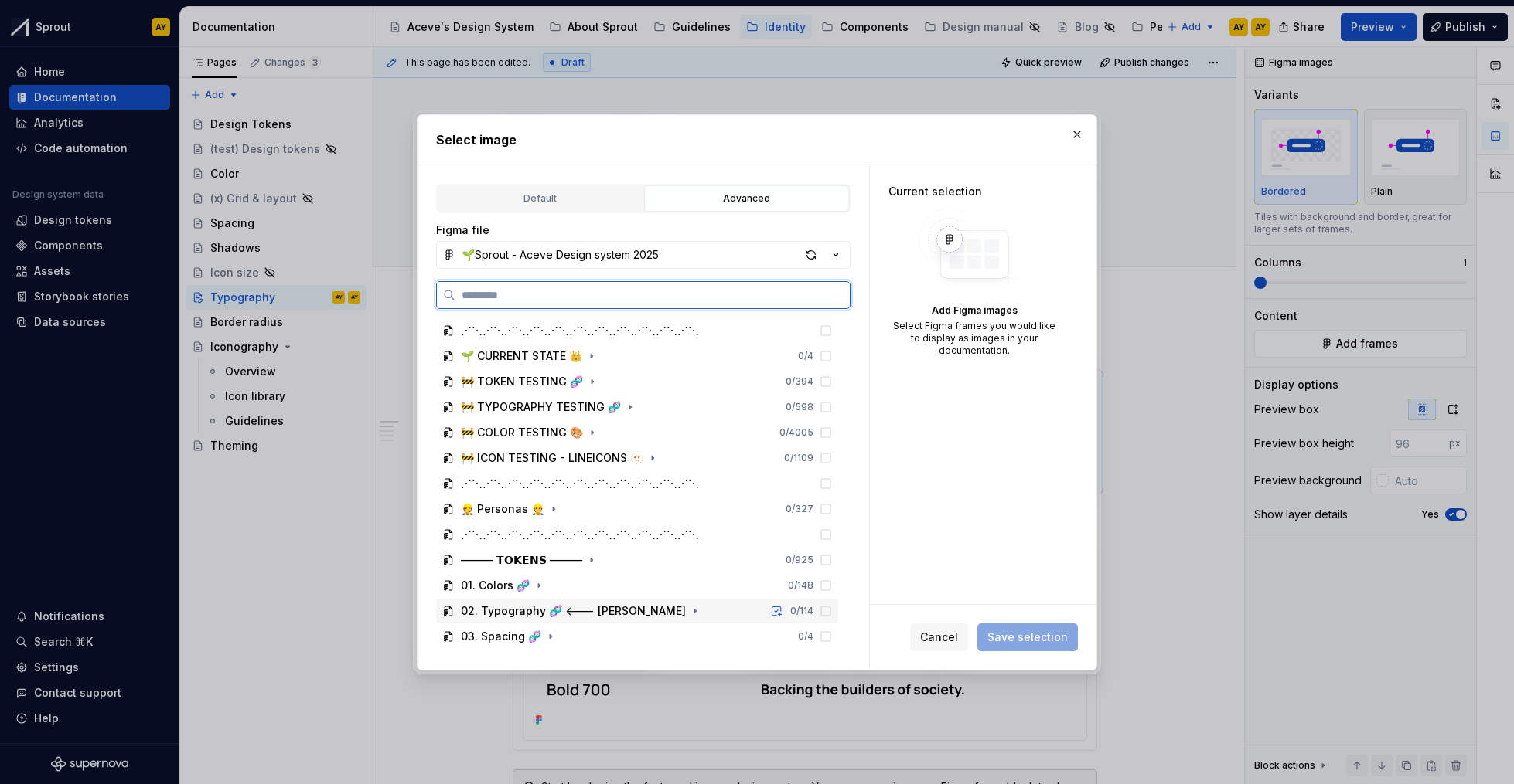
click at [566, 609] on div "02. Typography 🧬 <--- [PERSON_NAME]" at bounding box center [573, 611] width 225 height 15
click at [500, 611] on div "02. Typography 🧬 <--- [PERSON_NAME]" at bounding box center [573, 611] width 225 height 15
click at [500, 618] on div "02. Typography 🧬 <--- [PERSON_NAME] 0 / 114" at bounding box center [637, 611] width 402 height 25
click at [504, 614] on div "02. Typography 🧬 <--- [PERSON_NAME]" at bounding box center [573, 611] width 225 height 15
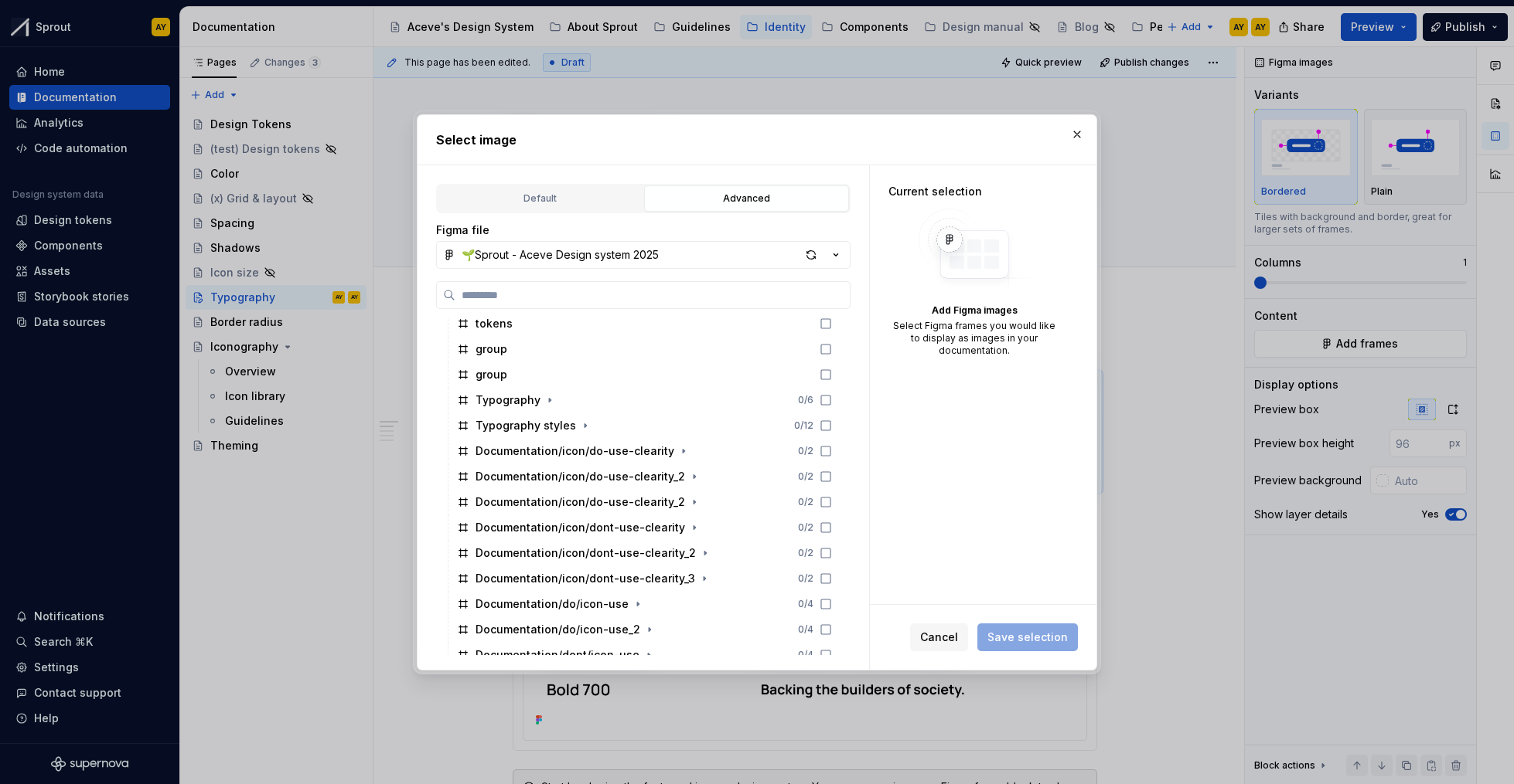
scroll to position [492, 0]
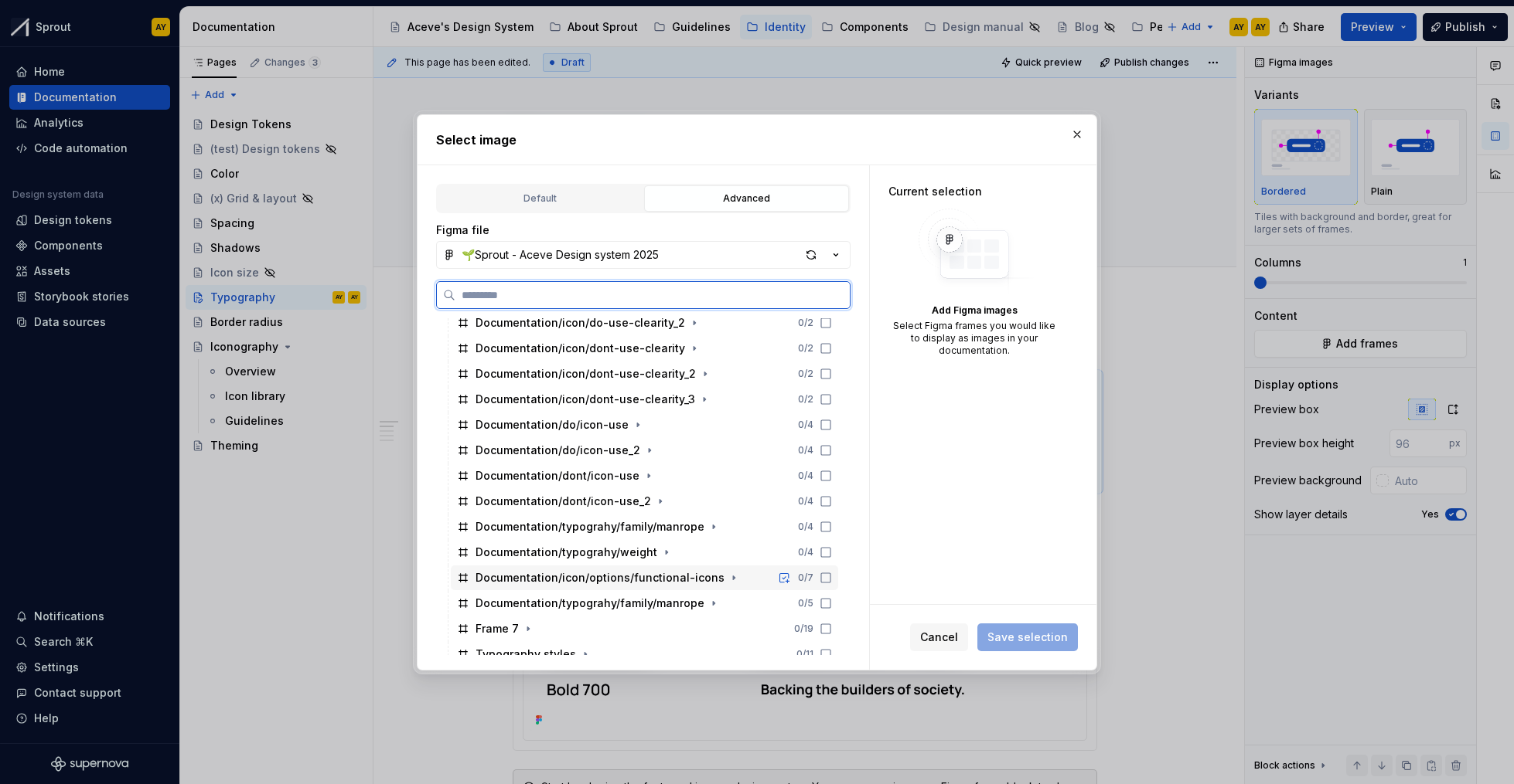
click at [608, 562] on div "Documentation/typograhy/weight 0 / 4" at bounding box center [644, 552] width 388 height 25
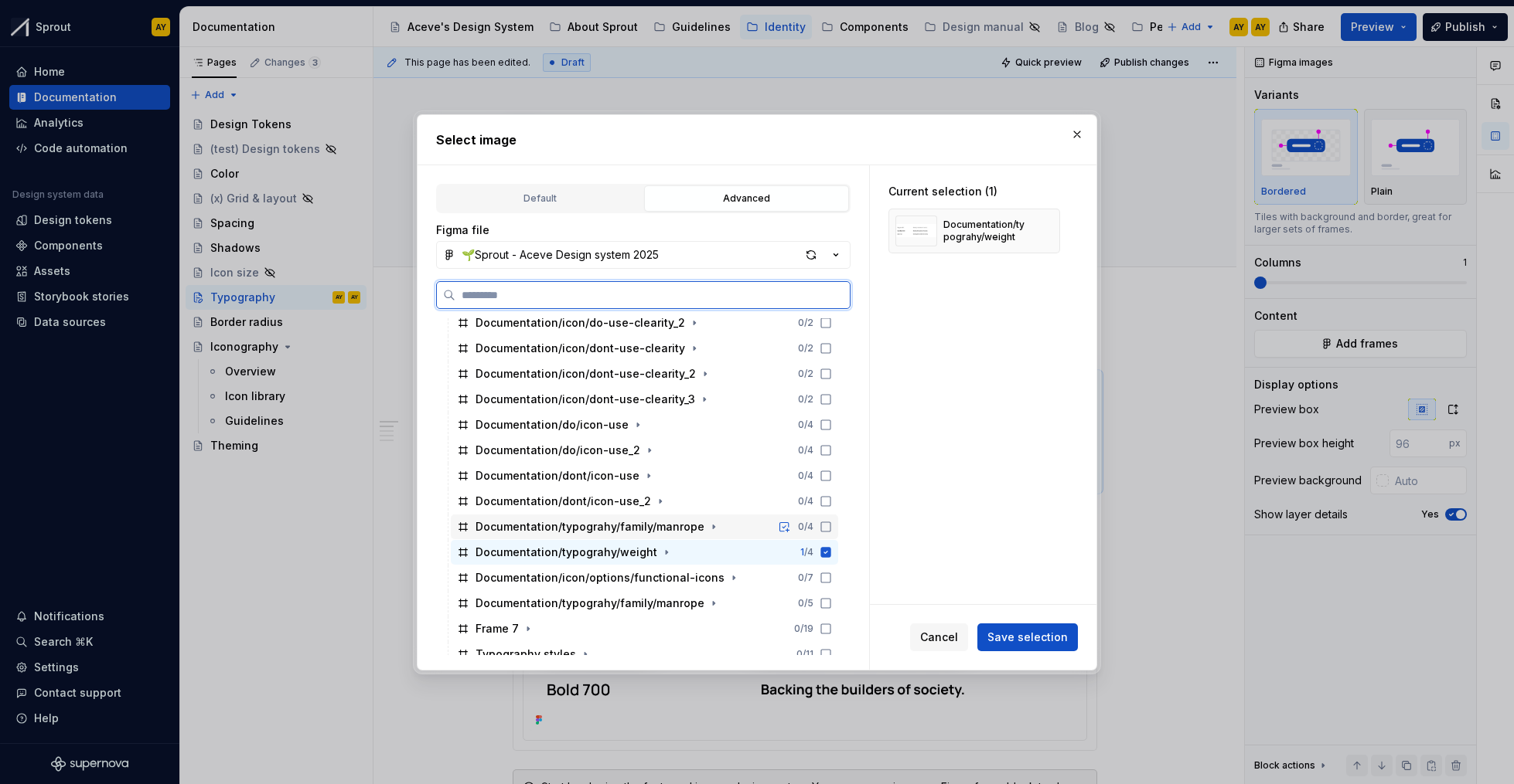
click at [638, 530] on div "Documentation/typograhy/family/manrope" at bounding box center [589, 527] width 229 height 15
click at [825, 552] on icon at bounding box center [825, 552] width 10 height 10
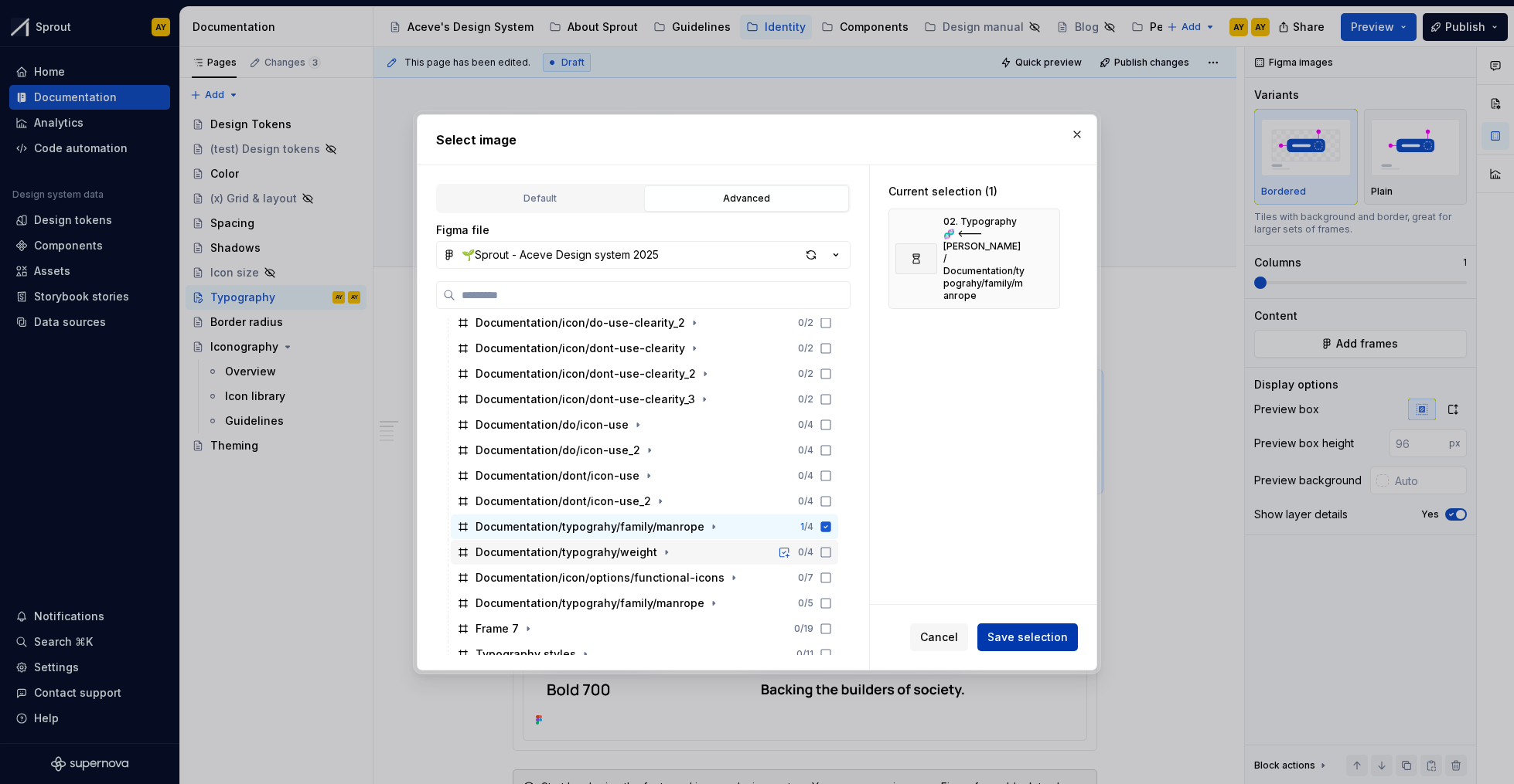
click at [1028, 639] on span "Save selection" at bounding box center [1028, 637] width 80 height 15
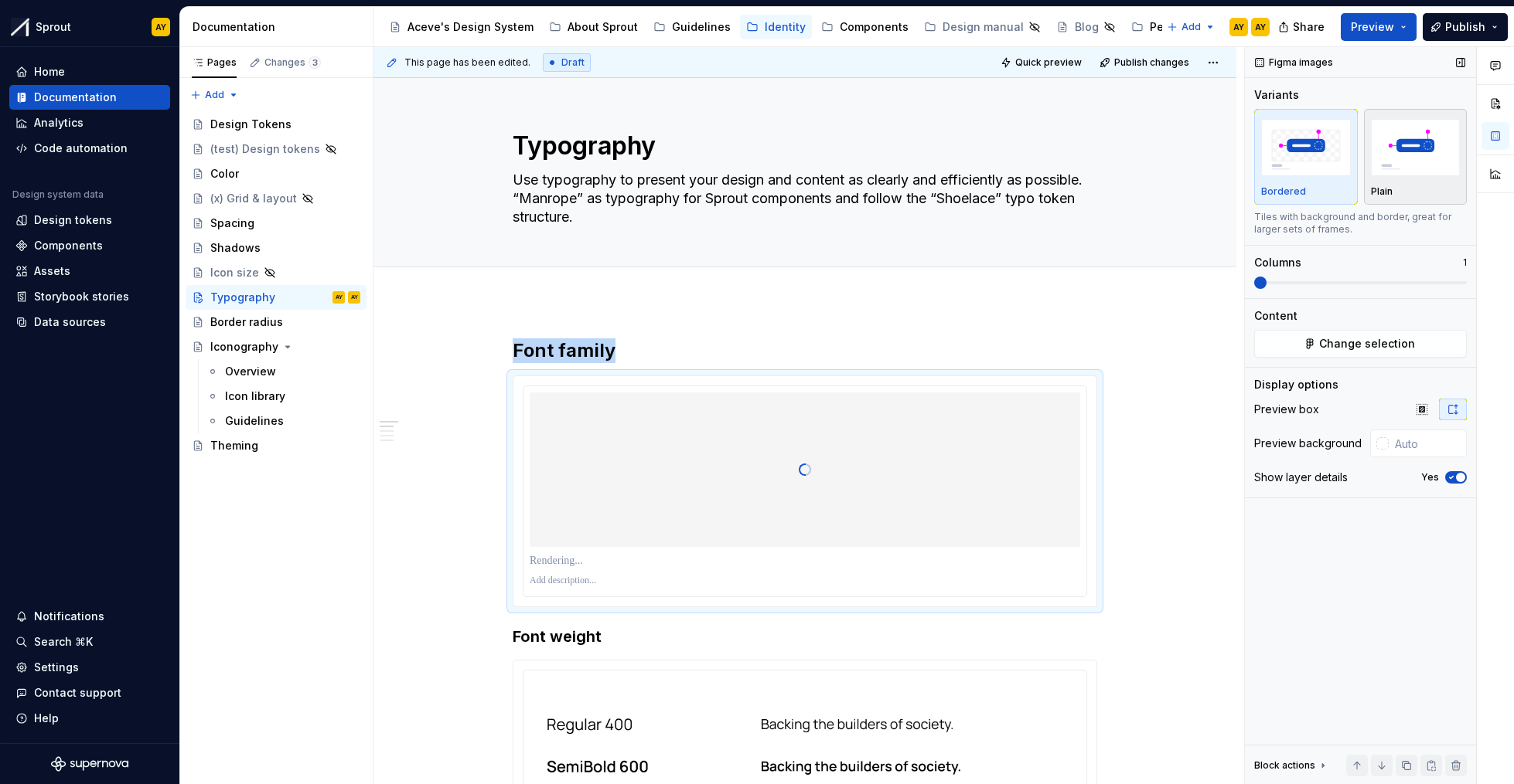
click at [1388, 173] on img "button" at bounding box center [1415, 148] width 89 height 57
click at [1452, 473] on icon "button" at bounding box center [1451, 478] width 13 height 9
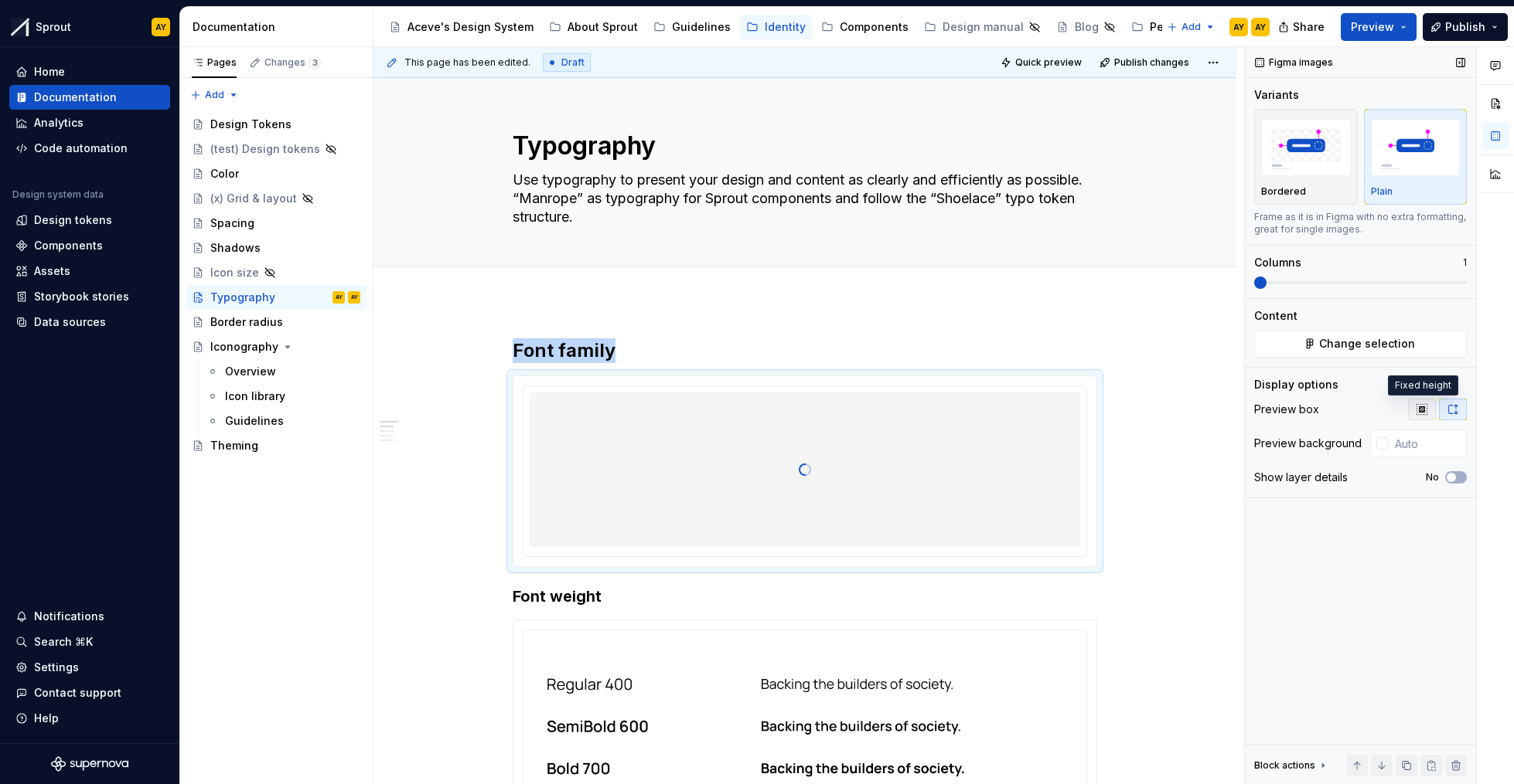
click at [1426, 413] on icon "button" at bounding box center [1422, 409] width 13 height 13
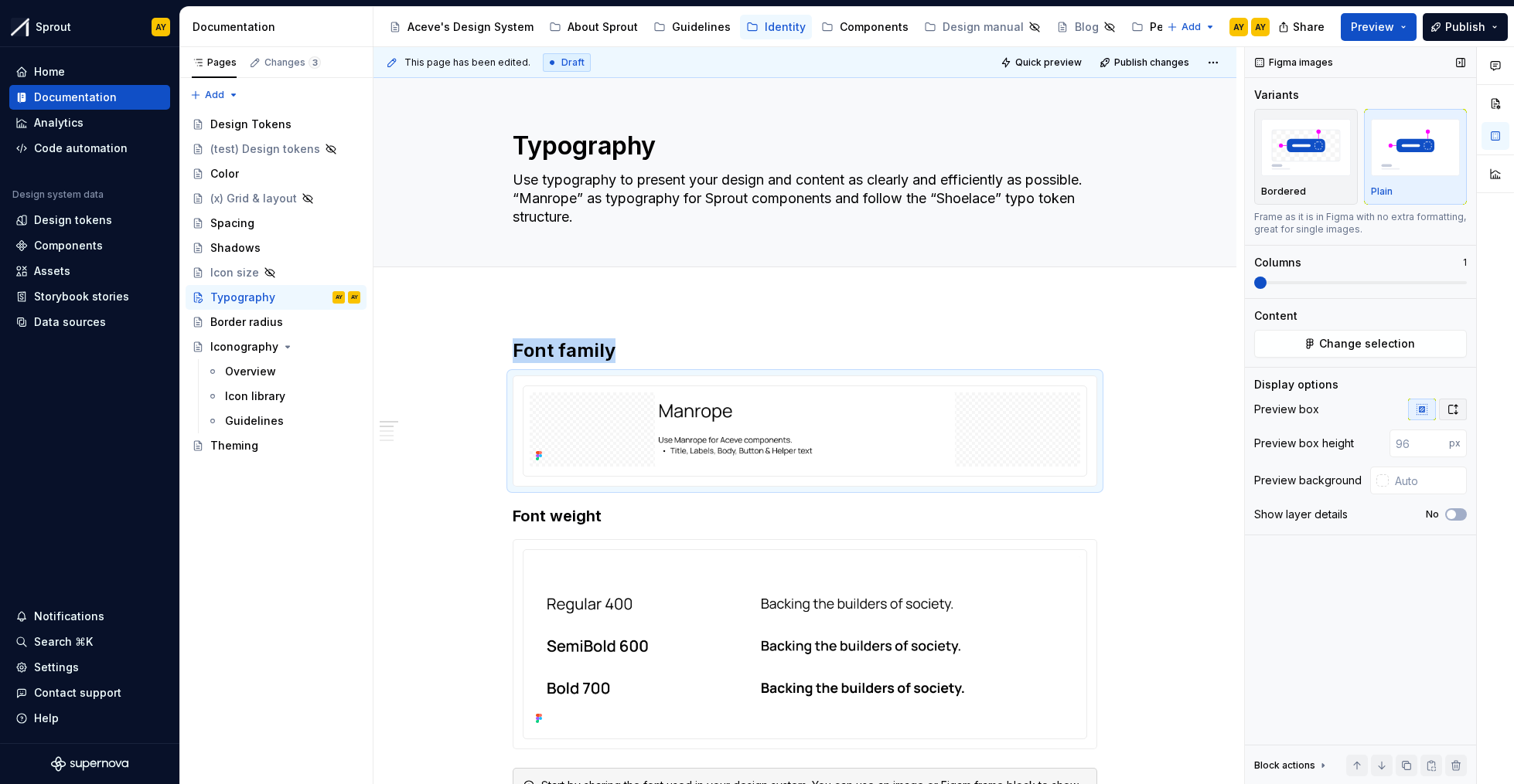
click at [1451, 406] on icon "button" at bounding box center [1453, 409] width 8 height 9
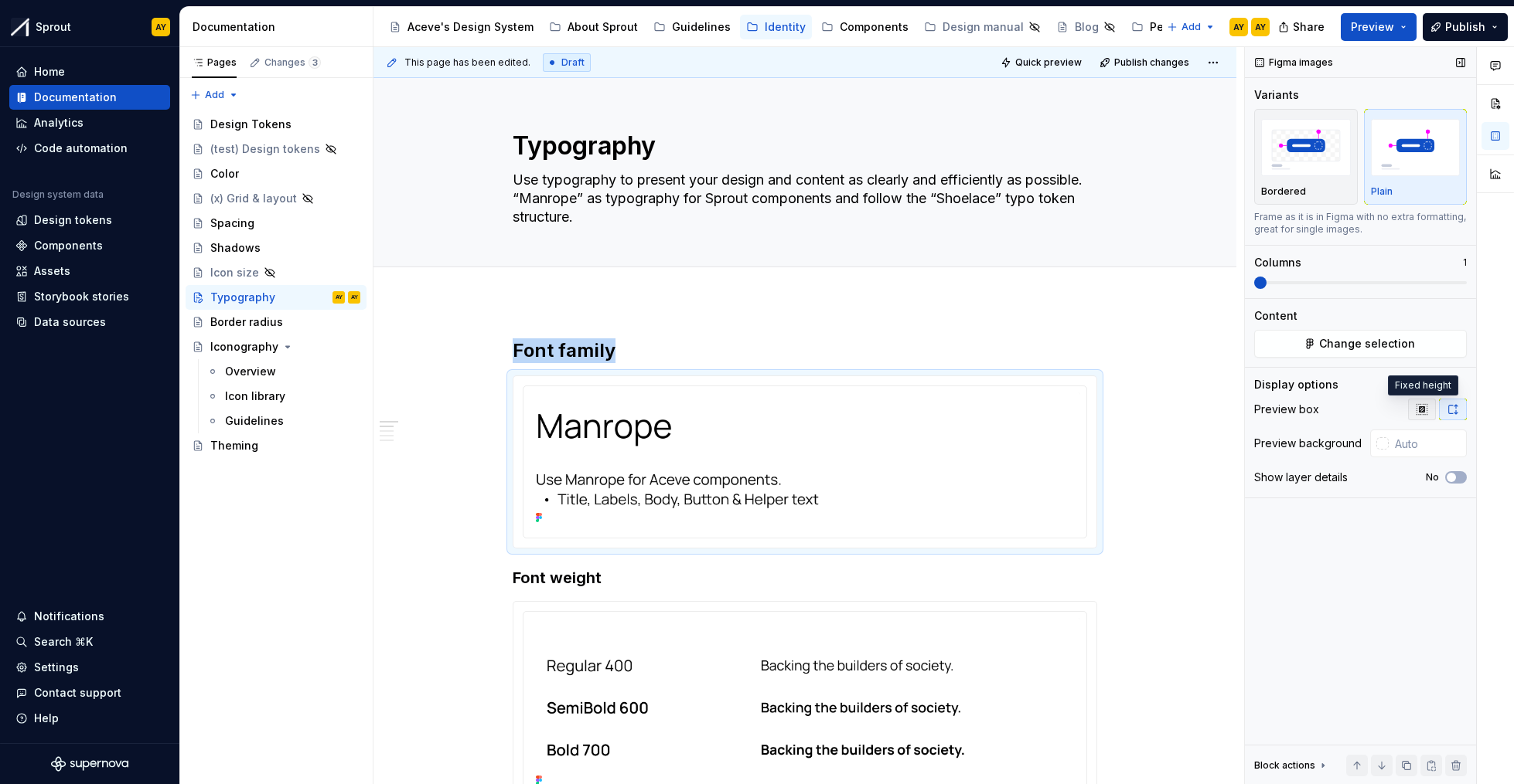
click at [1415, 408] on icon "button" at bounding box center [1422, 409] width 13 height 13
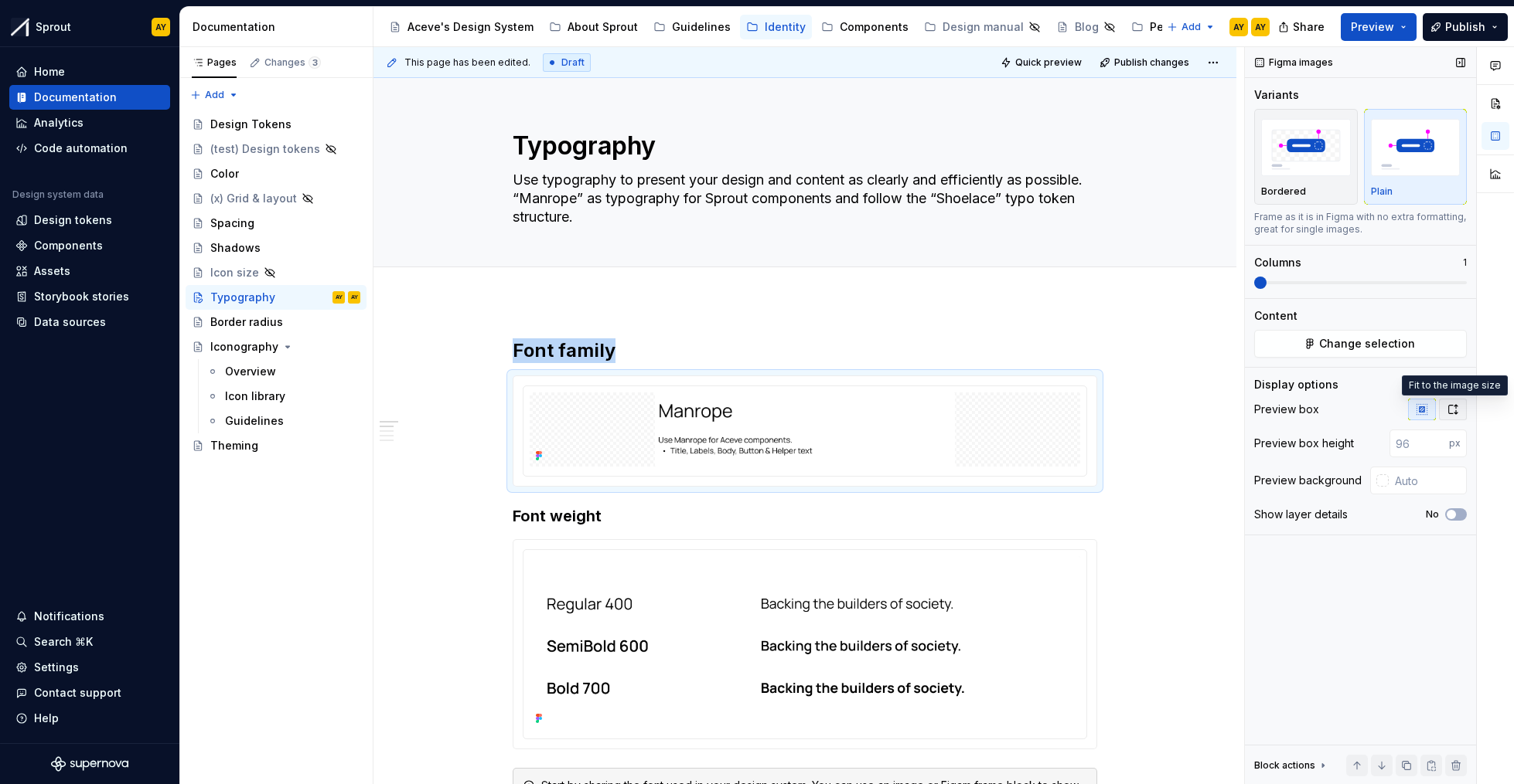
click at [1454, 405] on icon "button" at bounding box center [1453, 409] width 13 height 13
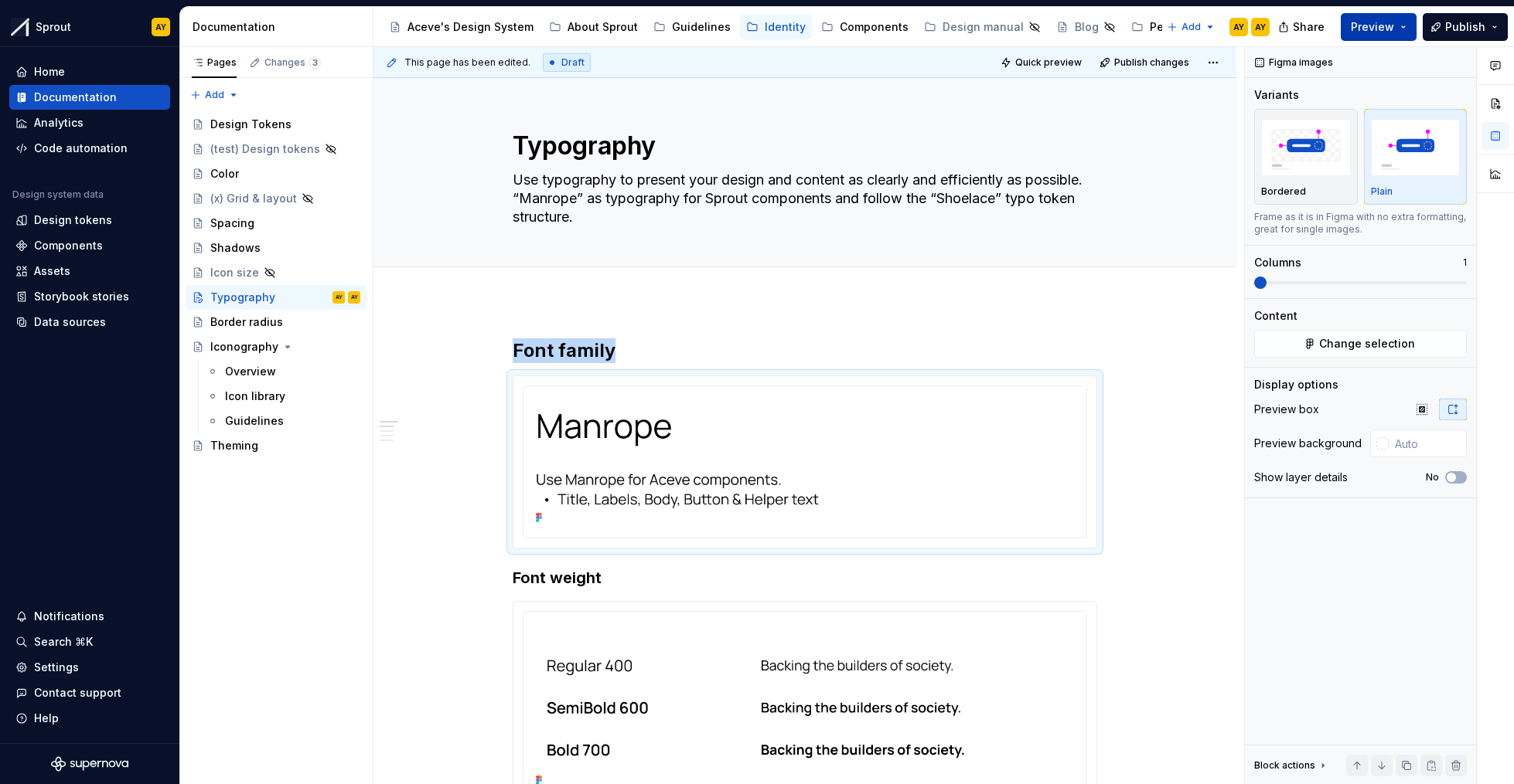
click at [1408, 19] on button "Preview" at bounding box center [1378, 26] width 76 height 28
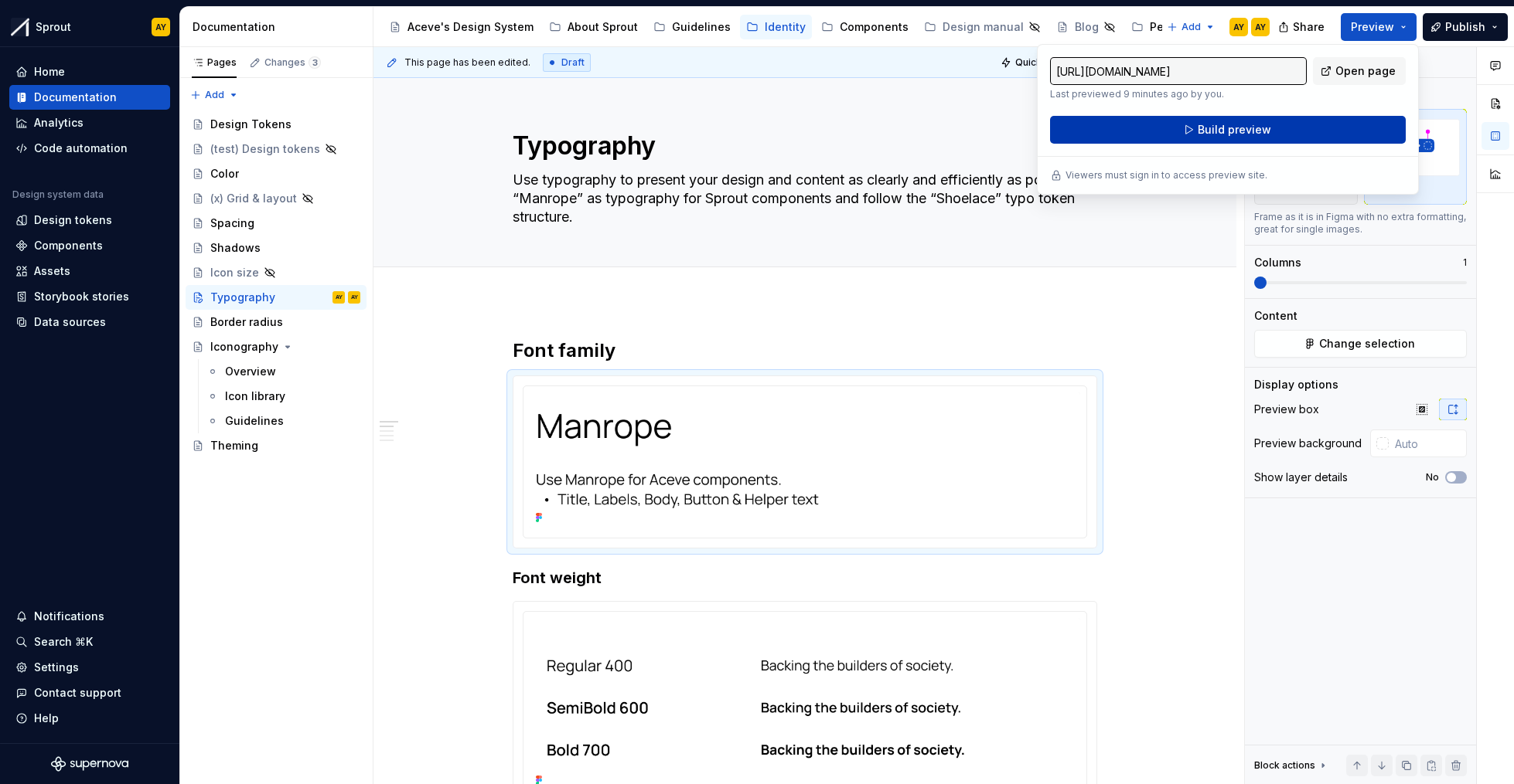
click at [1252, 119] on button "Build preview" at bounding box center [1228, 129] width 356 height 28
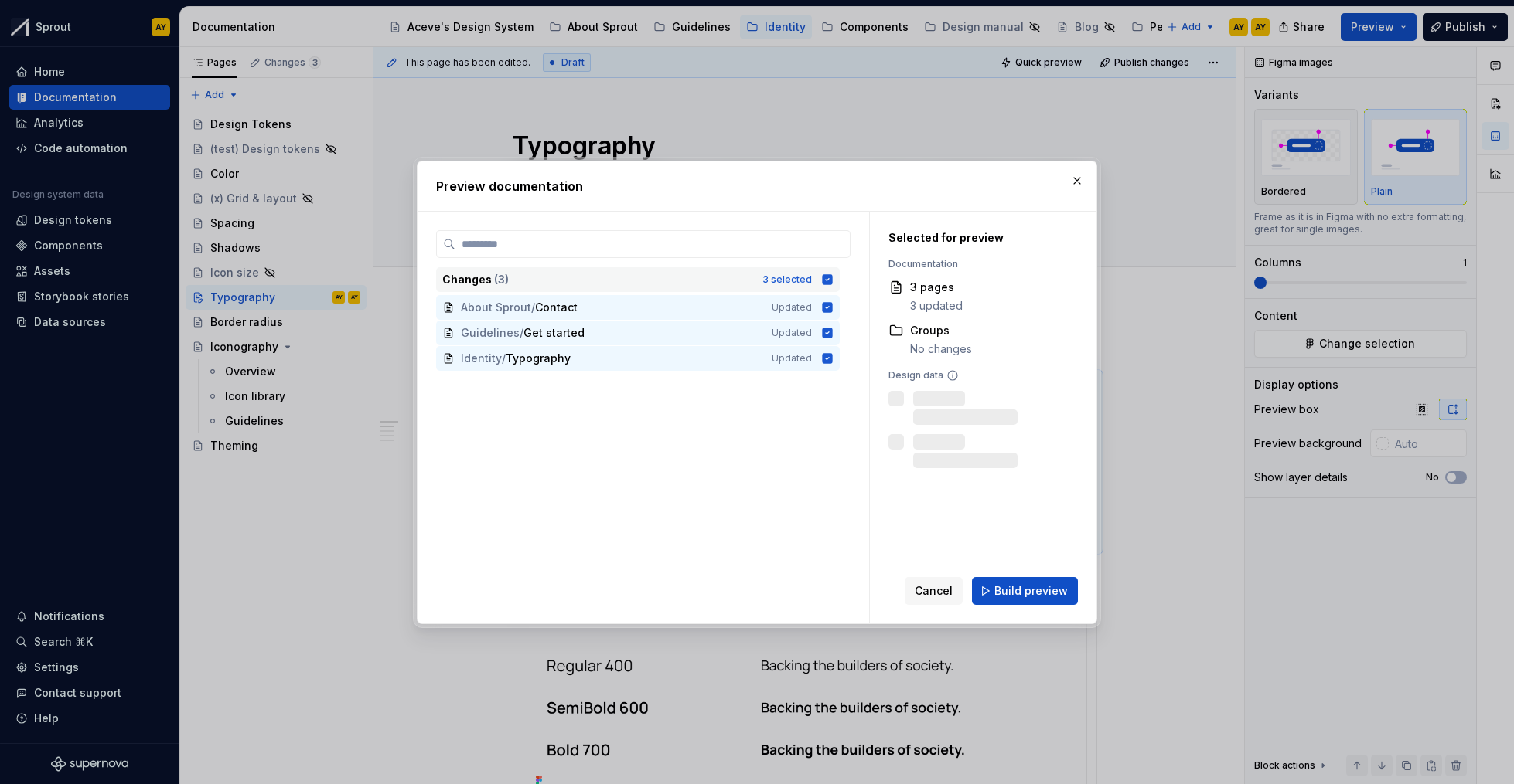
click at [826, 277] on icon at bounding box center [827, 279] width 10 height 10
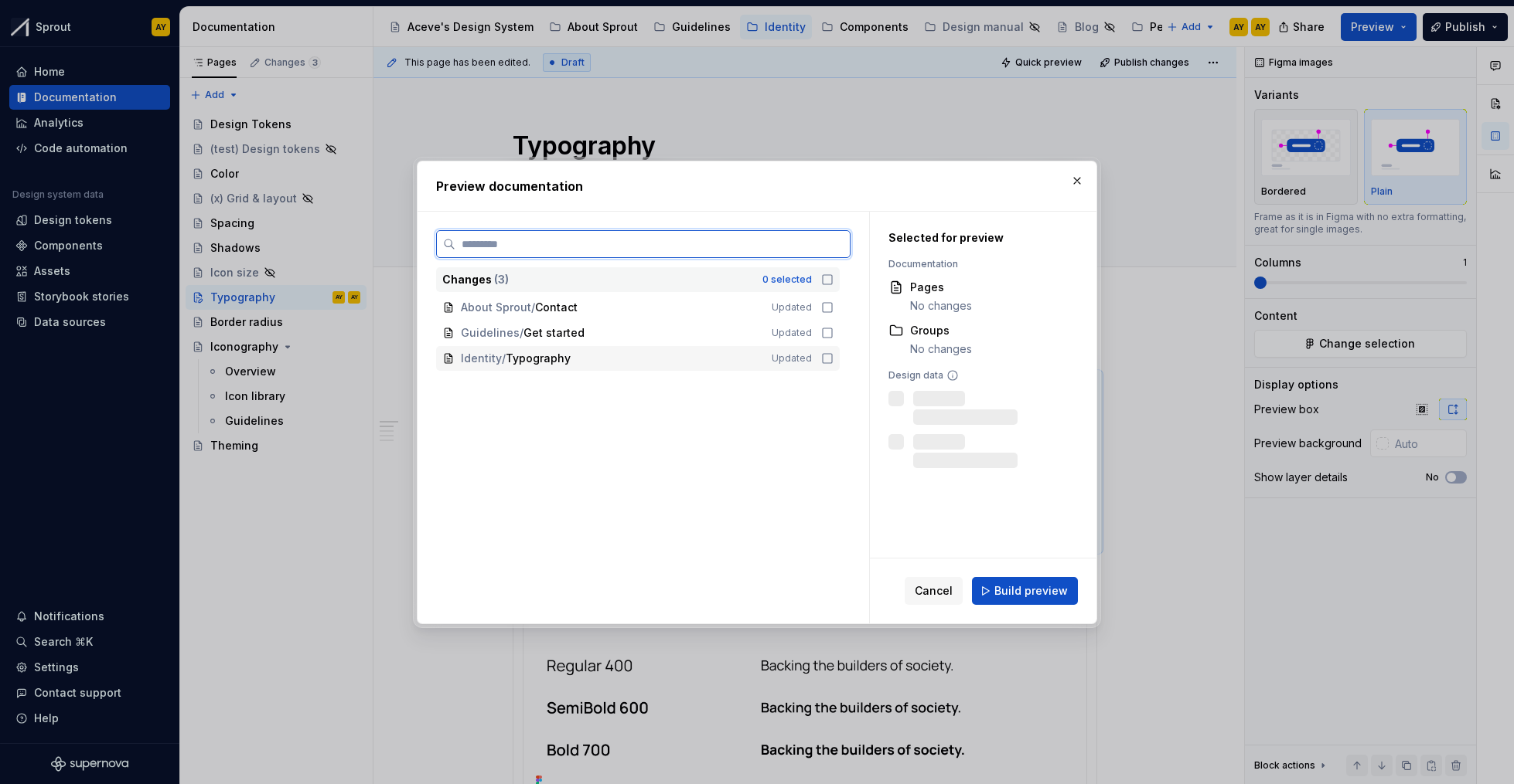
click at [824, 355] on icon at bounding box center [827, 359] width 13 height 13
click at [1061, 593] on span "Build preview" at bounding box center [1031, 591] width 74 height 15
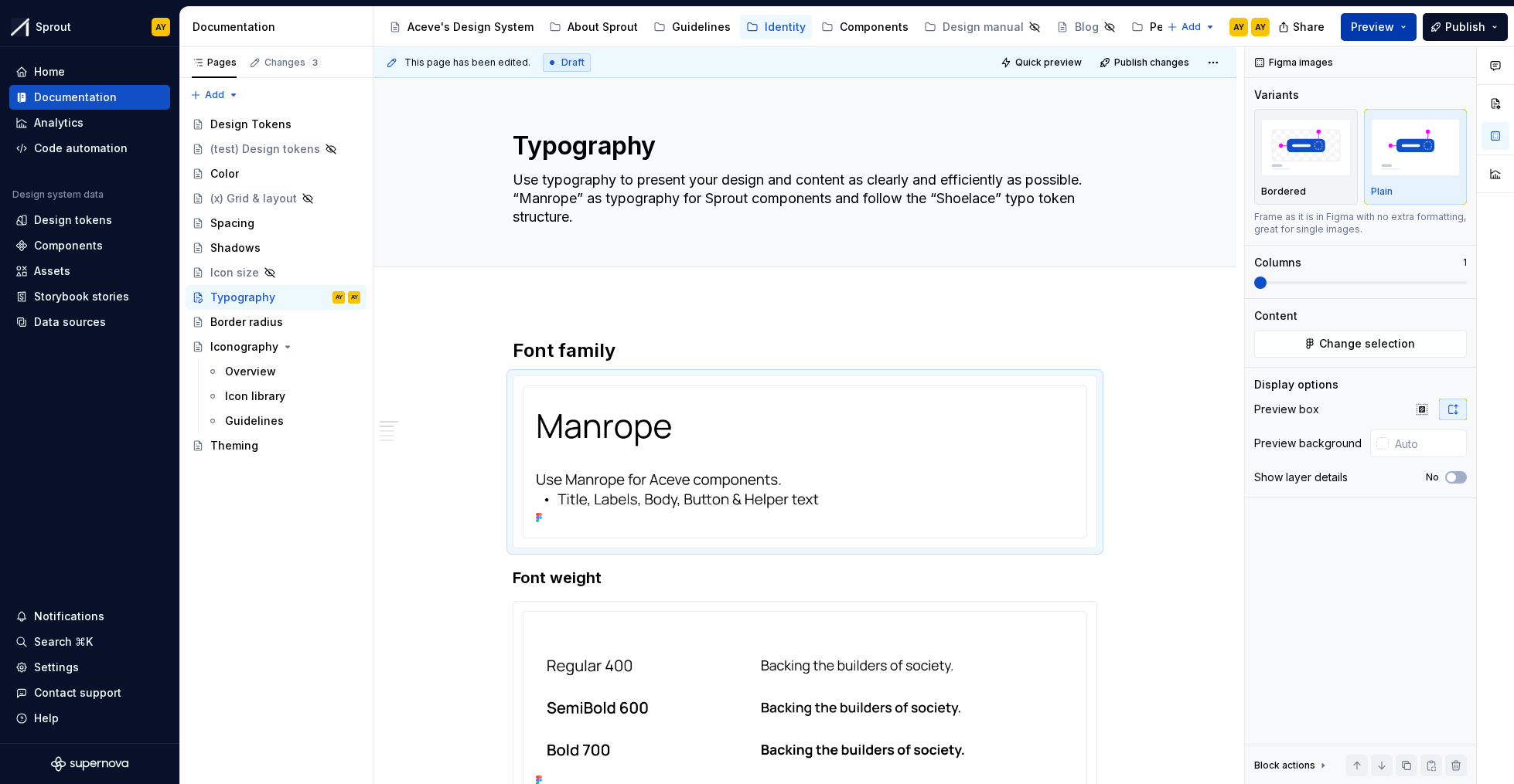
click at [1409, 26] on button "Preview" at bounding box center [1378, 26] width 76 height 28
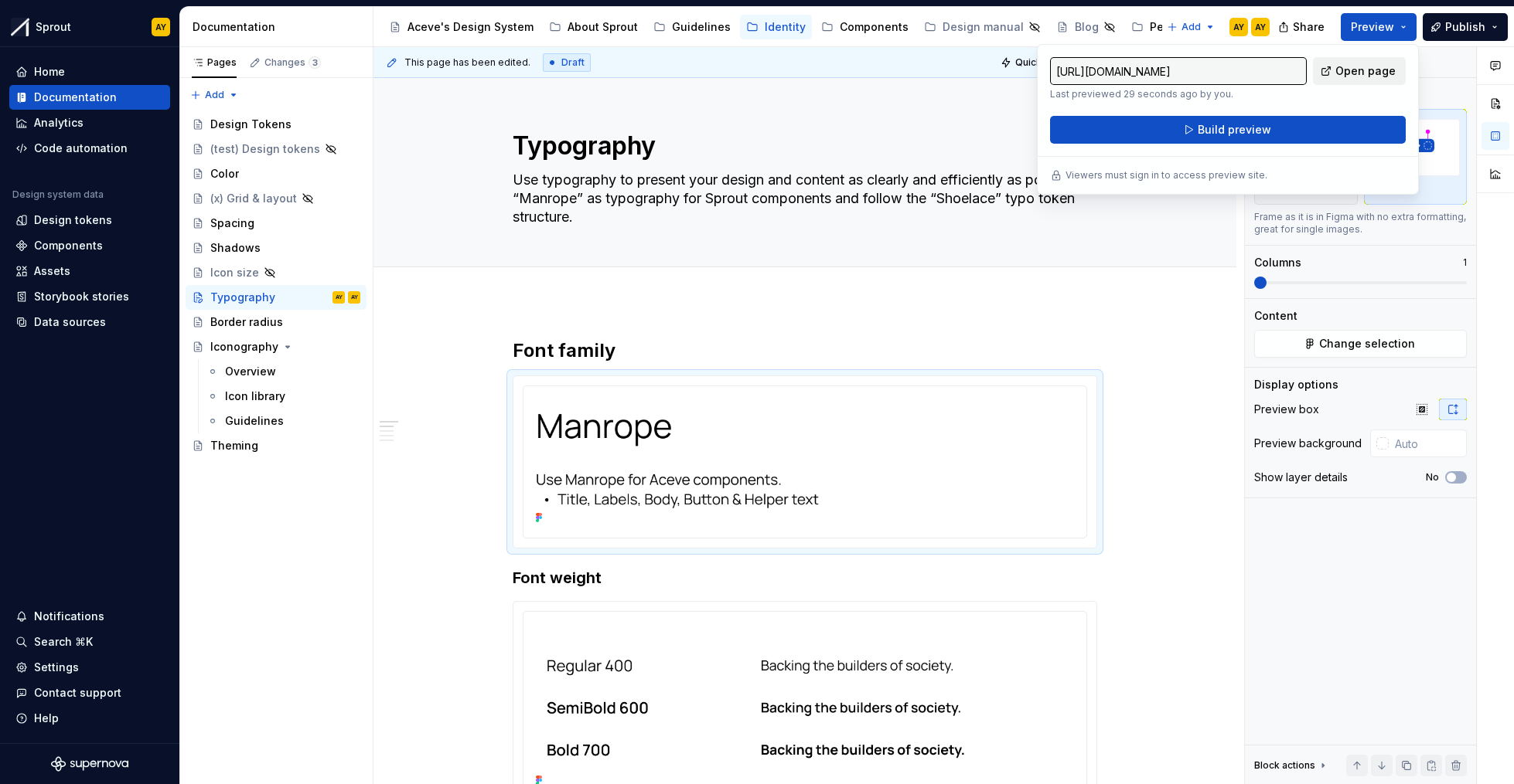
click at [1380, 68] on span "Open page" at bounding box center [1365, 71] width 60 height 15
click at [498, 384] on span at bounding box center [497, 384] width 13 height 22
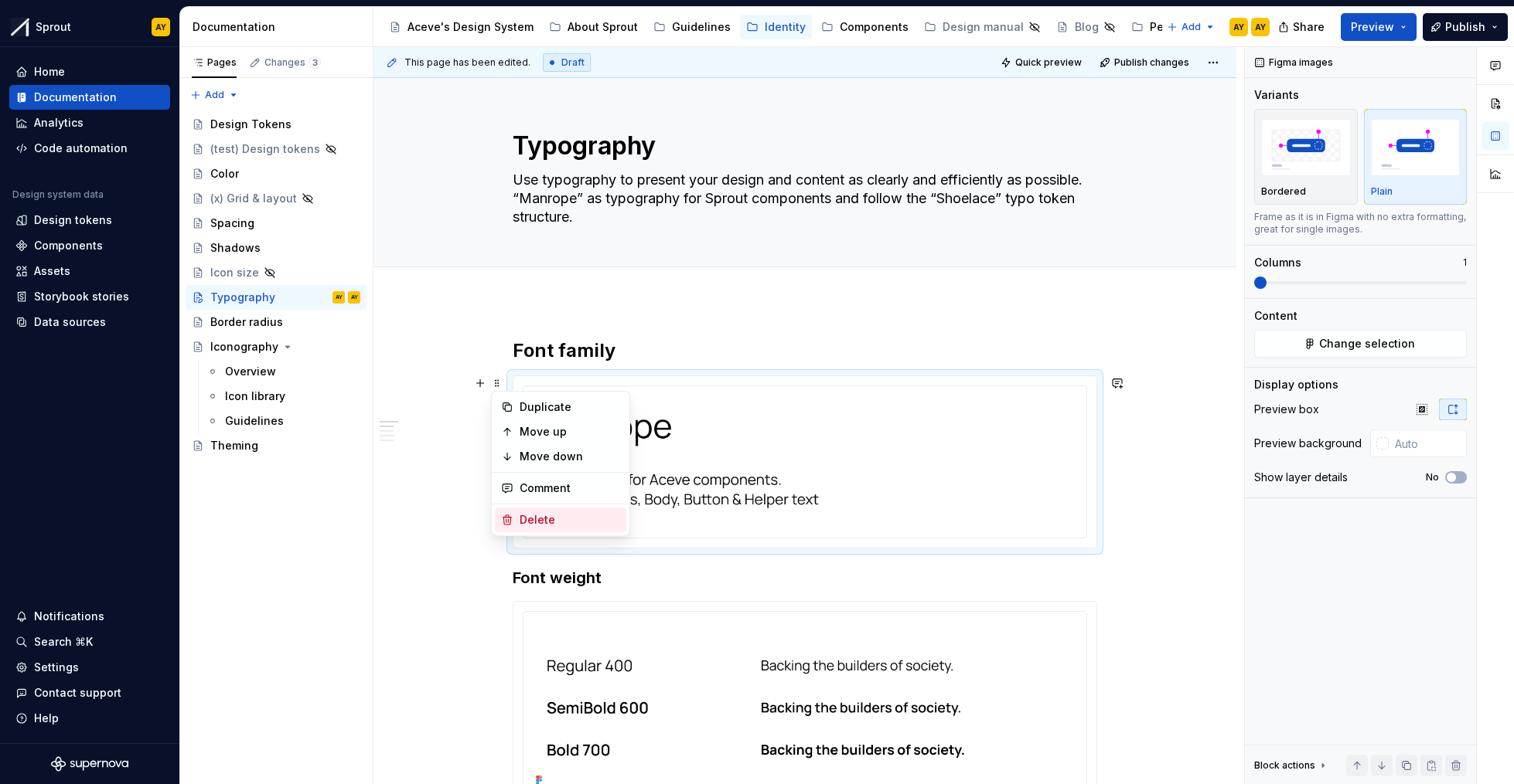
click at [525, 515] on div "Delete" at bounding box center [570, 520] width 100 height 15
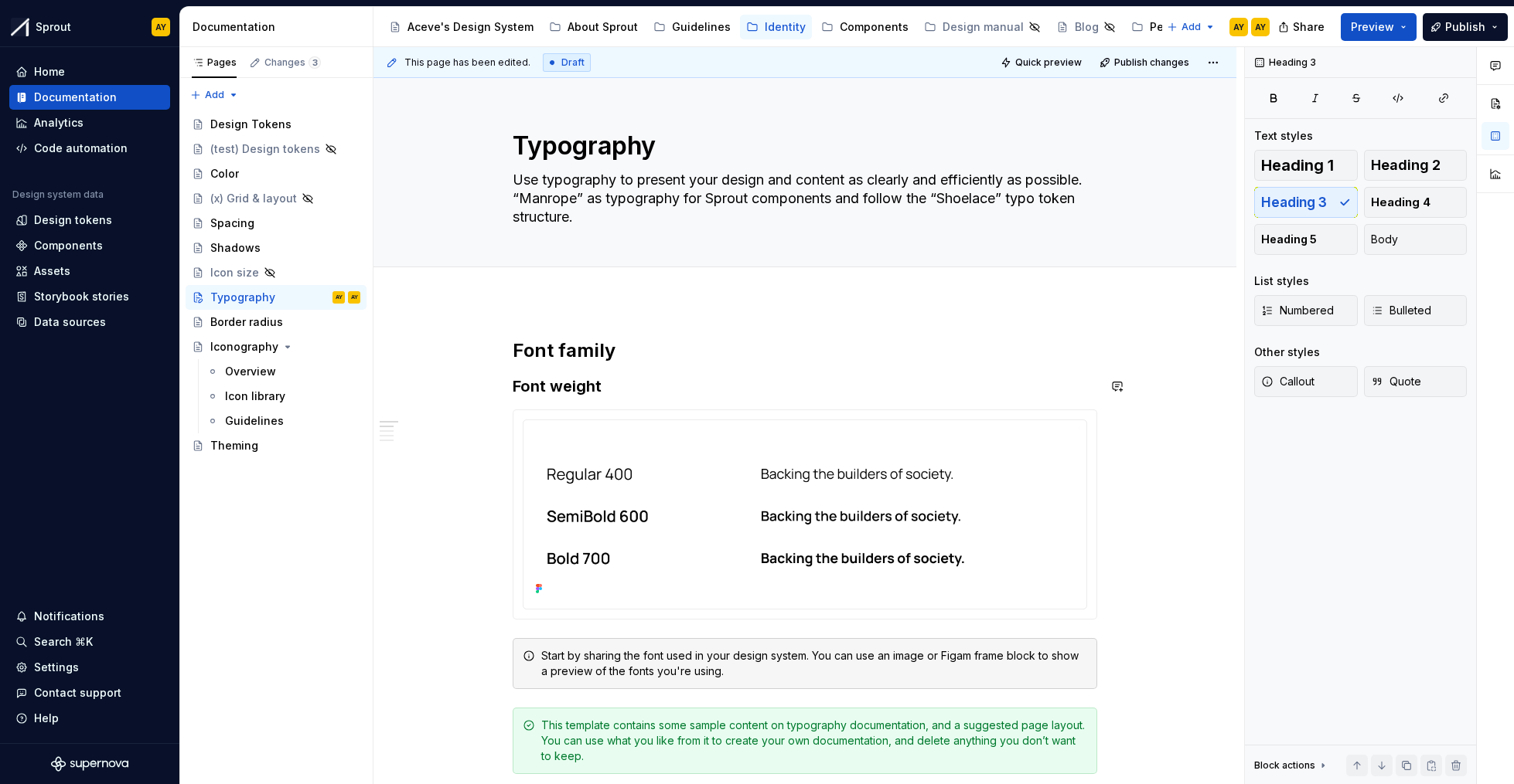
click at [627, 355] on h2 "Font family" at bounding box center [804, 350] width 585 height 25
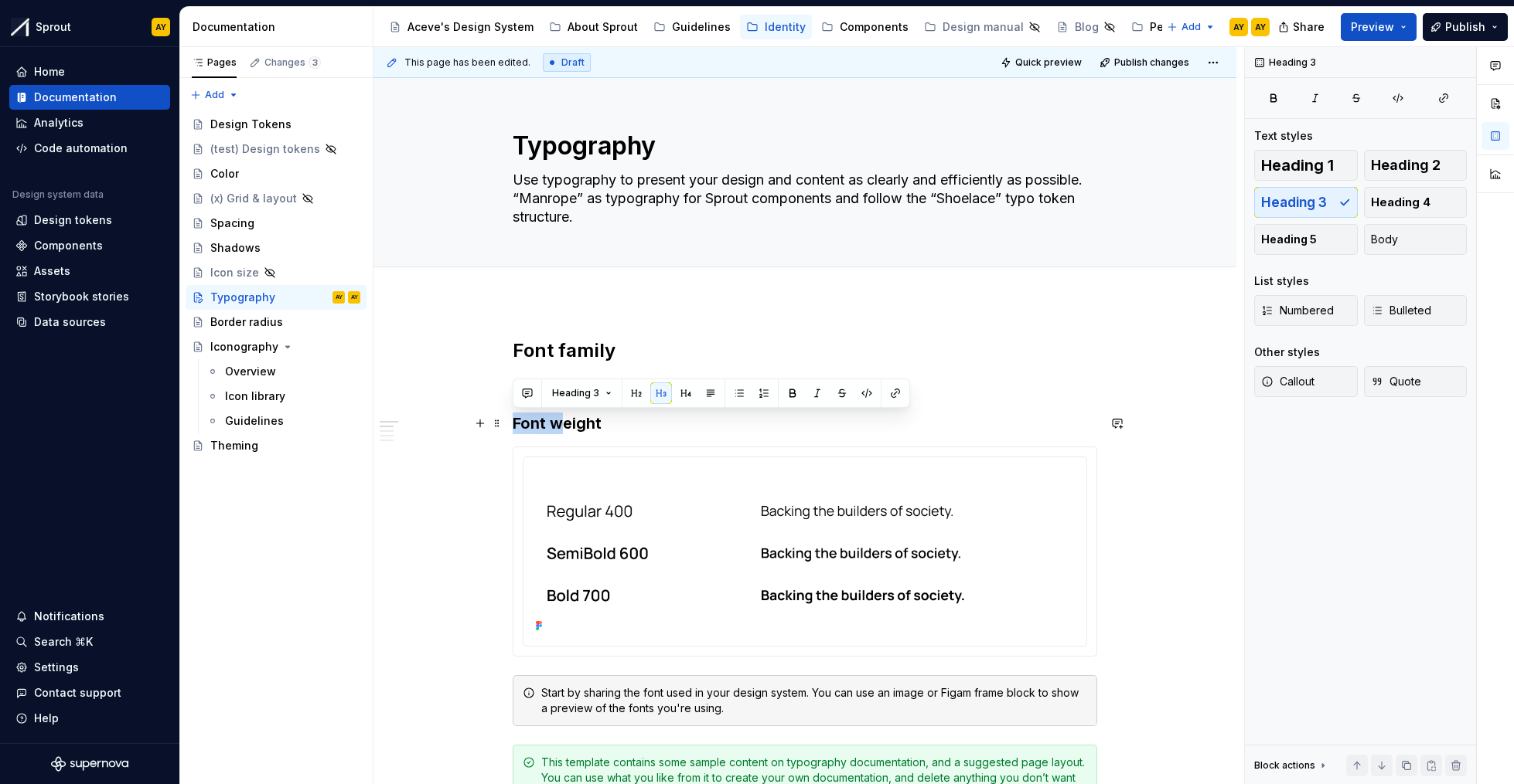
drag, startPoint x: 561, startPoint y: 424, endPoint x: 515, endPoint y: 420, distance: 46.2
click at [515, 420] on h3 "Font weight" at bounding box center [804, 424] width 585 height 22
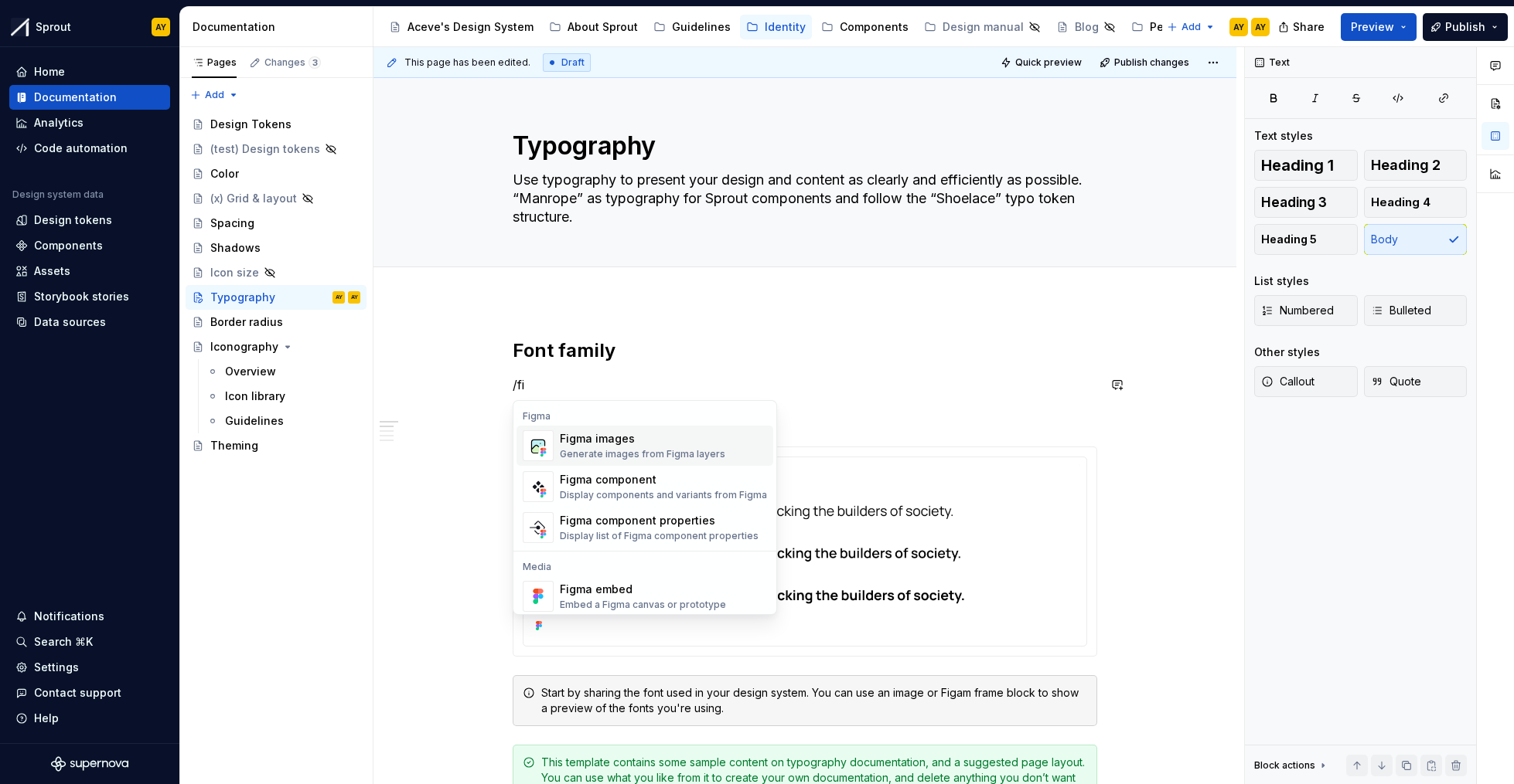
click at [644, 449] on div "Generate images from Figma layers" at bounding box center [642, 455] width 165 height 13
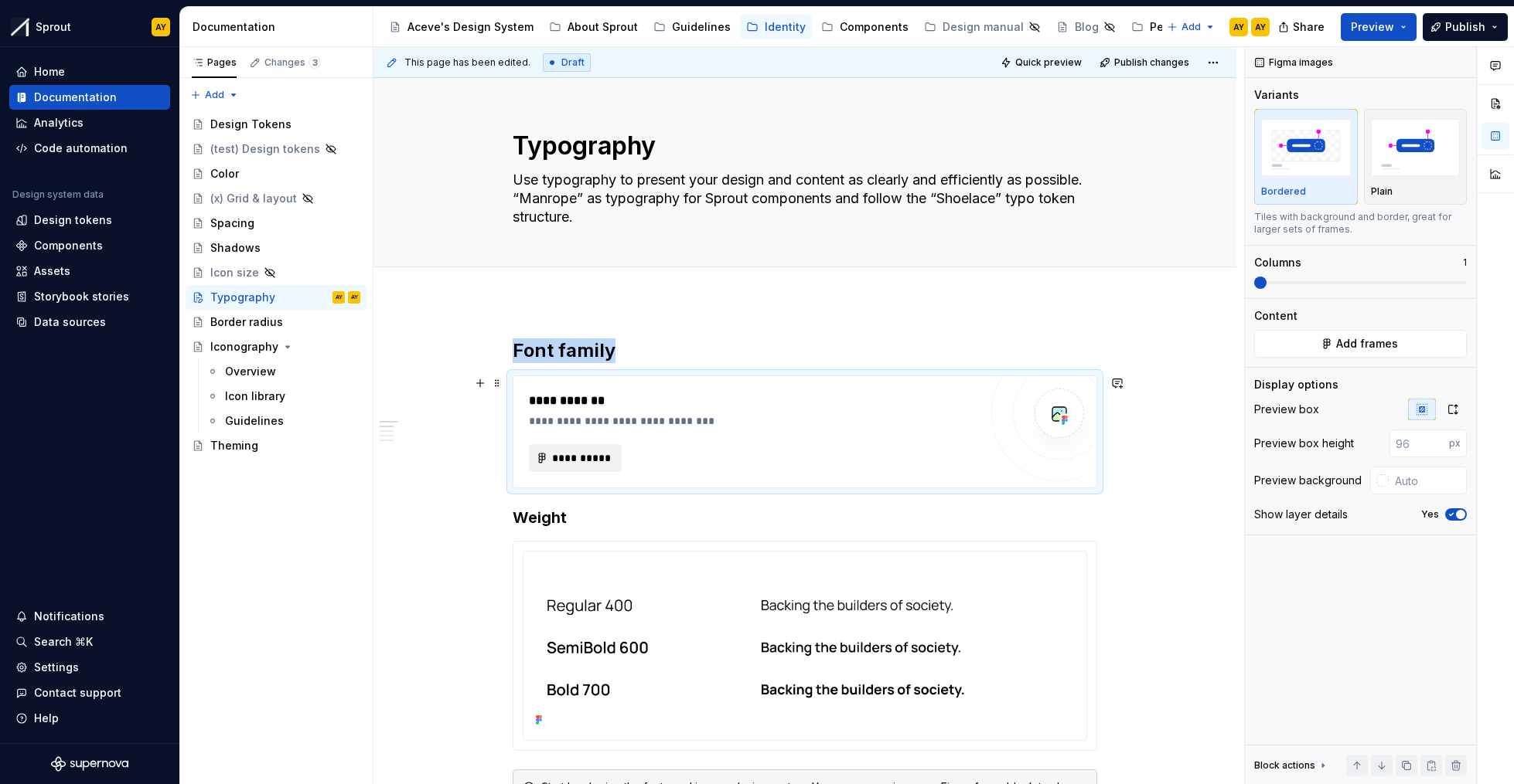
click at [562, 457] on span "**********" at bounding box center [581, 458] width 60 height 15
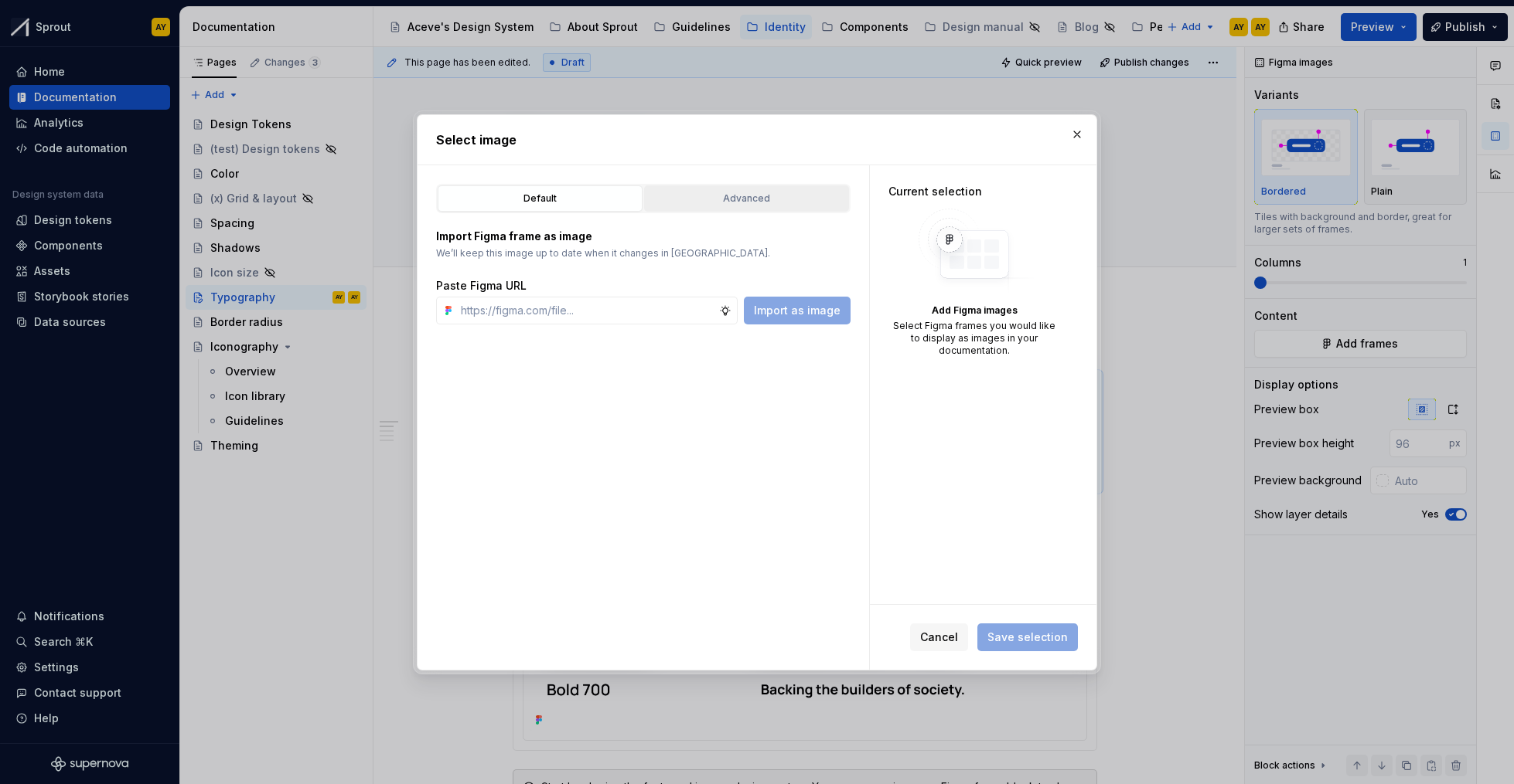
click at [721, 203] on div "Advanced" at bounding box center [746, 198] width 194 height 15
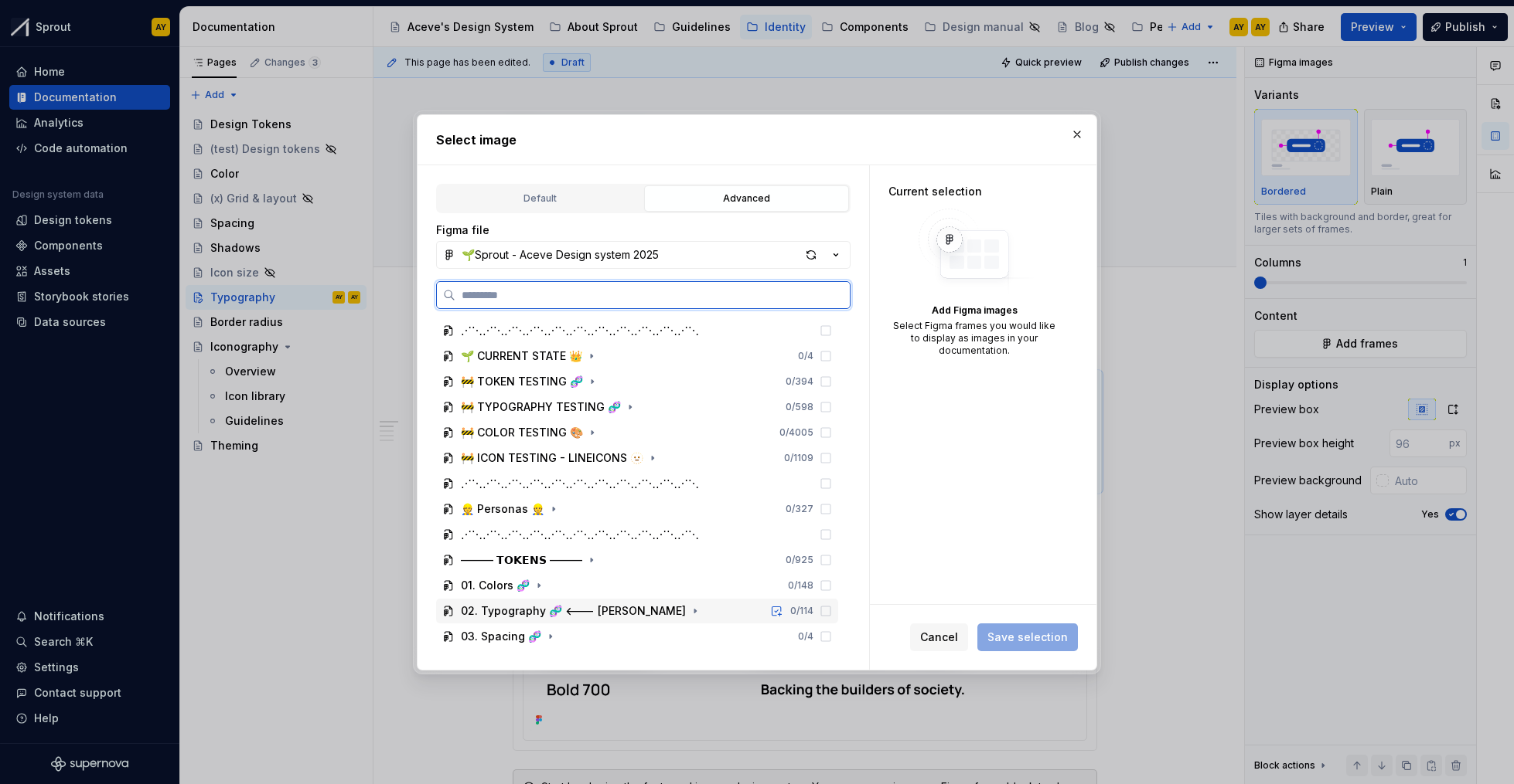
click at [561, 602] on div "02. Typography 🧬 <--- [PERSON_NAME] 0 / 114" at bounding box center [637, 611] width 402 height 25
click at [559, 617] on div "02. Typography 🧬 <--- [PERSON_NAME]" at bounding box center [573, 611] width 225 height 15
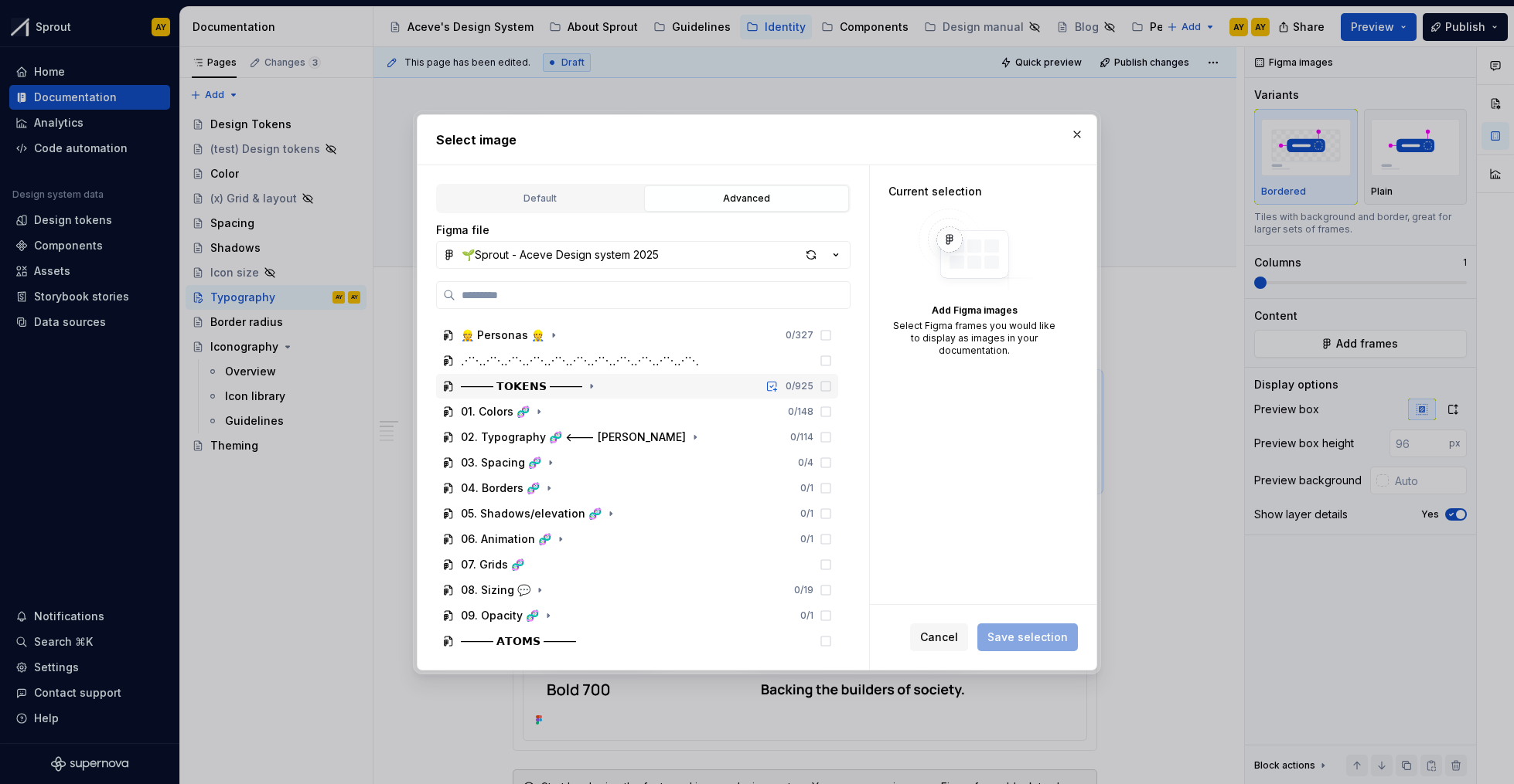
scroll to position [230, 0]
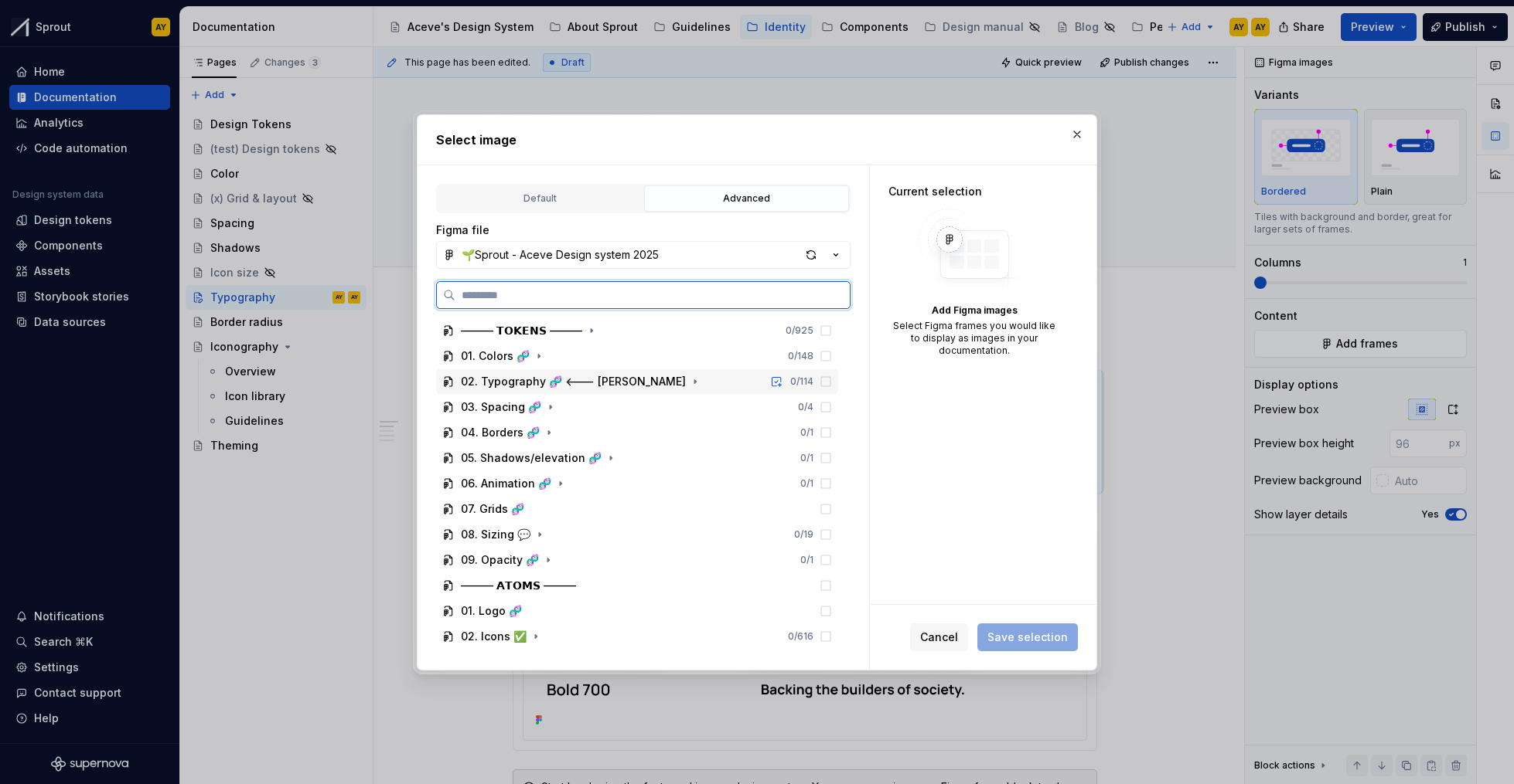
click at [621, 387] on div "02. Typography 🧬 <--- [PERSON_NAME]" at bounding box center [573, 381] width 225 height 15
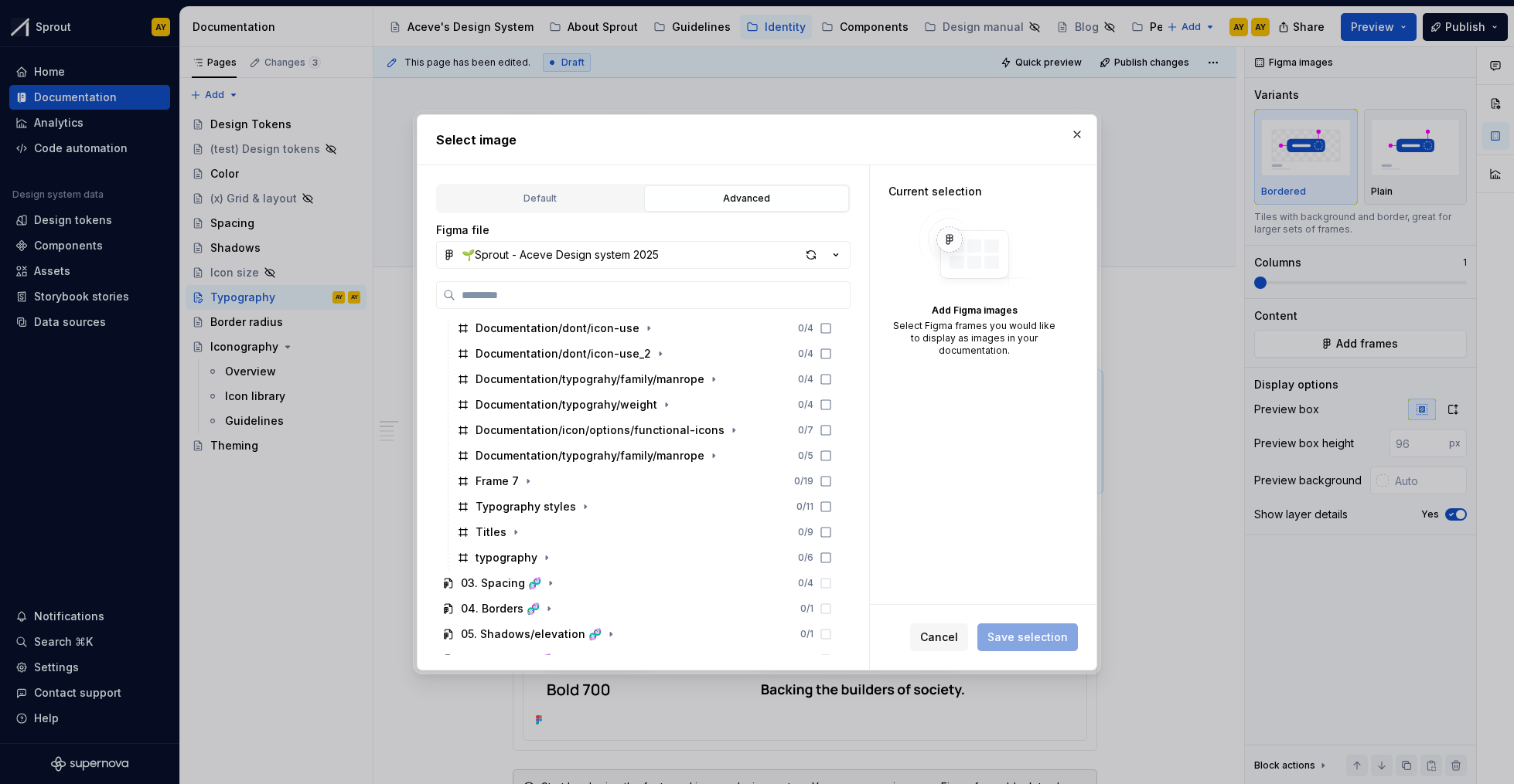
scroll to position [637, 0]
click at [825, 458] on icon at bounding box center [826, 459] width 13 height 13
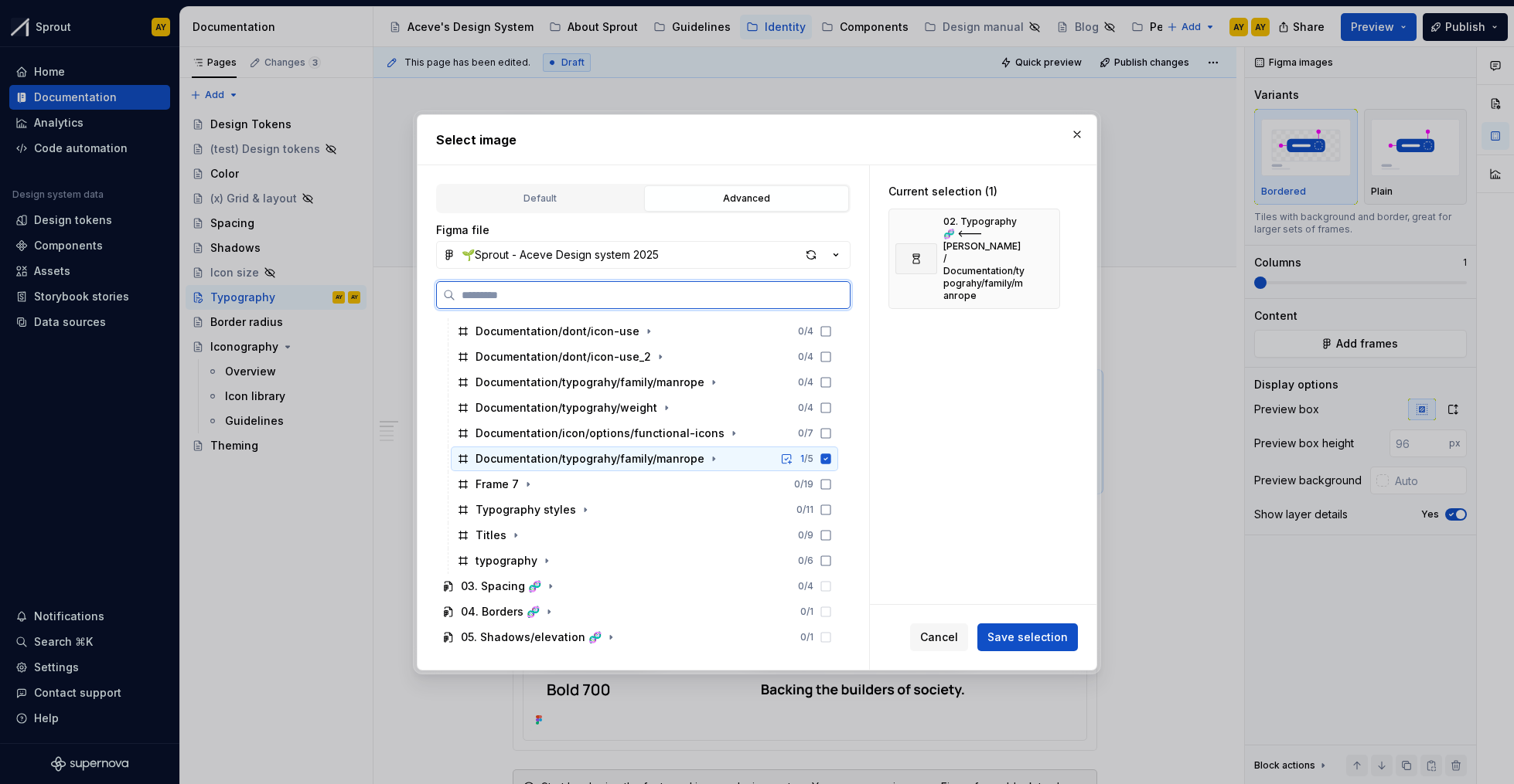
click at [825, 458] on icon at bounding box center [826, 459] width 13 height 13
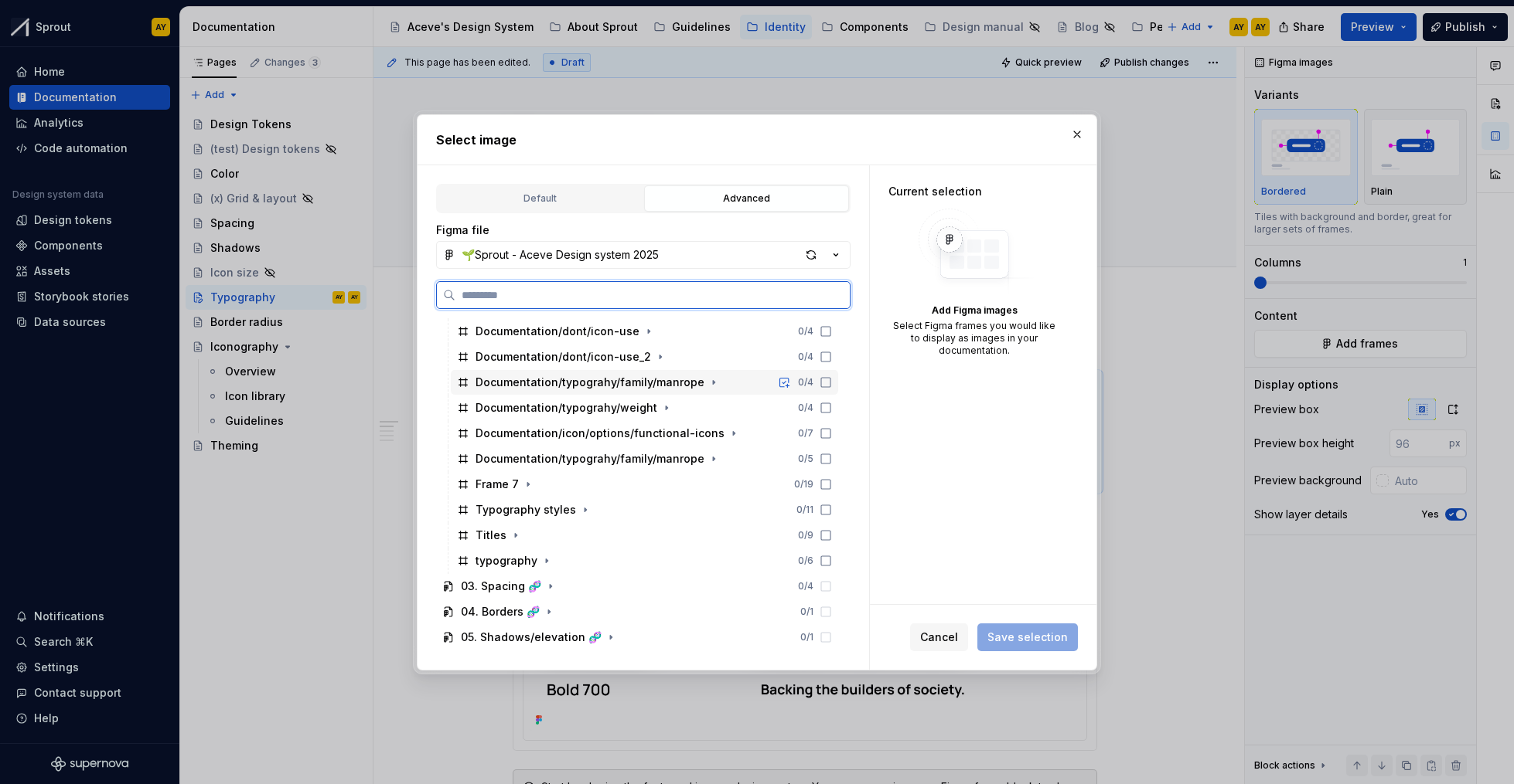
click at [821, 383] on icon at bounding box center [826, 383] width 13 height 13
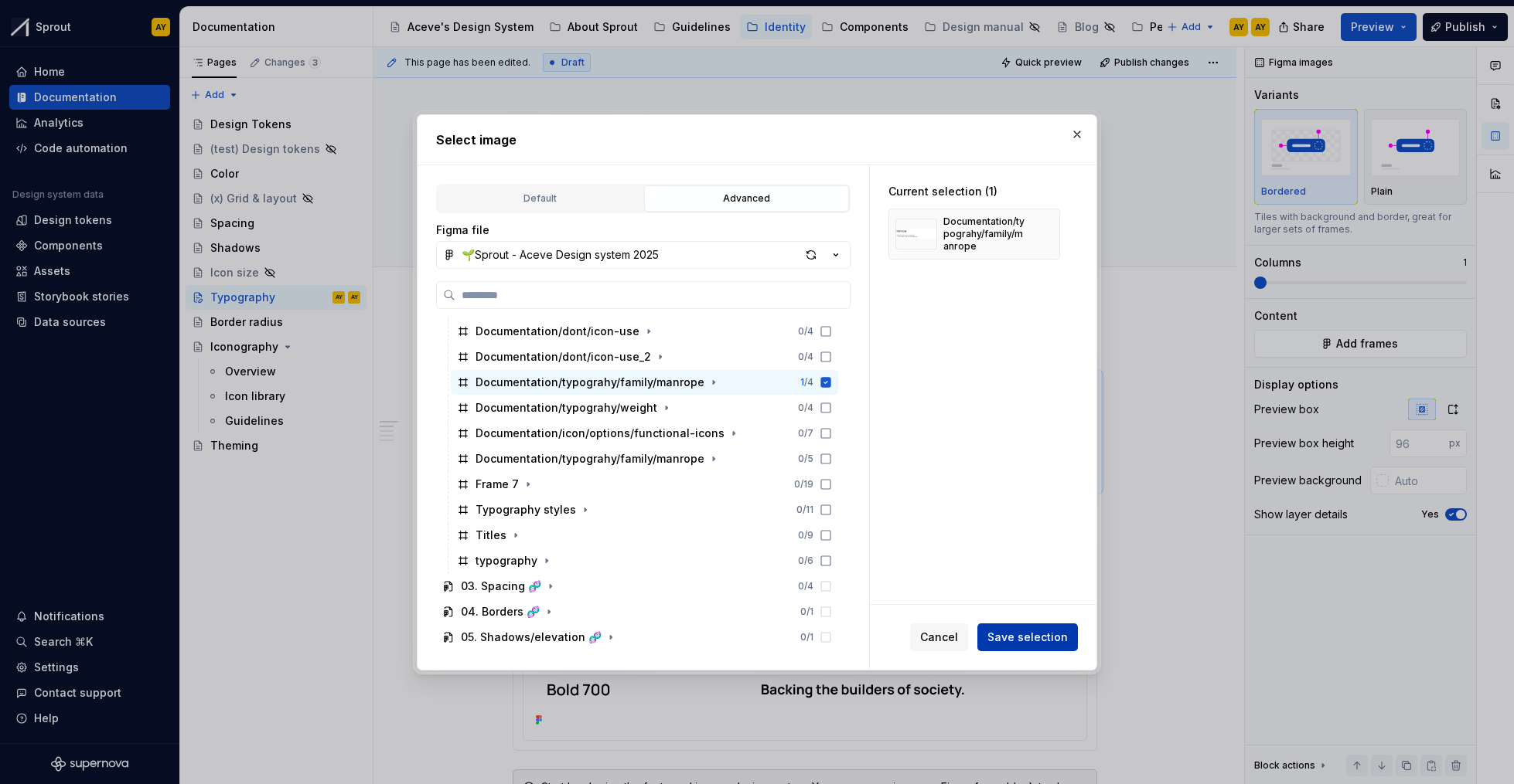
click at [1037, 637] on span "Save selection" at bounding box center [1028, 637] width 80 height 15
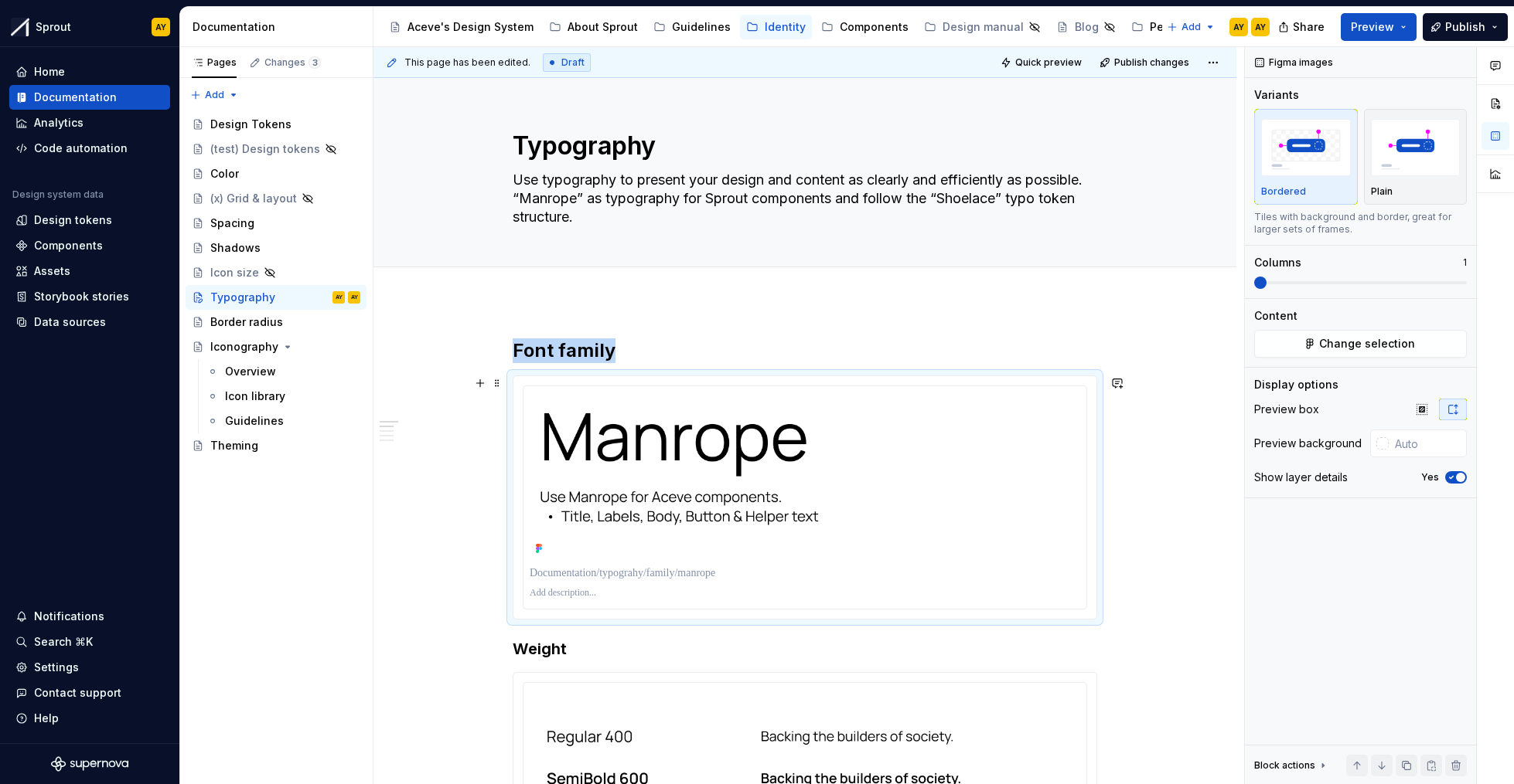
click at [938, 443] on img at bounding box center [805, 476] width 551 height 167
click at [521, 377] on div at bounding box center [804, 498] width 583 height 242
click at [531, 399] on img at bounding box center [805, 476] width 551 height 167
click at [502, 378] on span at bounding box center [497, 384] width 13 height 22
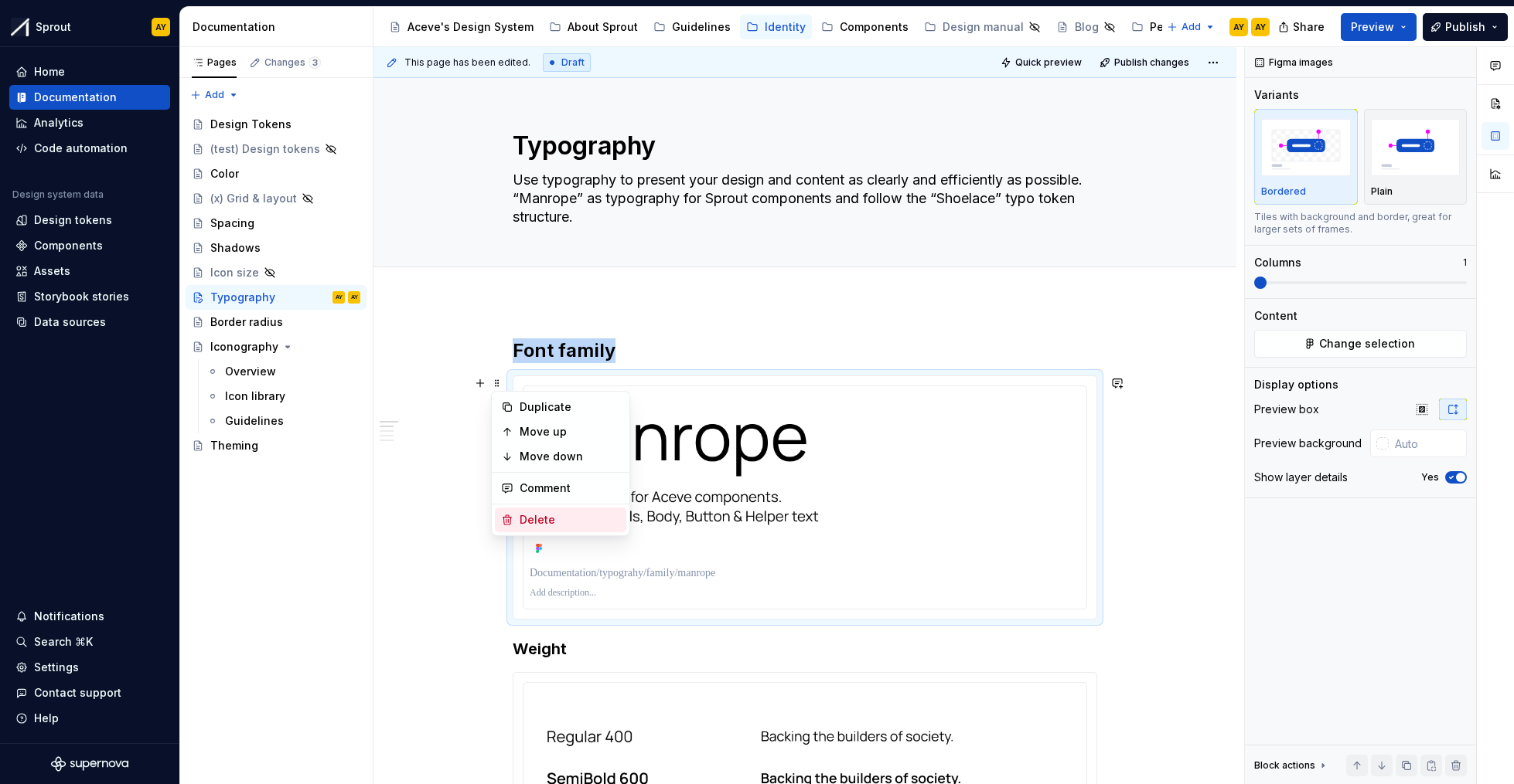
click at [526, 519] on div "Delete" at bounding box center [570, 520] width 100 height 15
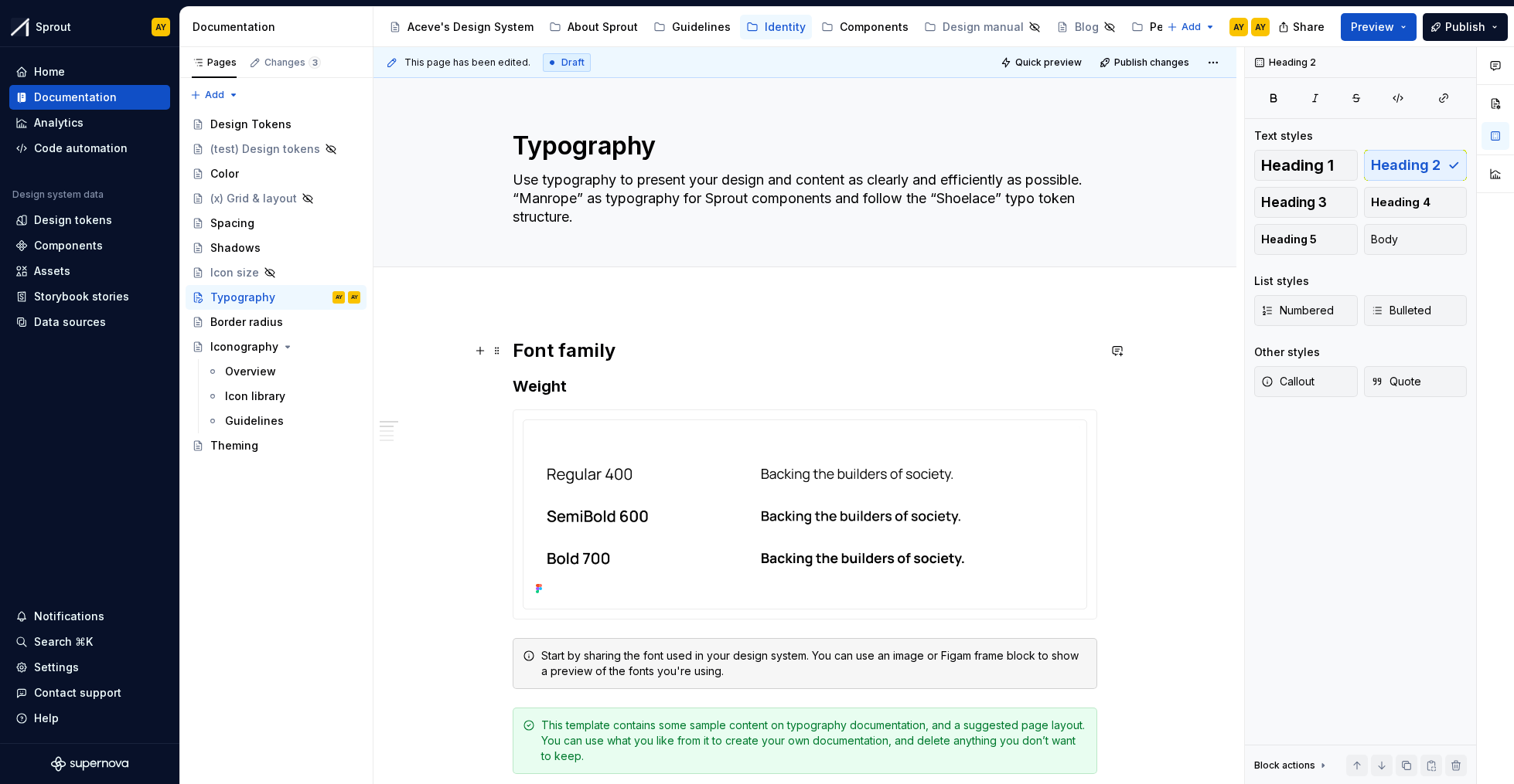
click at [627, 353] on h2 "Font family" at bounding box center [804, 350] width 585 height 25
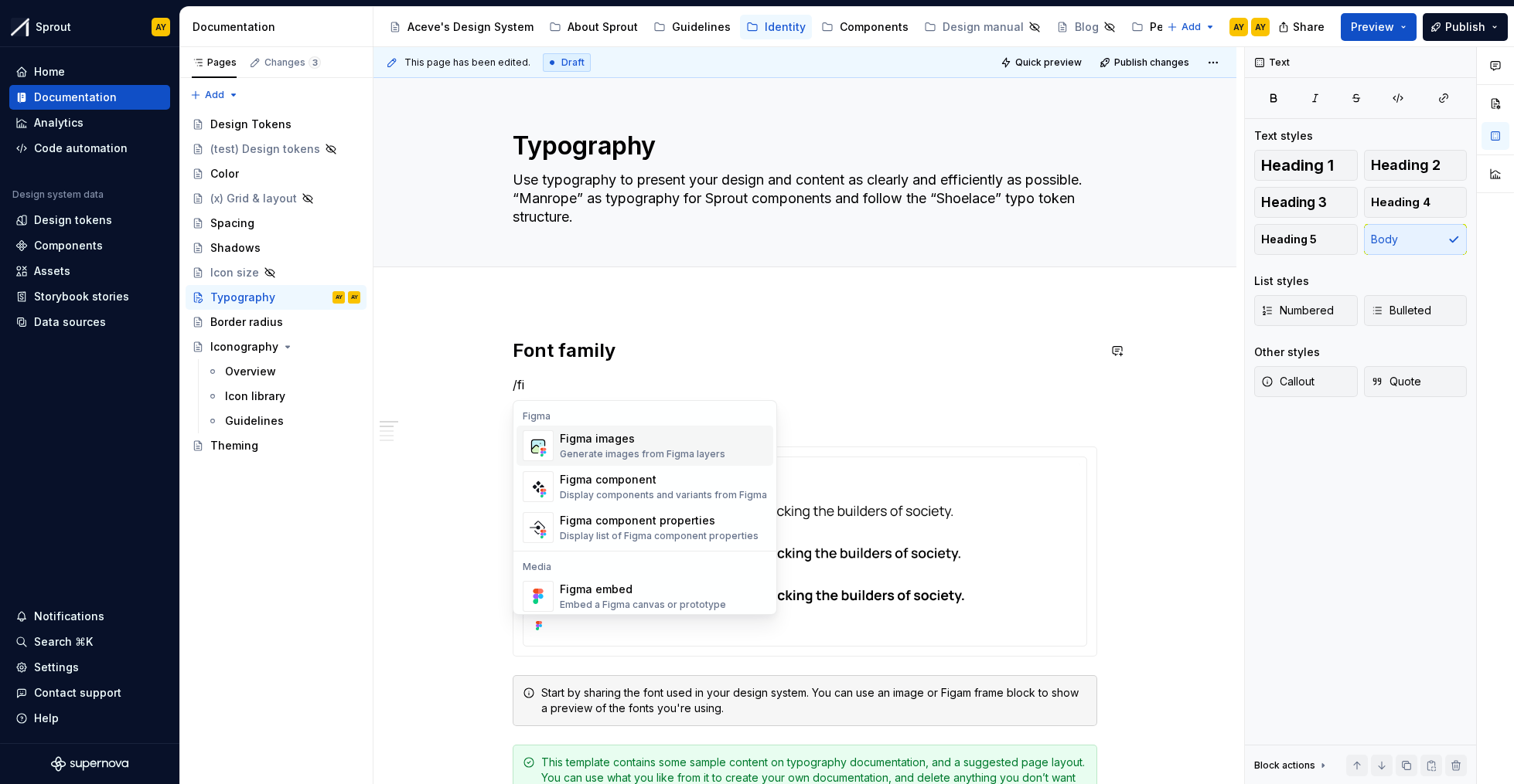
click at [646, 434] on div "Figma images" at bounding box center [642, 438] width 165 height 15
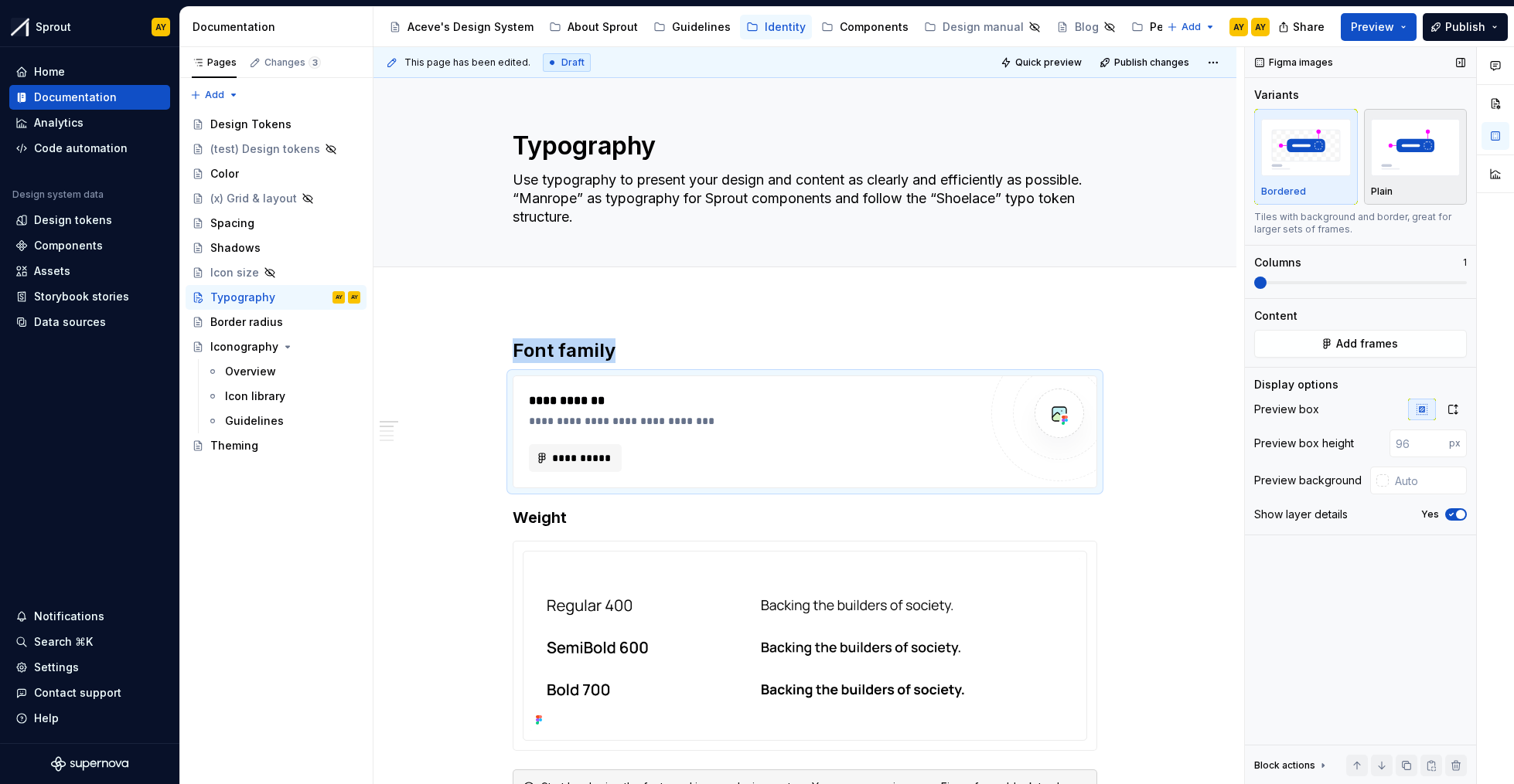
click at [1409, 131] on img "button" at bounding box center [1415, 148] width 89 height 57
click at [570, 454] on span "**********" at bounding box center [581, 458] width 60 height 15
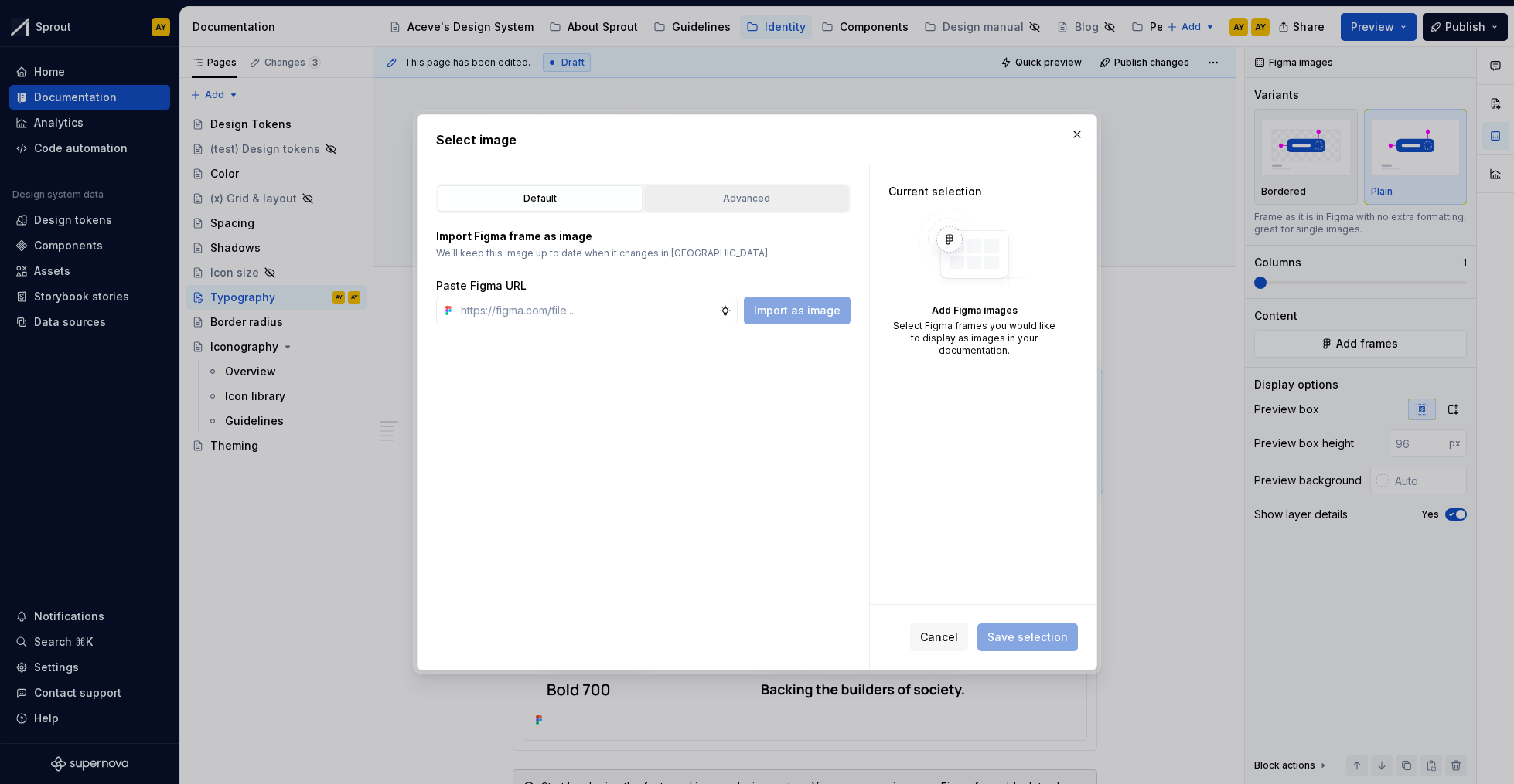
click at [754, 205] on button "Advanced" at bounding box center [746, 198] width 205 height 26
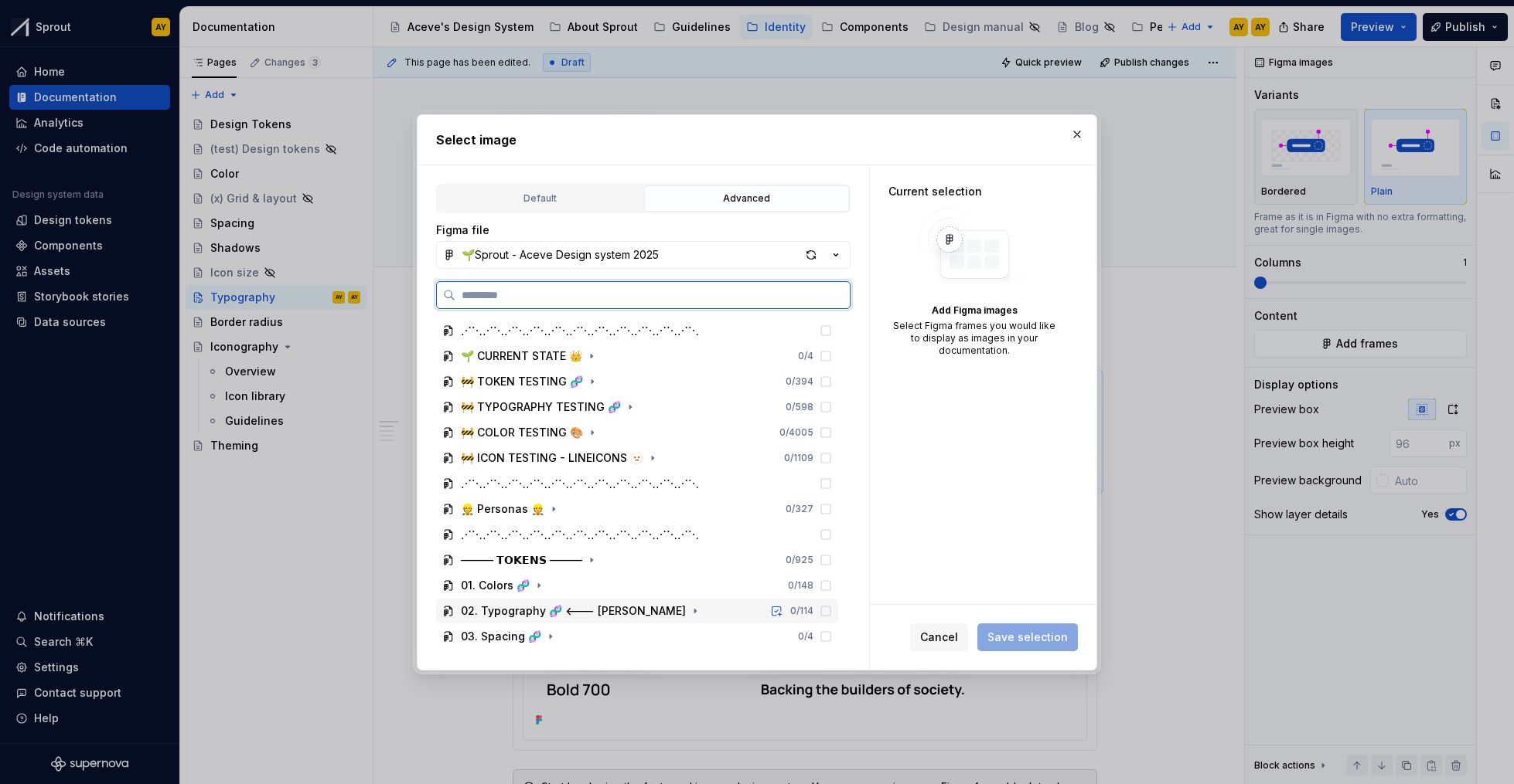
click at [546, 616] on div "02. Typography 🧬 <--- [PERSON_NAME]" at bounding box center [573, 611] width 225 height 15
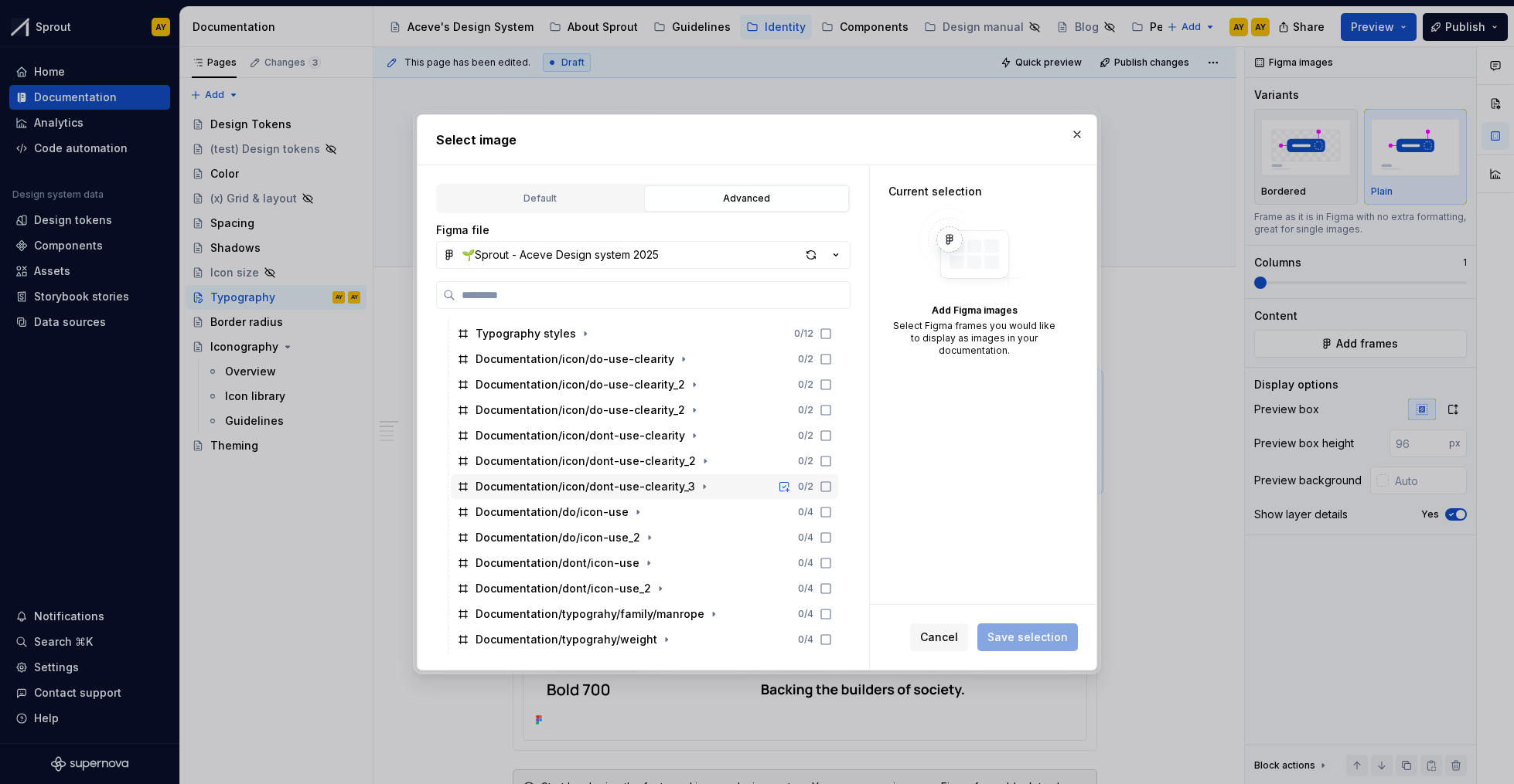
scroll to position [418, 0]
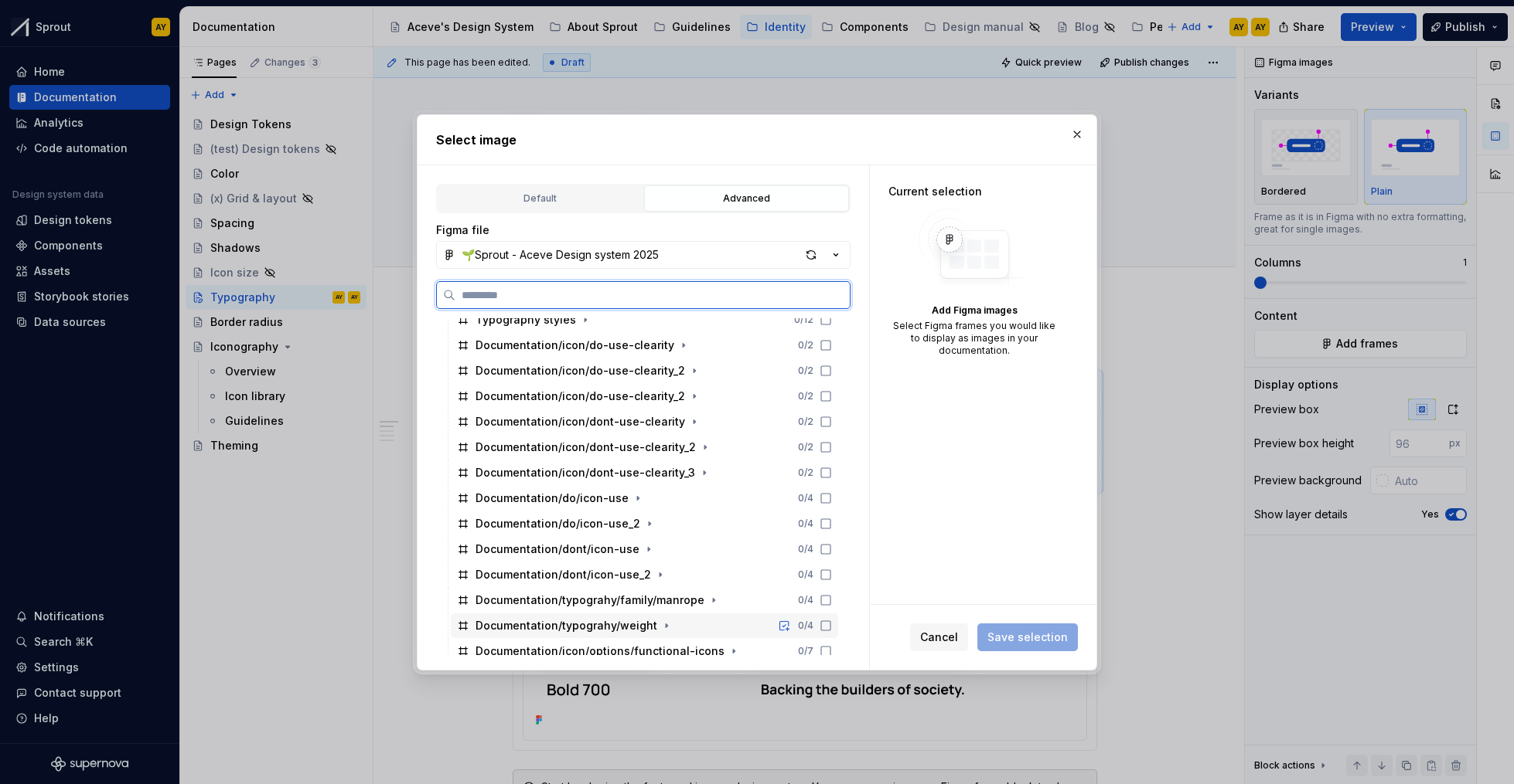
click at [824, 626] on icon at bounding box center [826, 626] width 13 height 13
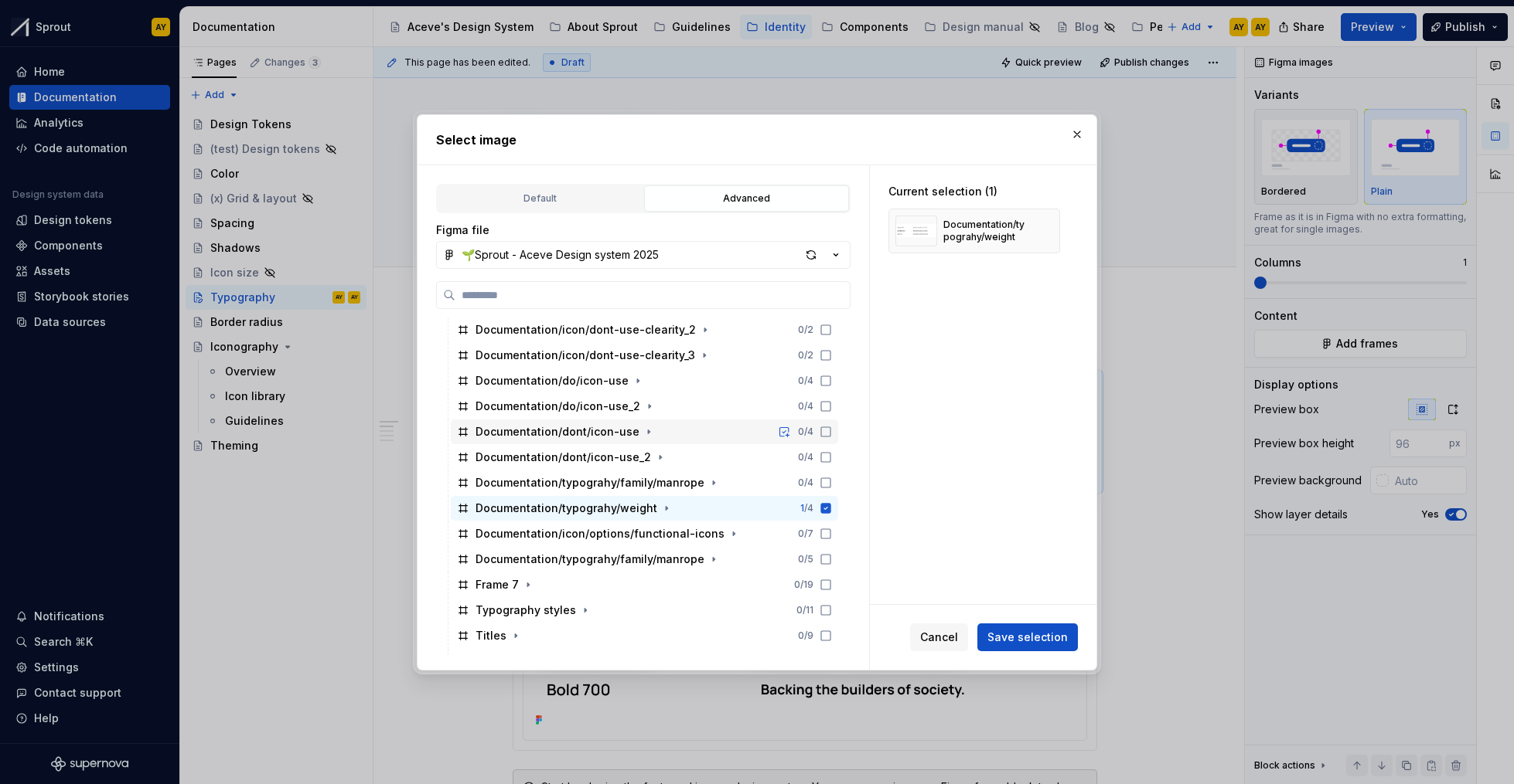
scroll to position [605, 0]
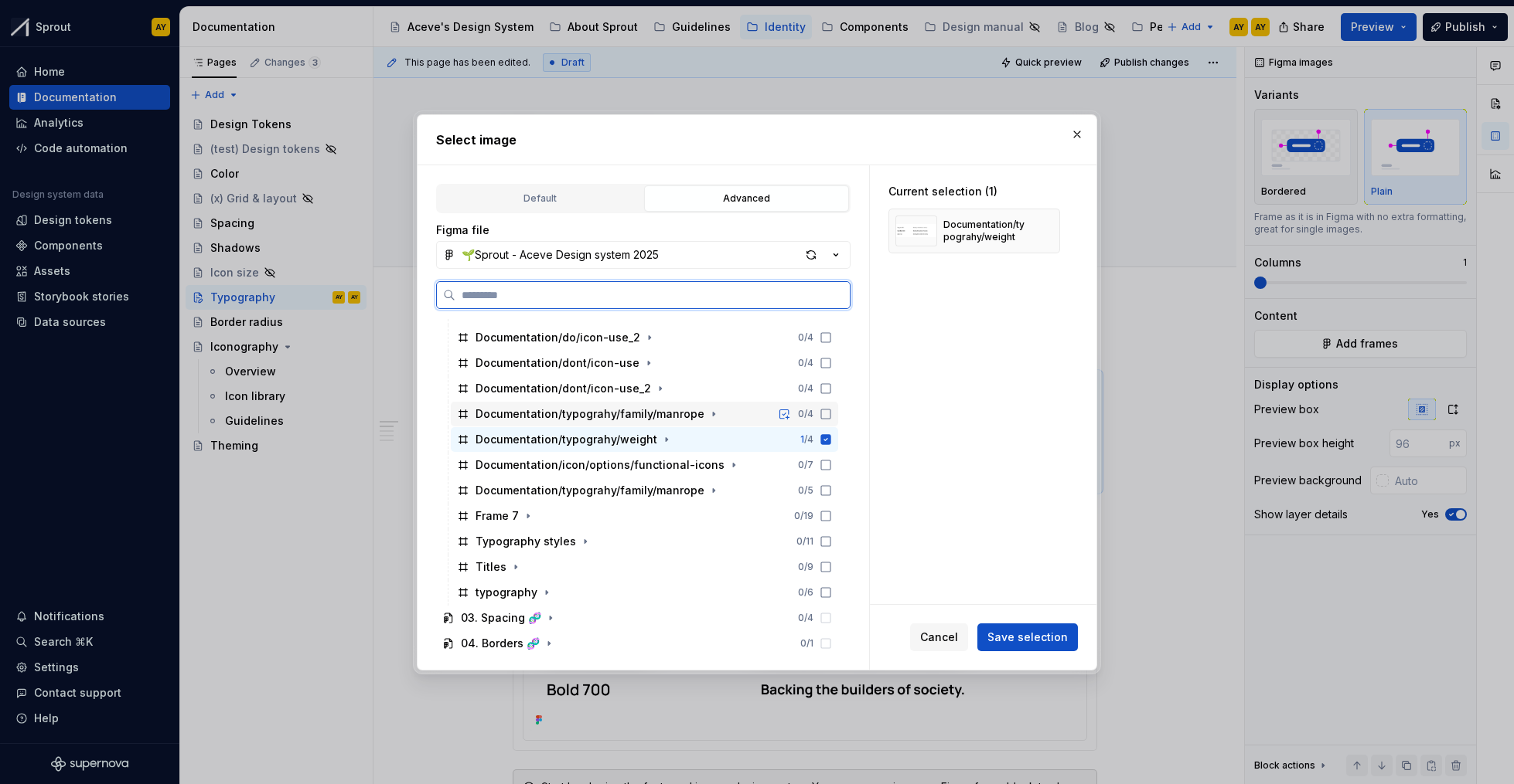
click at [822, 413] on icon at bounding box center [826, 415] width 13 height 13
click at [822, 438] on icon at bounding box center [825, 438] width 10 height 10
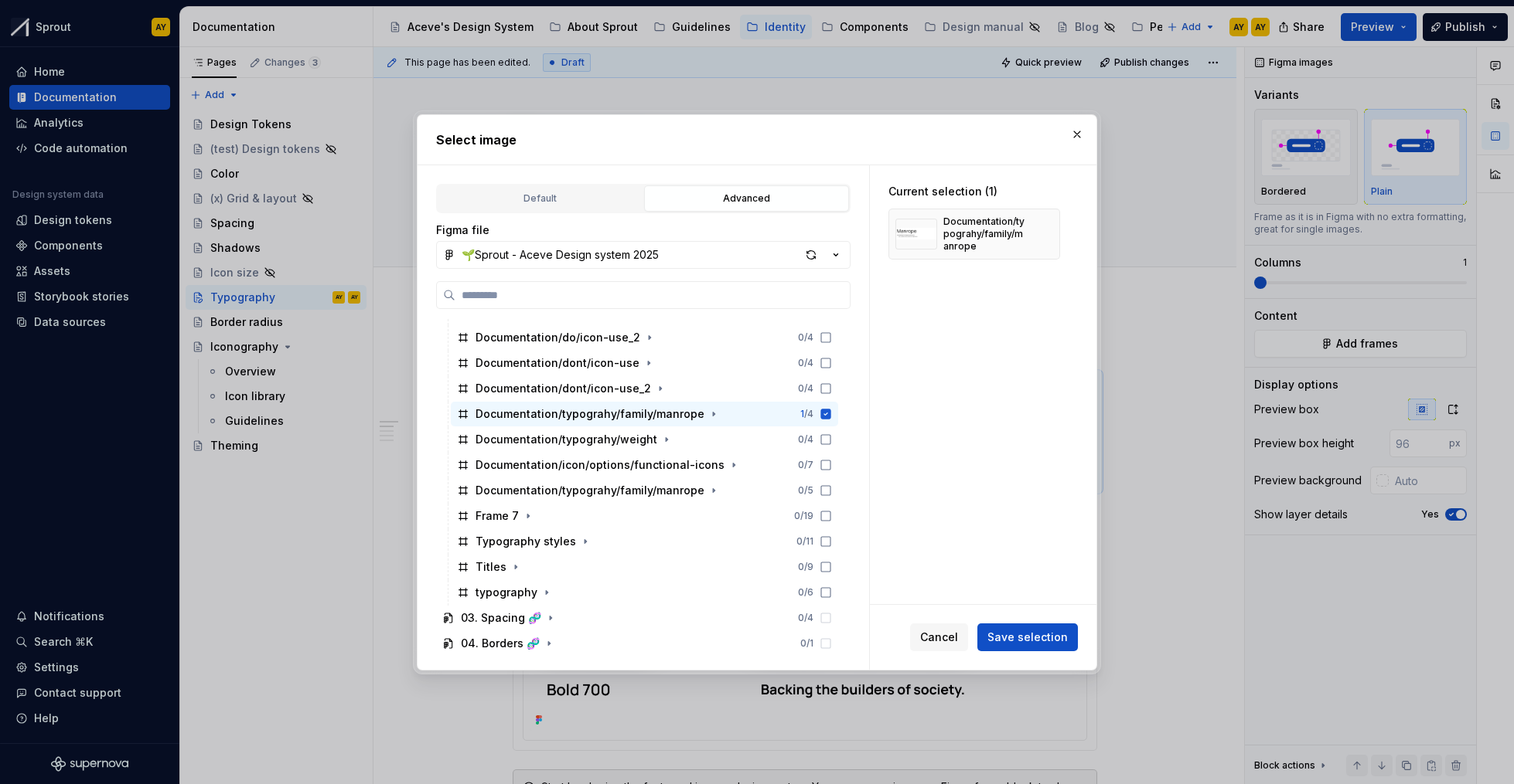
click at [1033, 655] on div "Cancel Save selection" at bounding box center [983, 637] width 226 height 65
click at [1047, 626] on button "Save selection" at bounding box center [1027, 637] width 100 height 28
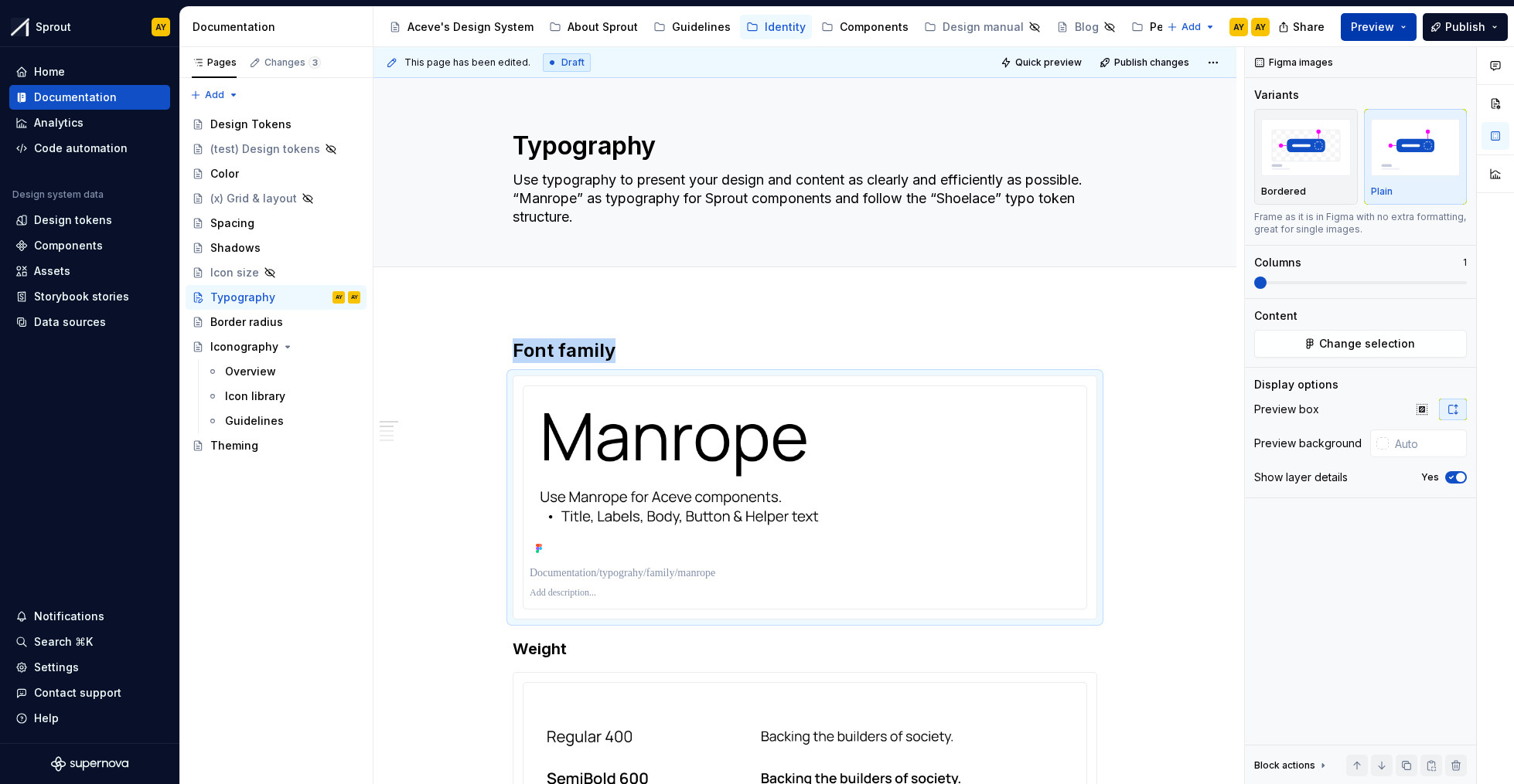
click at [1407, 24] on button "Preview" at bounding box center [1378, 26] width 76 height 28
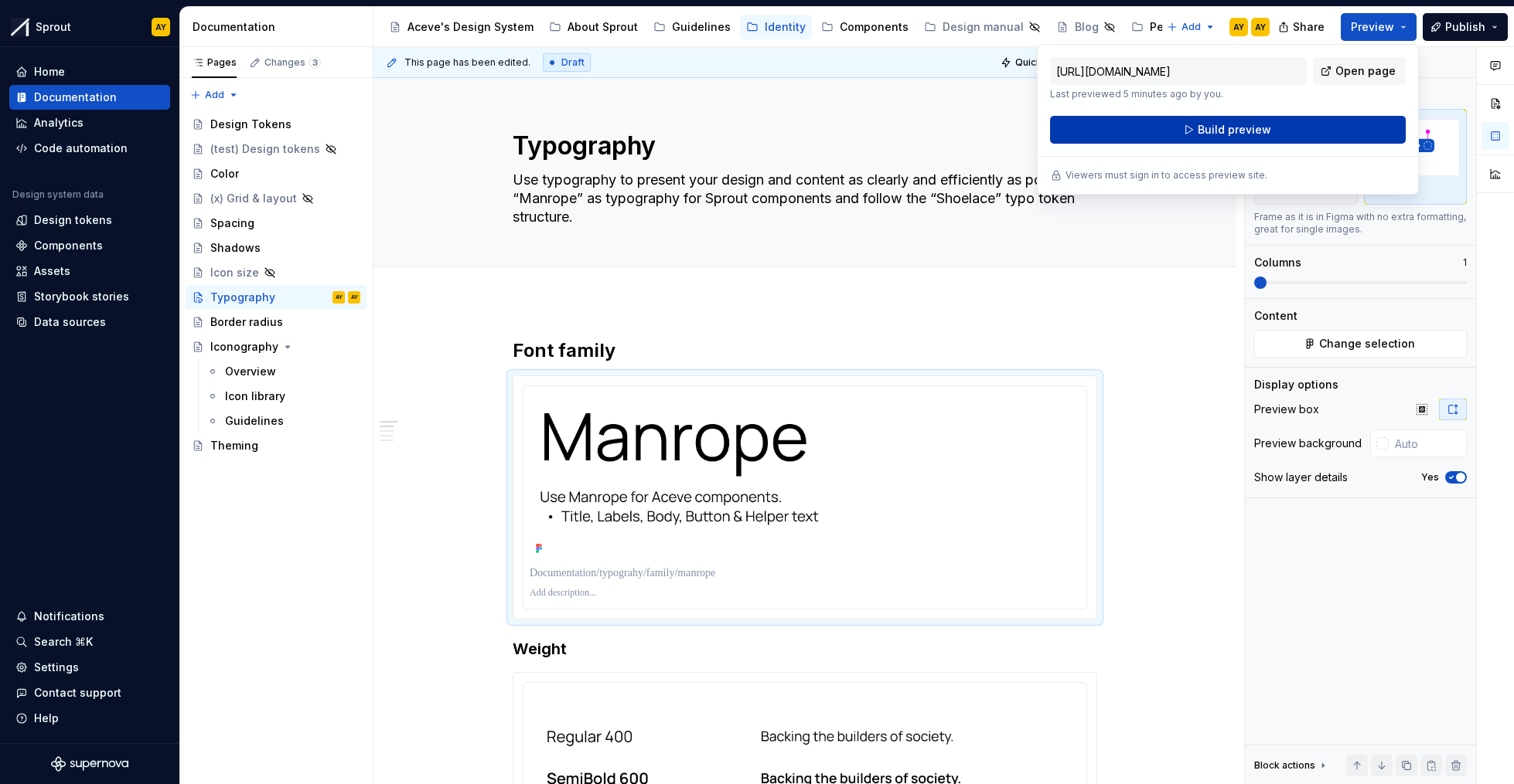
click at [1297, 125] on button "Build preview" at bounding box center [1228, 129] width 356 height 28
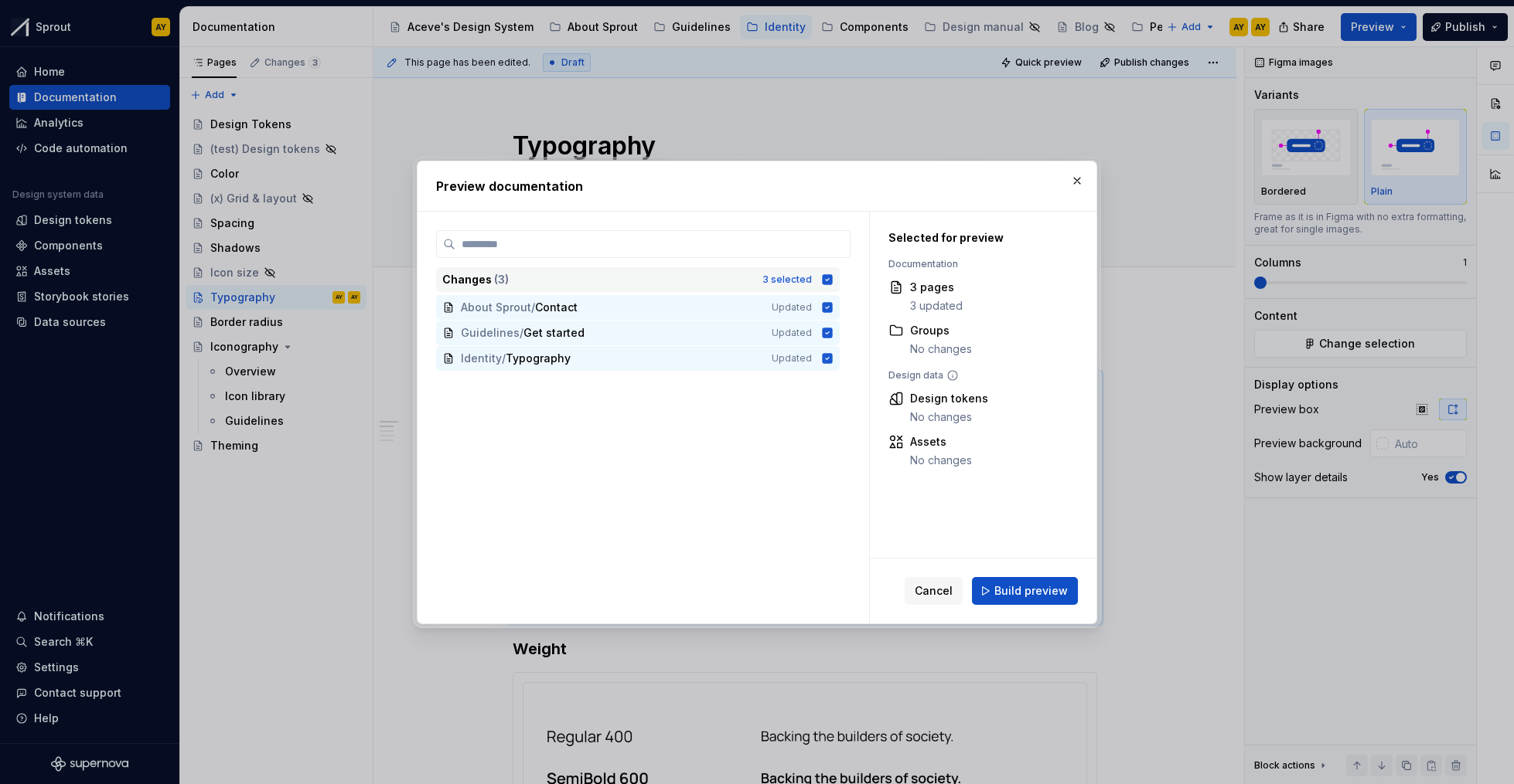
click at [826, 277] on icon at bounding box center [827, 279] width 10 height 10
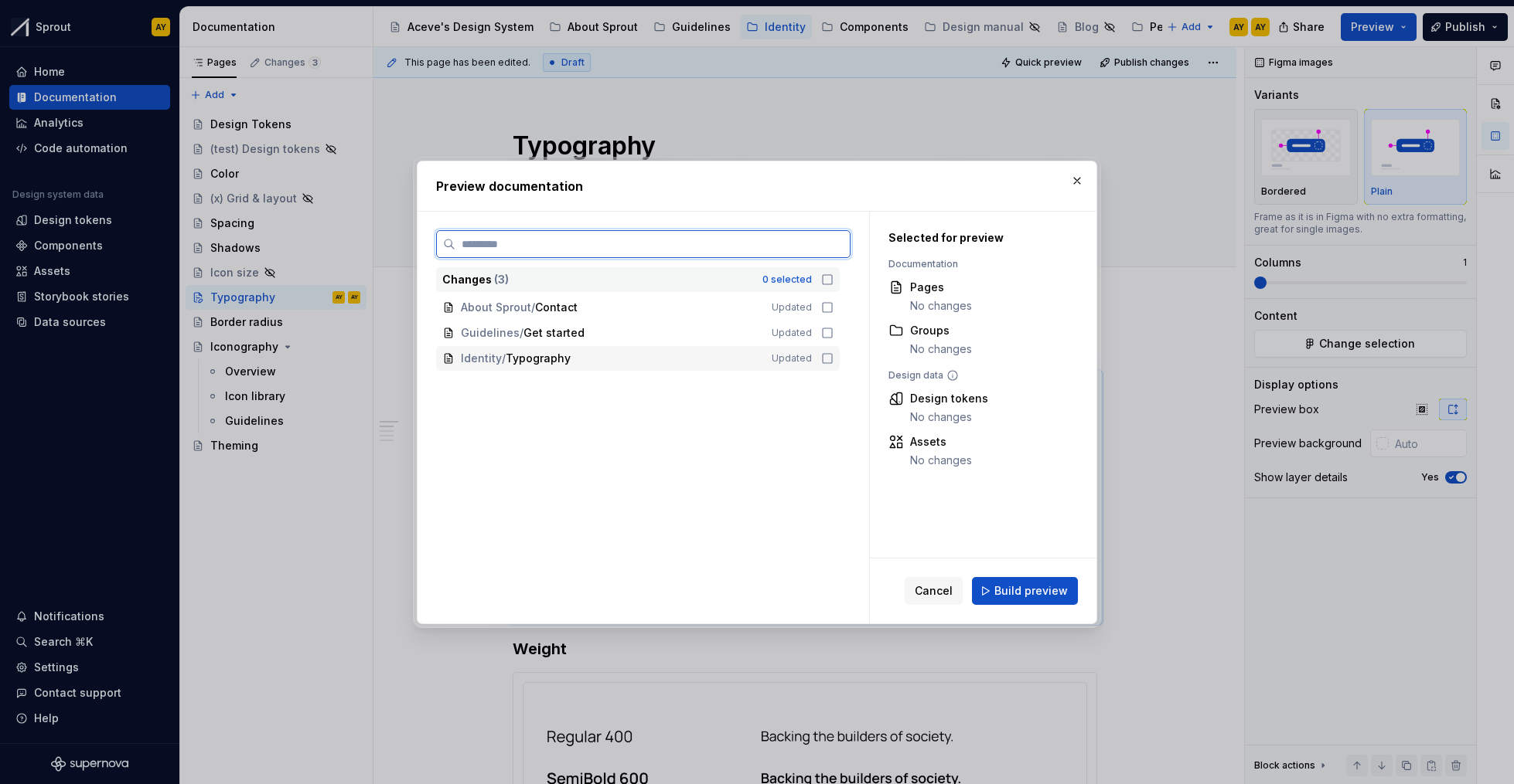
click at [828, 357] on icon at bounding box center [827, 359] width 13 height 13
click at [1042, 607] on div "Cancel Build preview" at bounding box center [983, 591] width 226 height 65
click at [1055, 594] on span "Build preview" at bounding box center [1031, 591] width 74 height 15
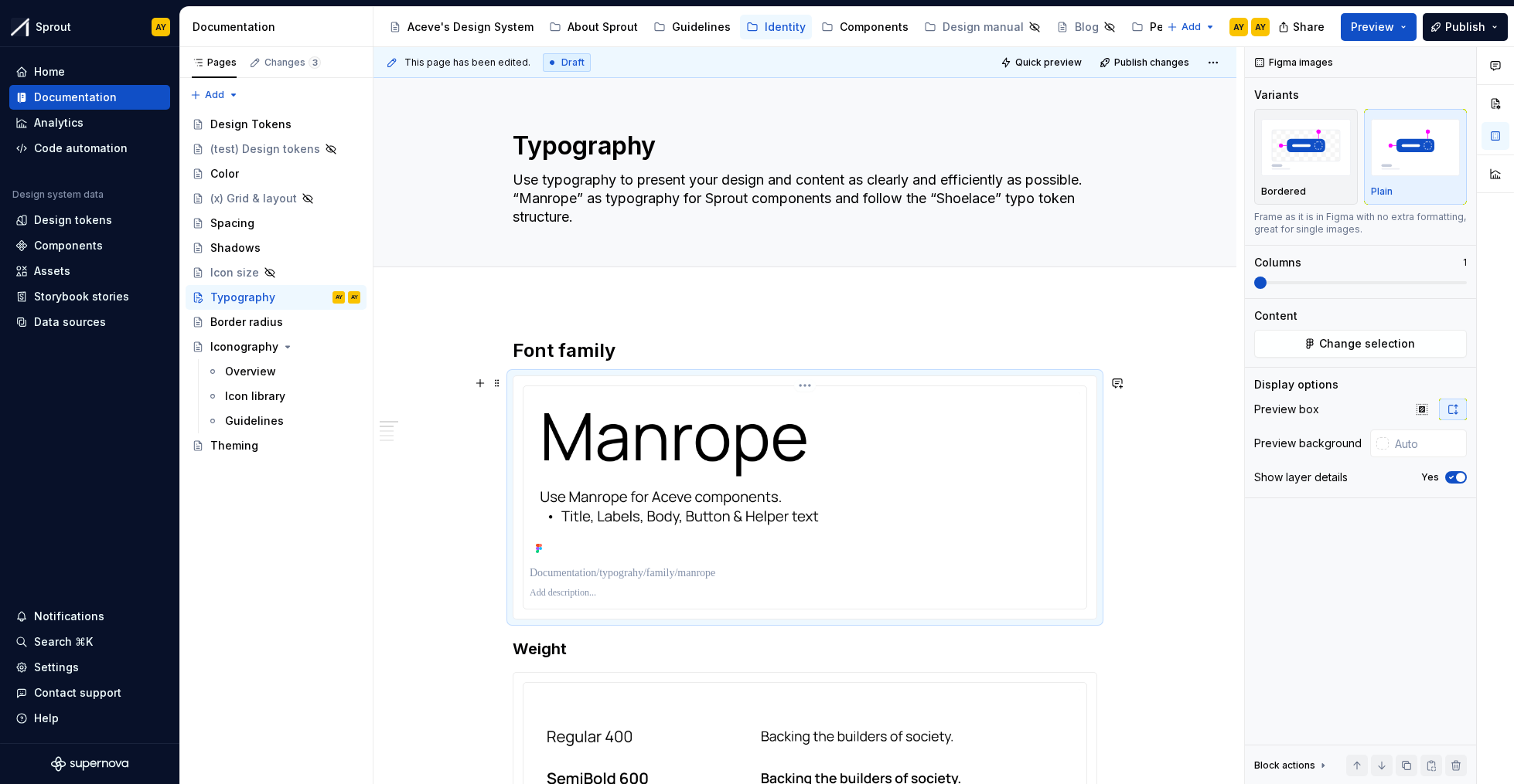
click at [881, 595] on p at bounding box center [805, 593] width 551 height 13
click at [562, 386] on div at bounding box center [804, 498] width 565 height 224
click at [1448, 477] on icon "button" at bounding box center [1451, 478] width 13 height 9
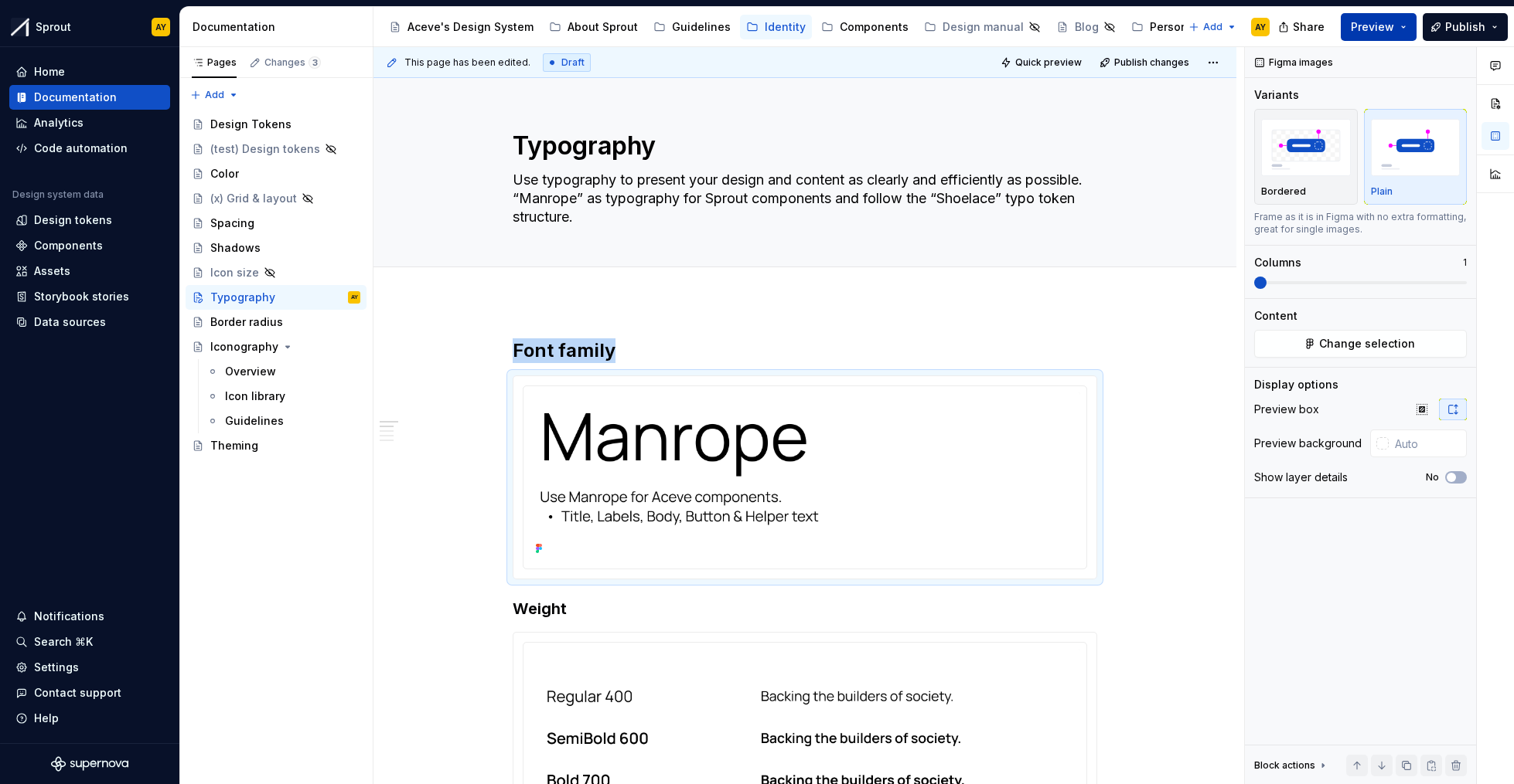
click at [1368, 28] on span "Preview" at bounding box center [1372, 26] width 43 height 15
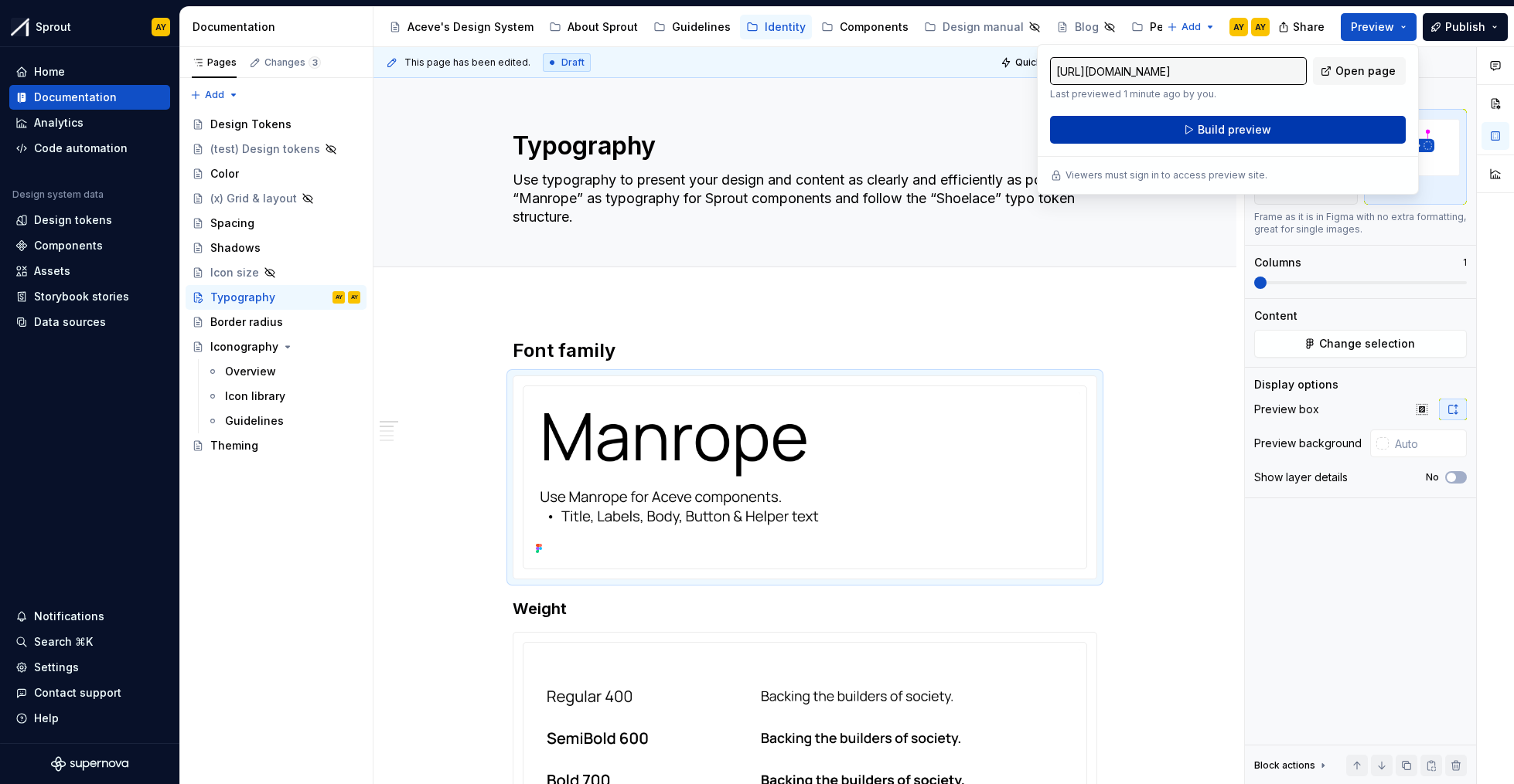
click at [1271, 128] on button "Build preview" at bounding box center [1228, 129] width 356 height 28
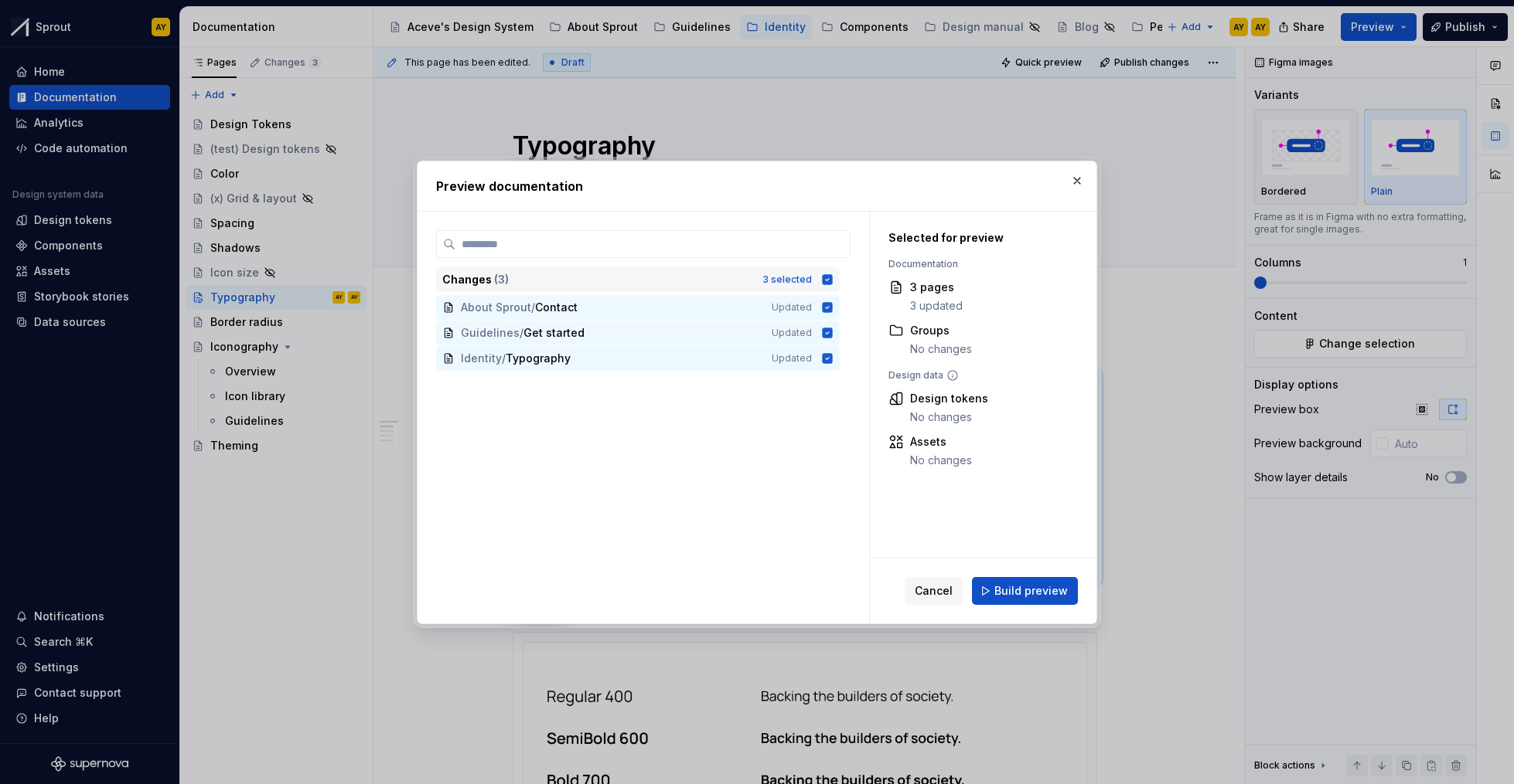
click at [824, 282] on icon at bounding box center [827, 279] width 10 height 10
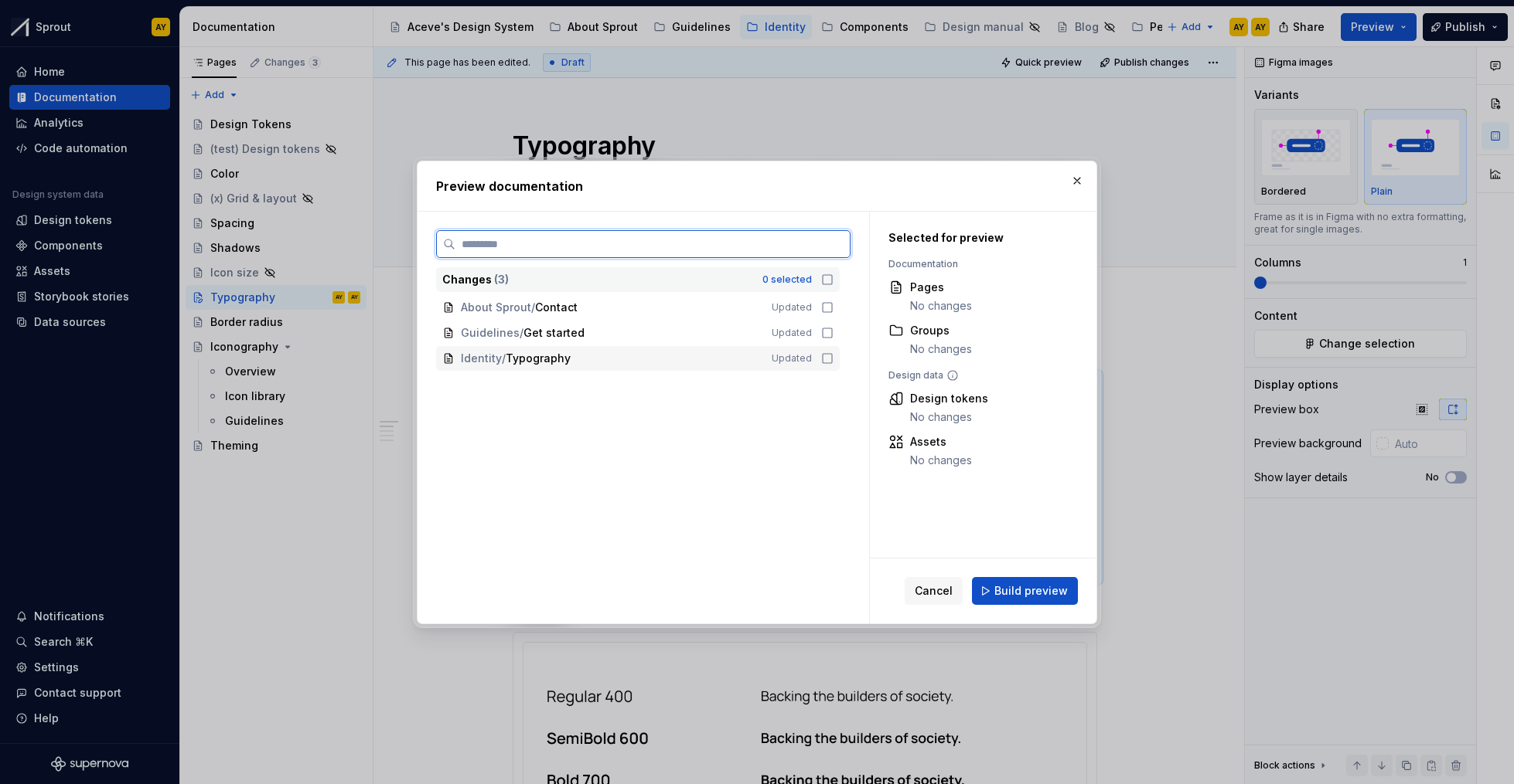
click at [828, 356] on icon at bounding box center [827, 359] width 13 height 13
click at [1020, 592] on span "Build preview" at bounding box center [1031, 591] width 74 height 15
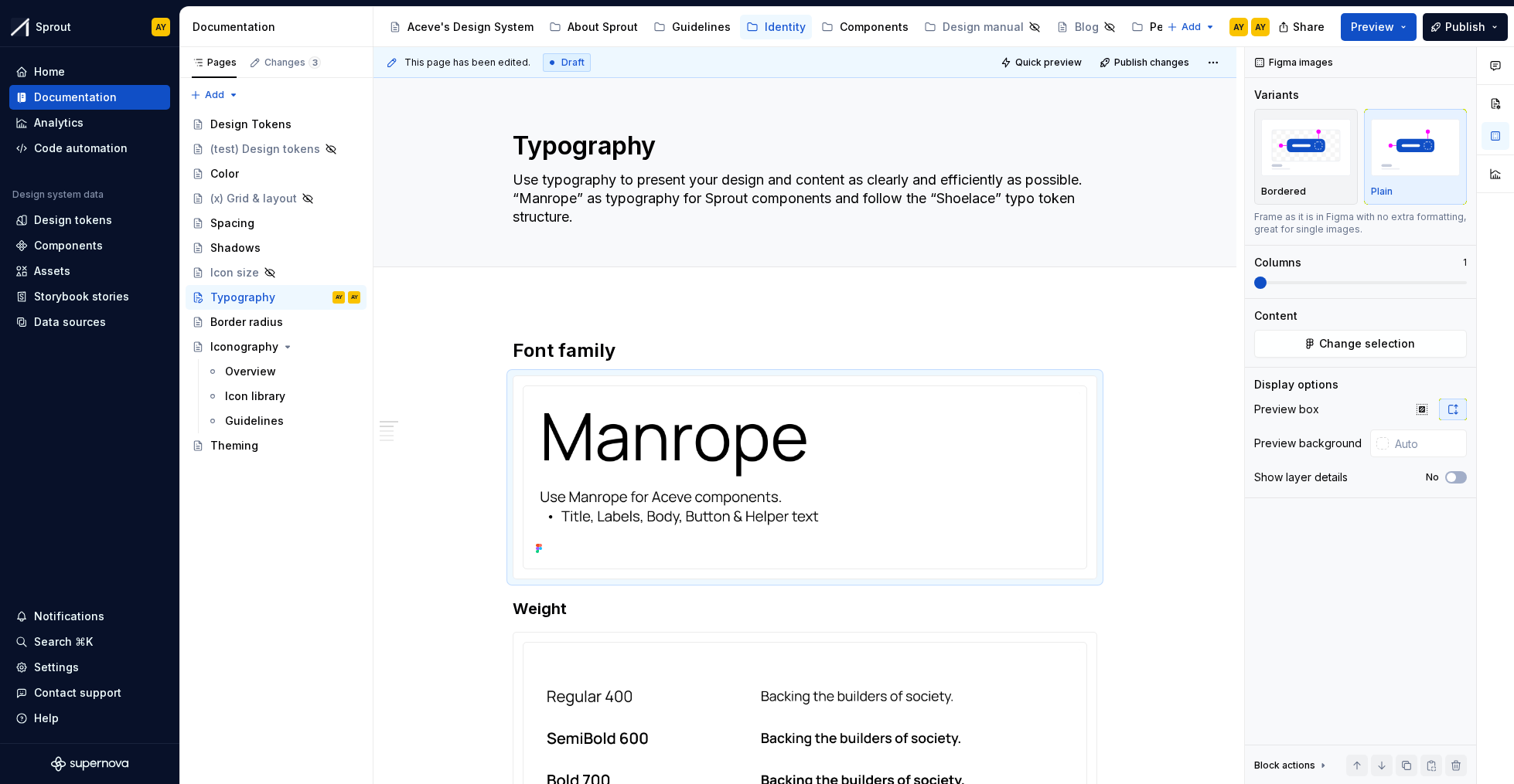
type textarea "*"
